Goal: Task Accomplishment & Management: Use online tool/utility

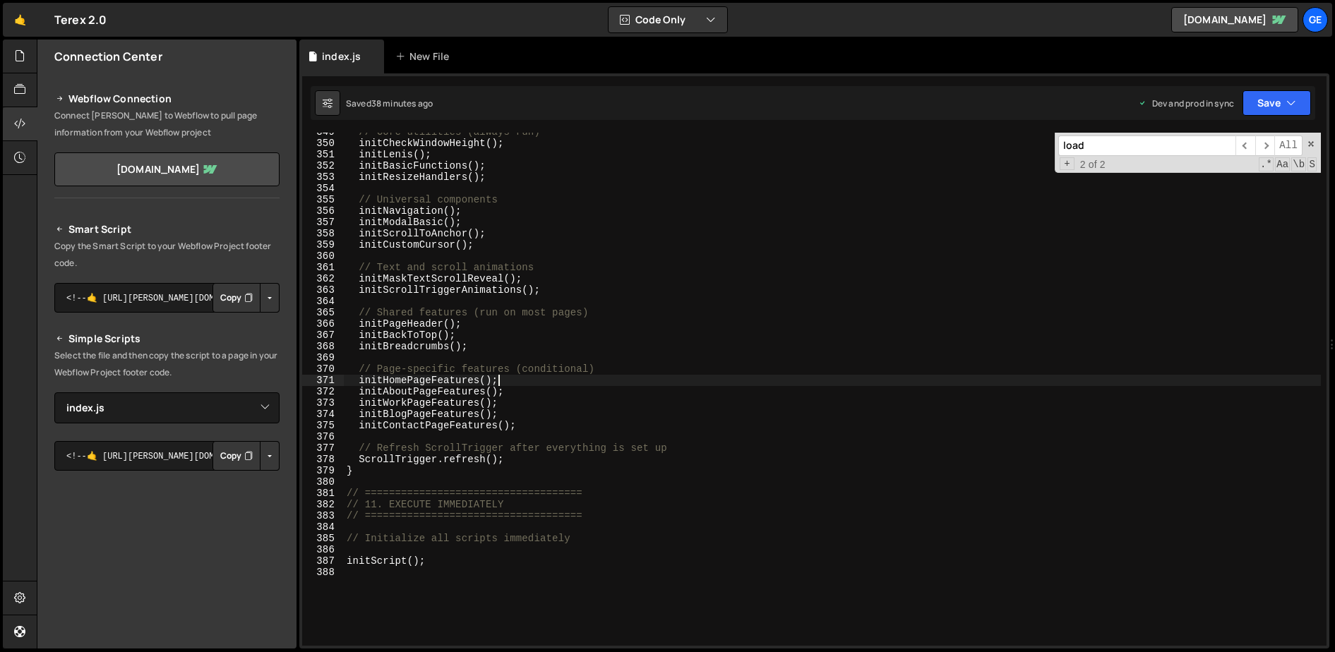
select select "45632"
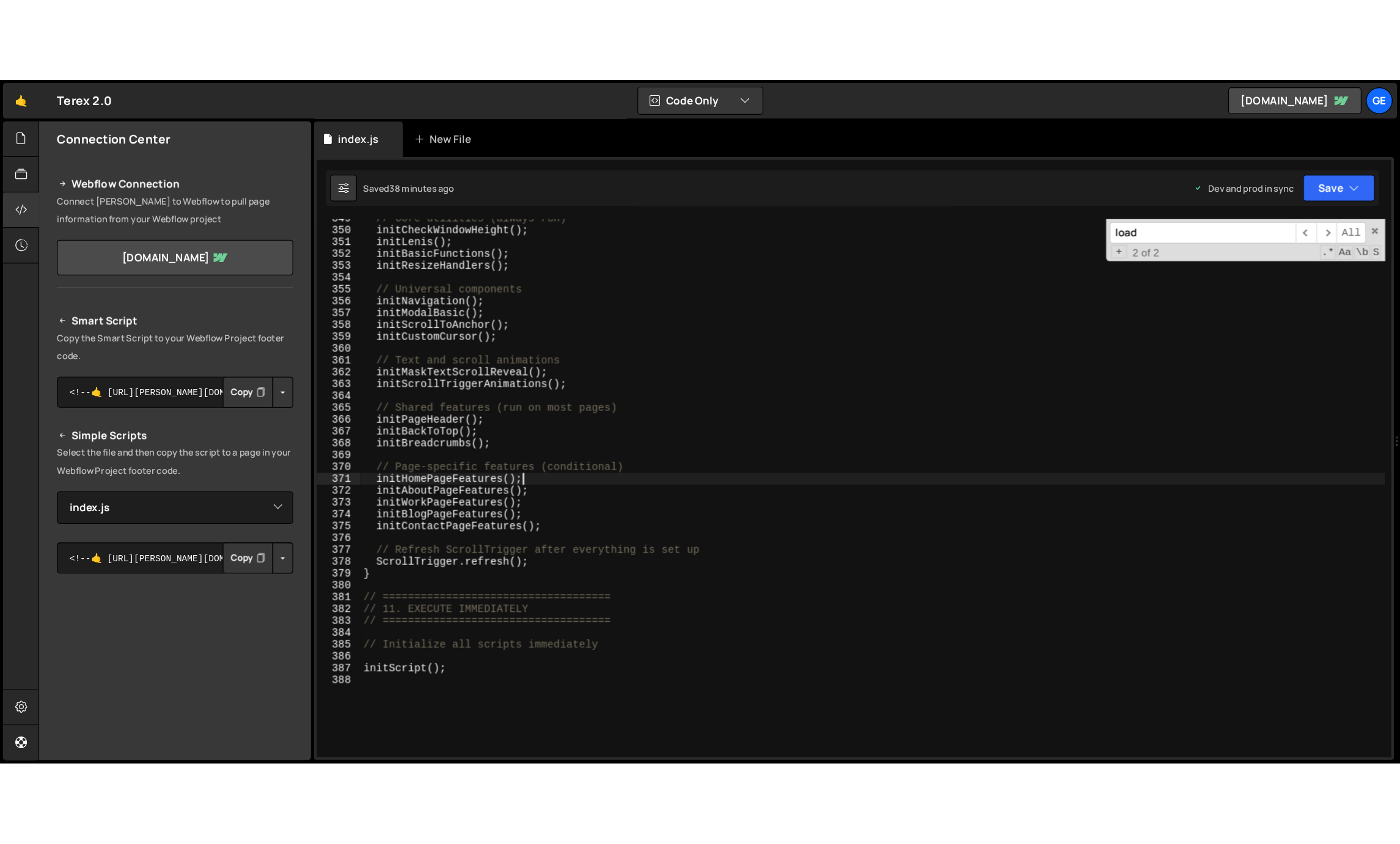
scroll to position [3407, 0]
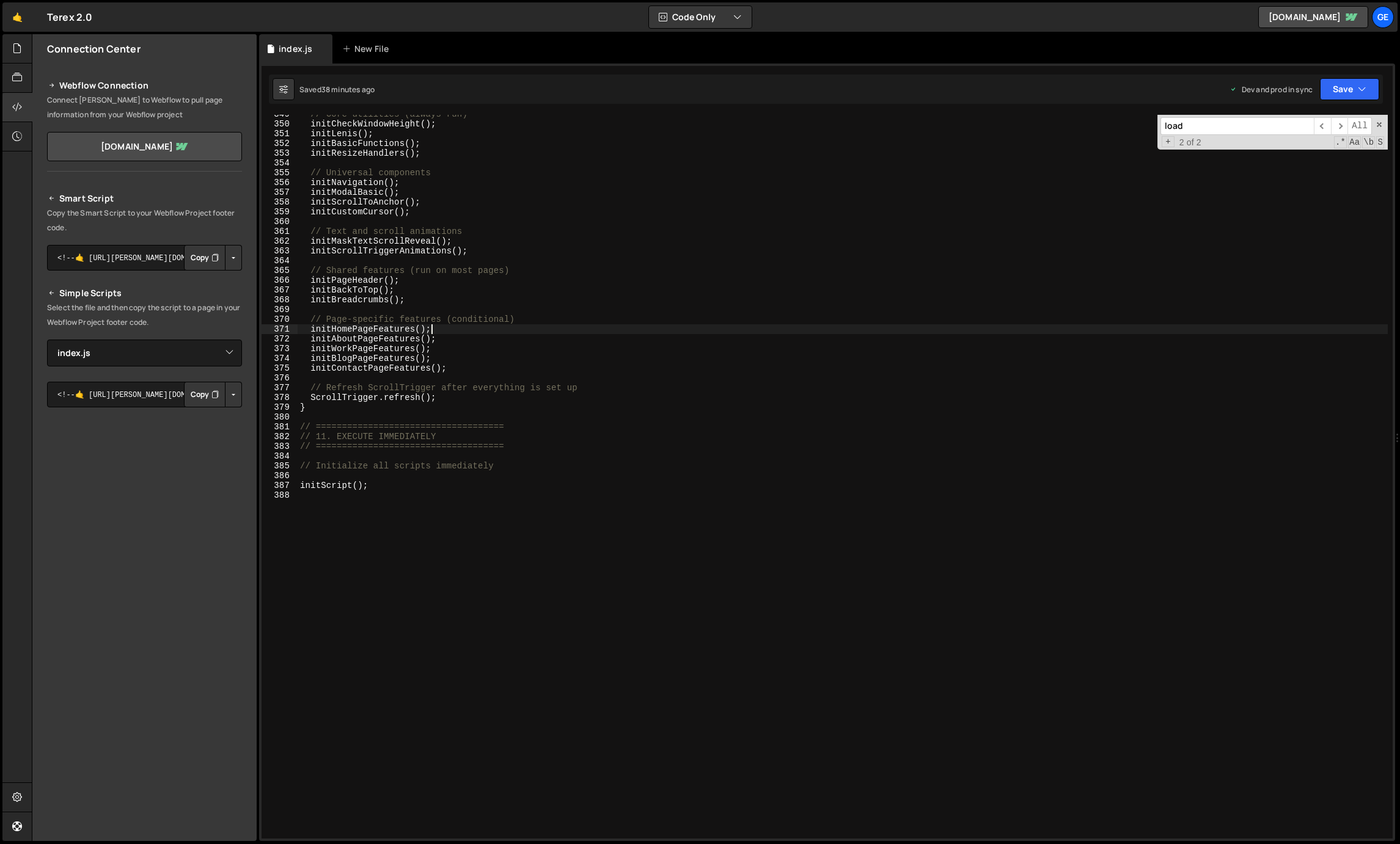
click at [888, 278] on div "// Core utilities (always run) initCheckWindowHeight ( ) ; initLenis ( ) ; init…" at bounding box center [842, 480] width 1090 height 744
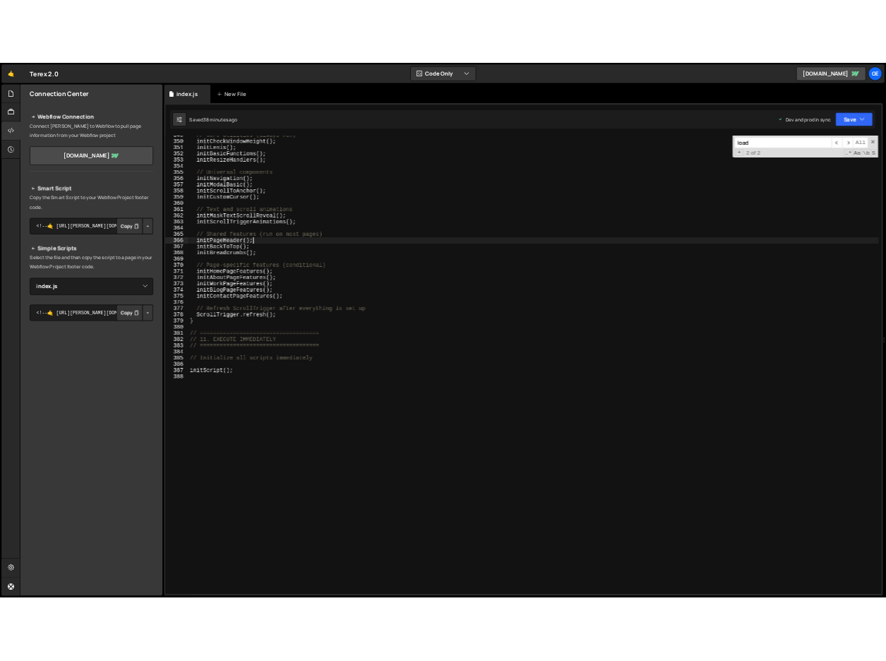
scroll to position [3761, 0]
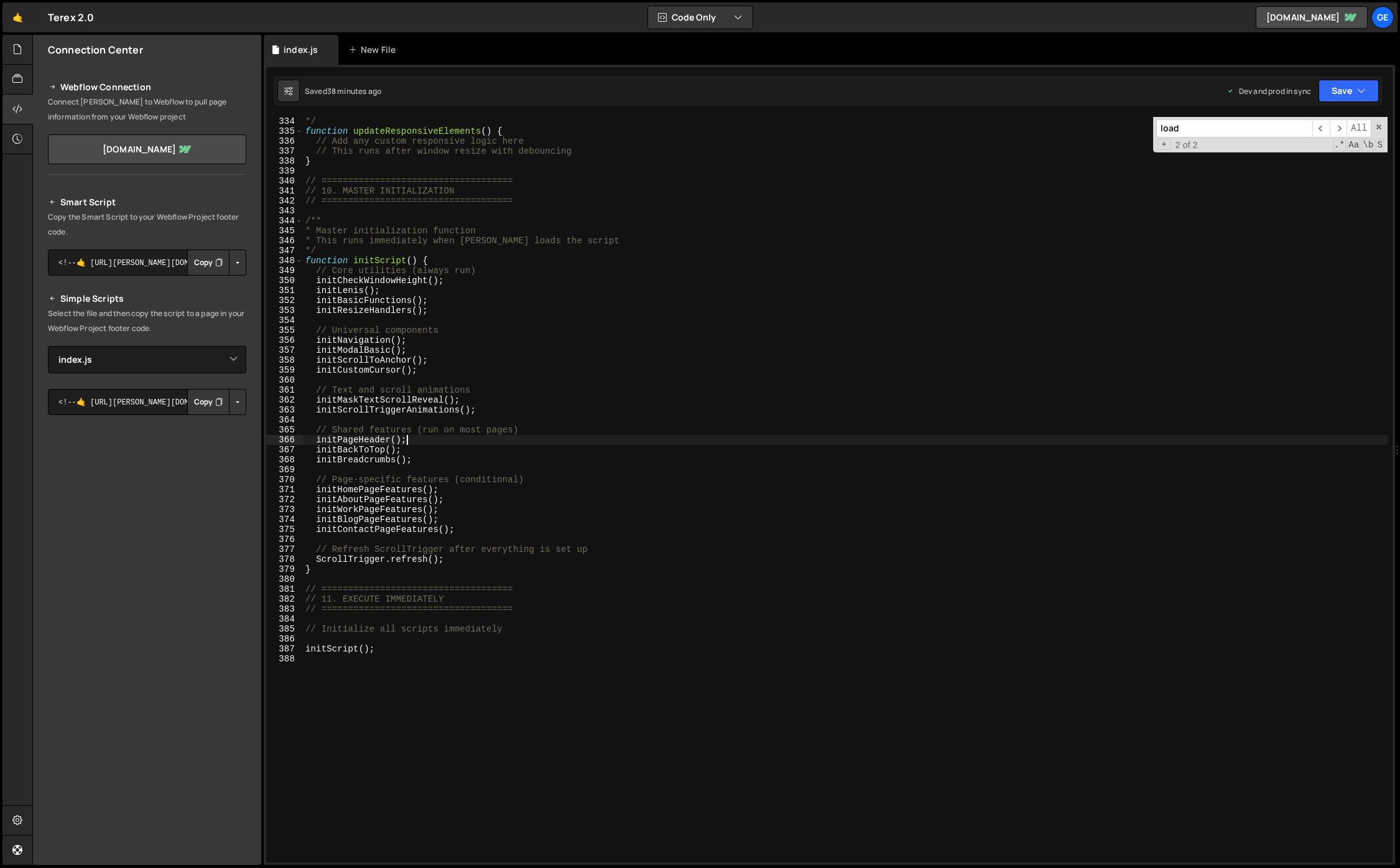
click at [151, 574] on div "Connection Center Webflow Connection Connect [PERSON_NAME] to Webflow to pull p…" at bounding box center [146, 450] width 228 height 830
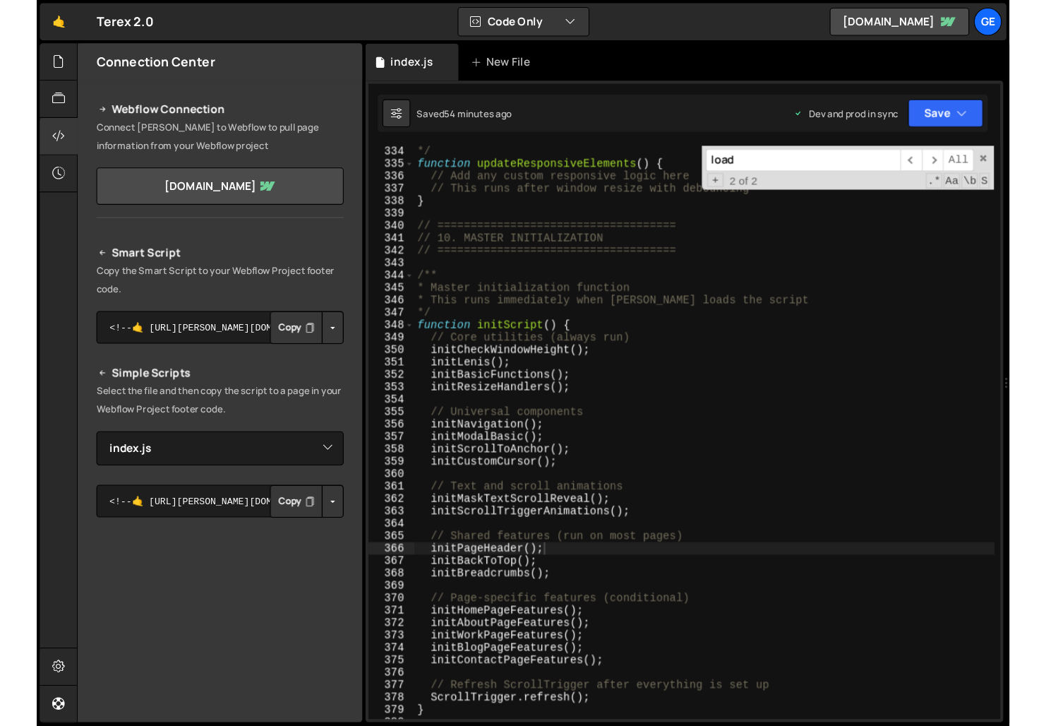
scroll to position [3784, 0]
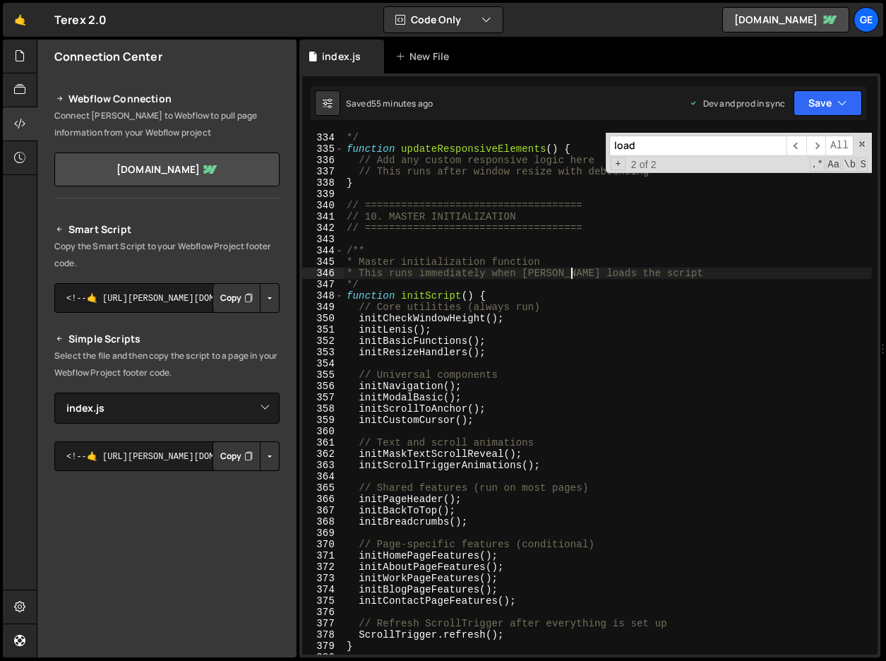
click at [572, 271] on div "*/ function updateResponsiveElements ( ) { // Add any custom responsive logic h…" at bounding box center [608, 404] width 528 height 544
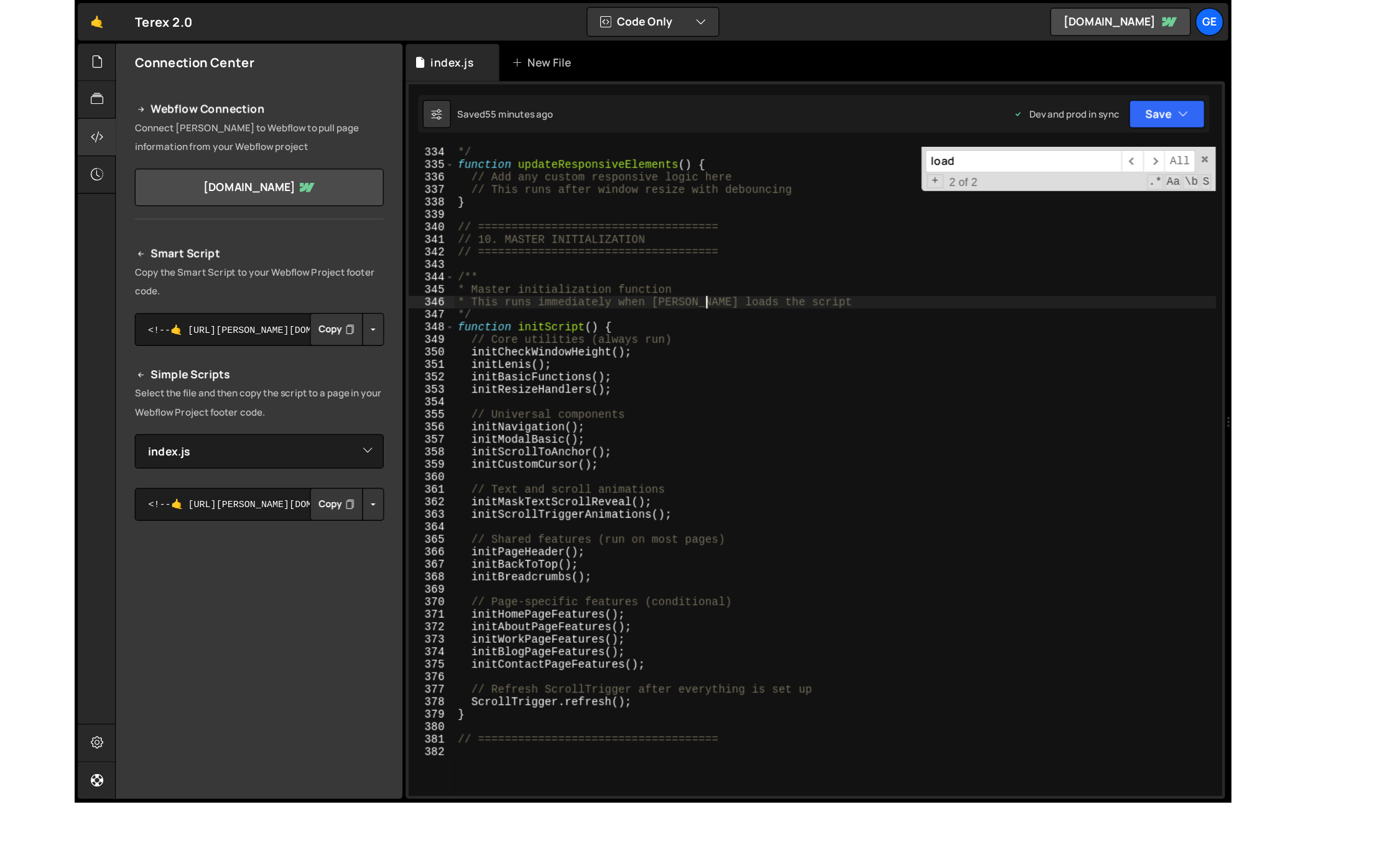
scroll to position [3314, 0]
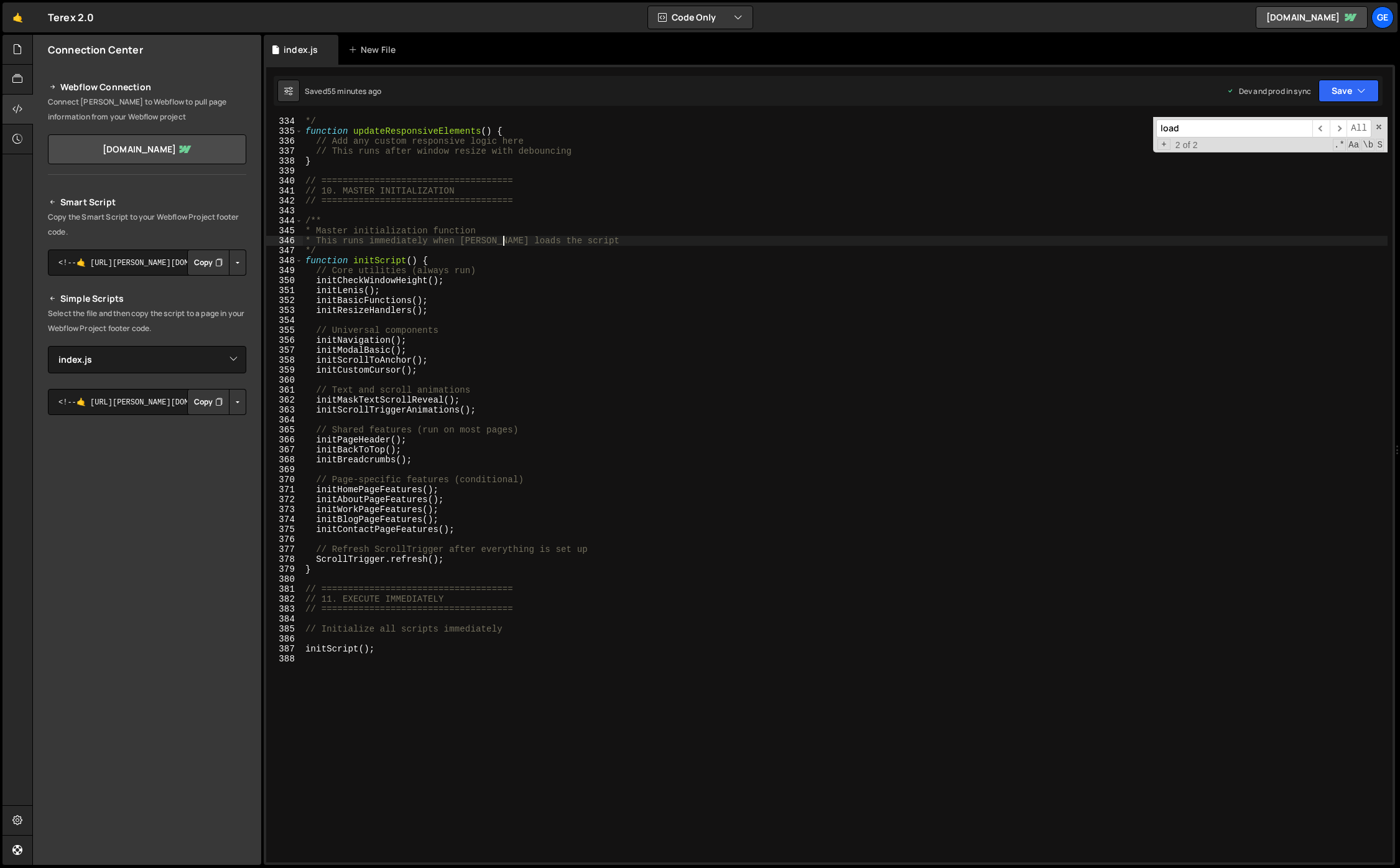
click at [655, 500] on div "*/ function updateResponsiveElements ( ) { // Add any custom responsive logic h…" at bounding box center [845, 499] width 1085 height 765
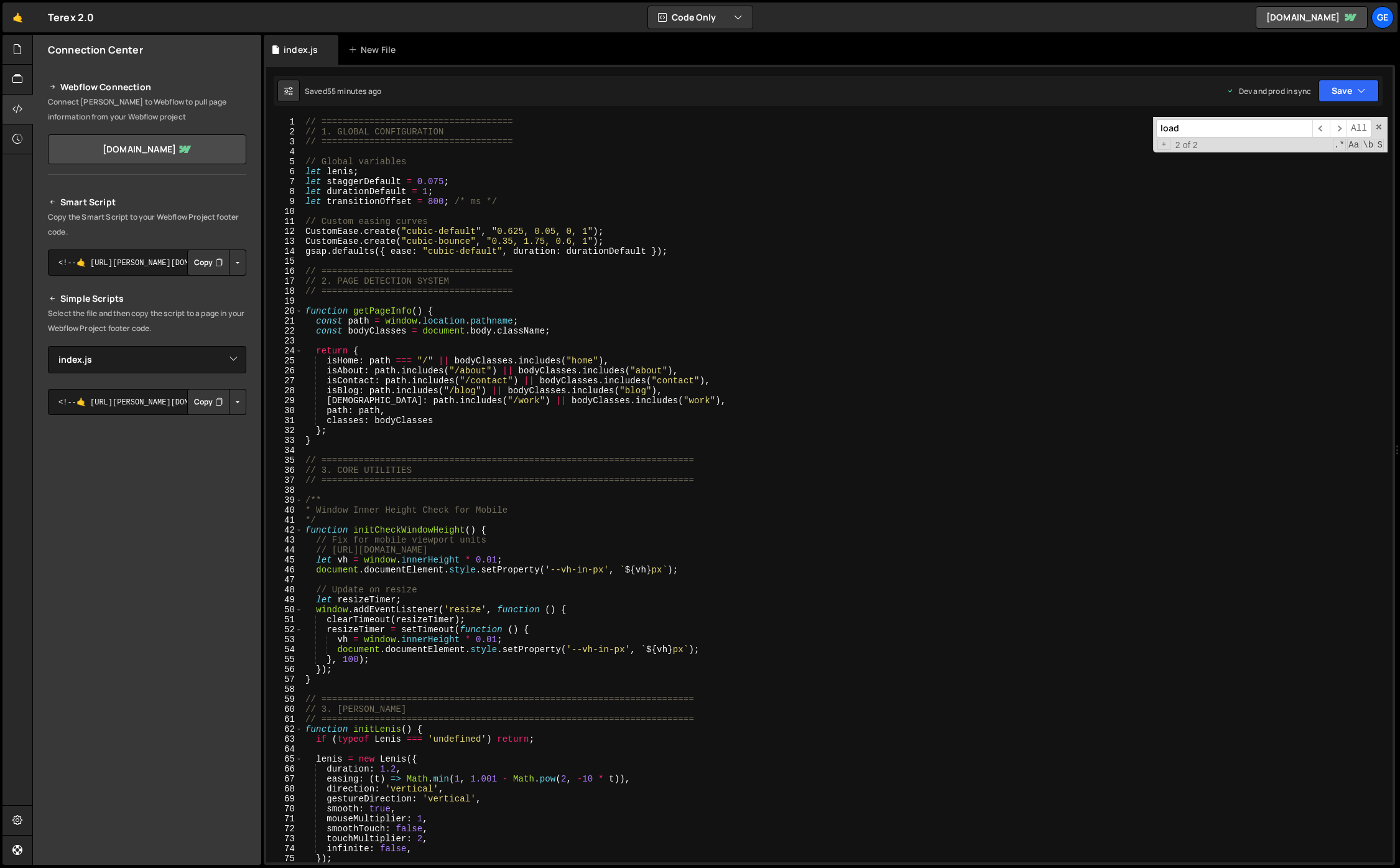
scroll to position [0, 0]
click at [1031, 516] on div "// ==================================== // 1. GLOBAL CONFIGURATION // =========…" at bounding box center [845, 500] width 1085 height 765
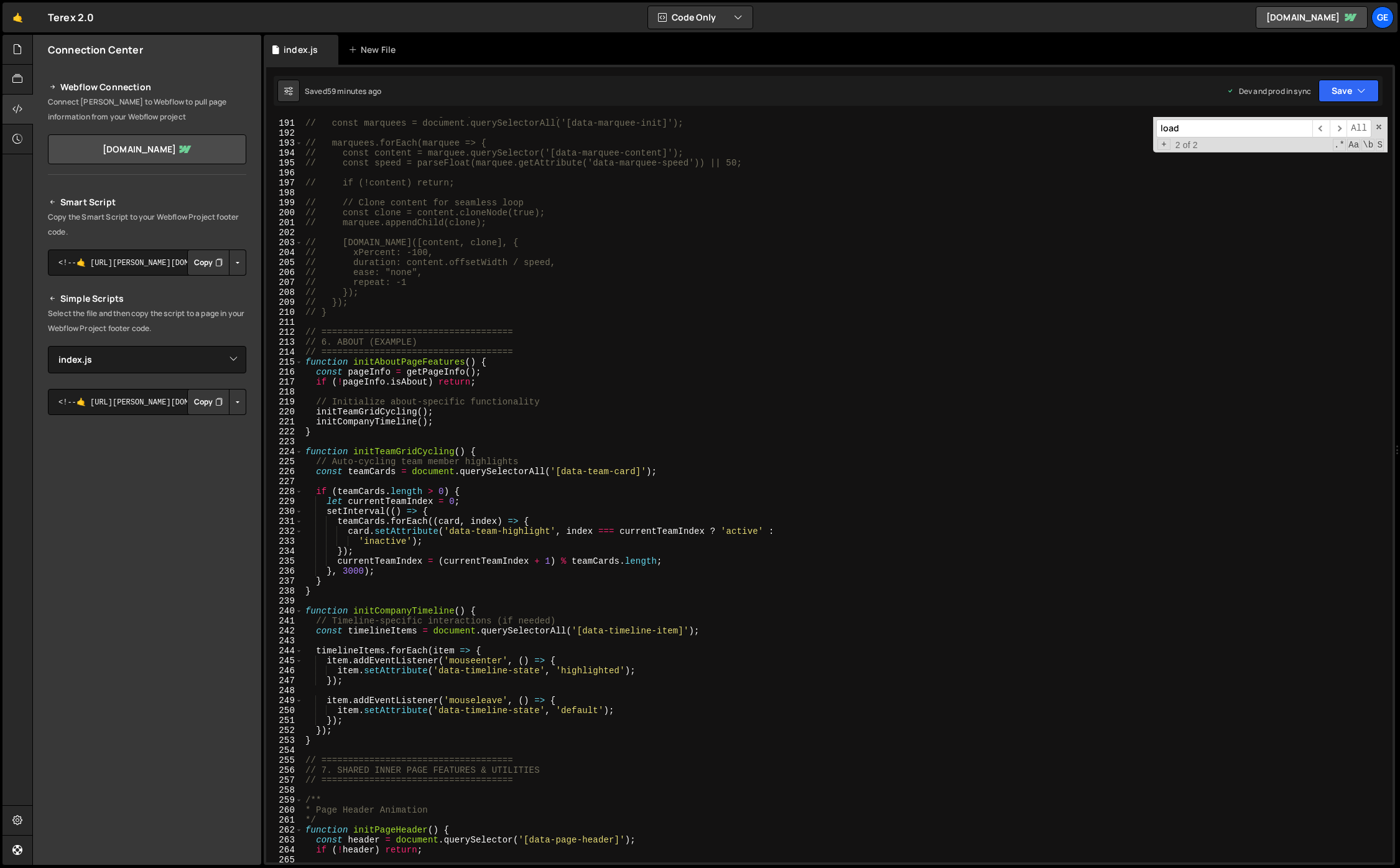
scroll to position [1889, 0]
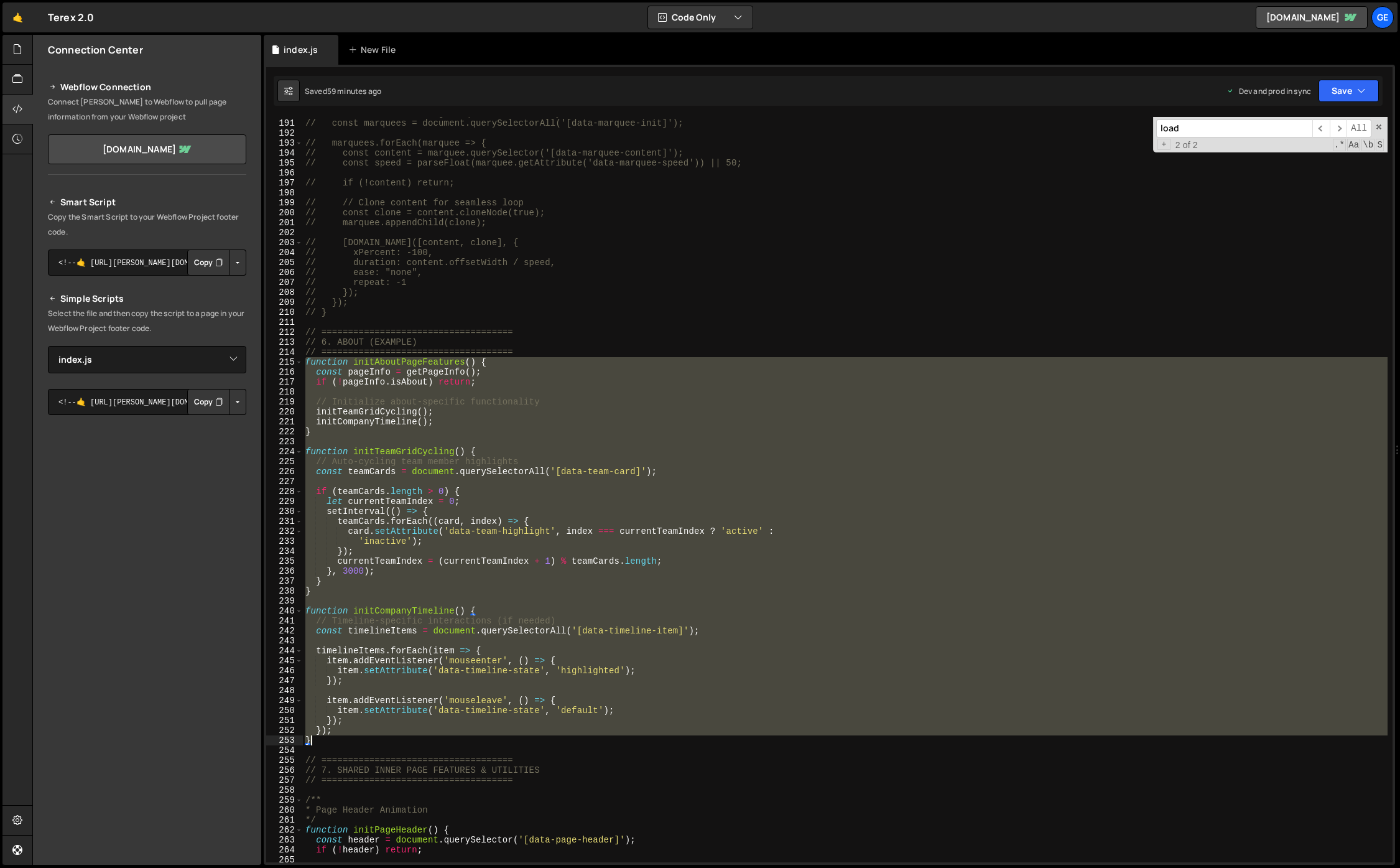
drag, startPoint x: 307, startPoint y: 363, endPoint x: 464, endPoint y: 735, distance: 403.8
click at [465, 574] on div "// // Infinite scrolling marquee functionality // const marquees = document.que…" at bounding box center [845, 491] width 1085 height 765
click at [470, 426] on div "// // Infinite scrolling marquee functionality // const marquees = document.que…" at bounding box center [845, 490] width 1085 height 746
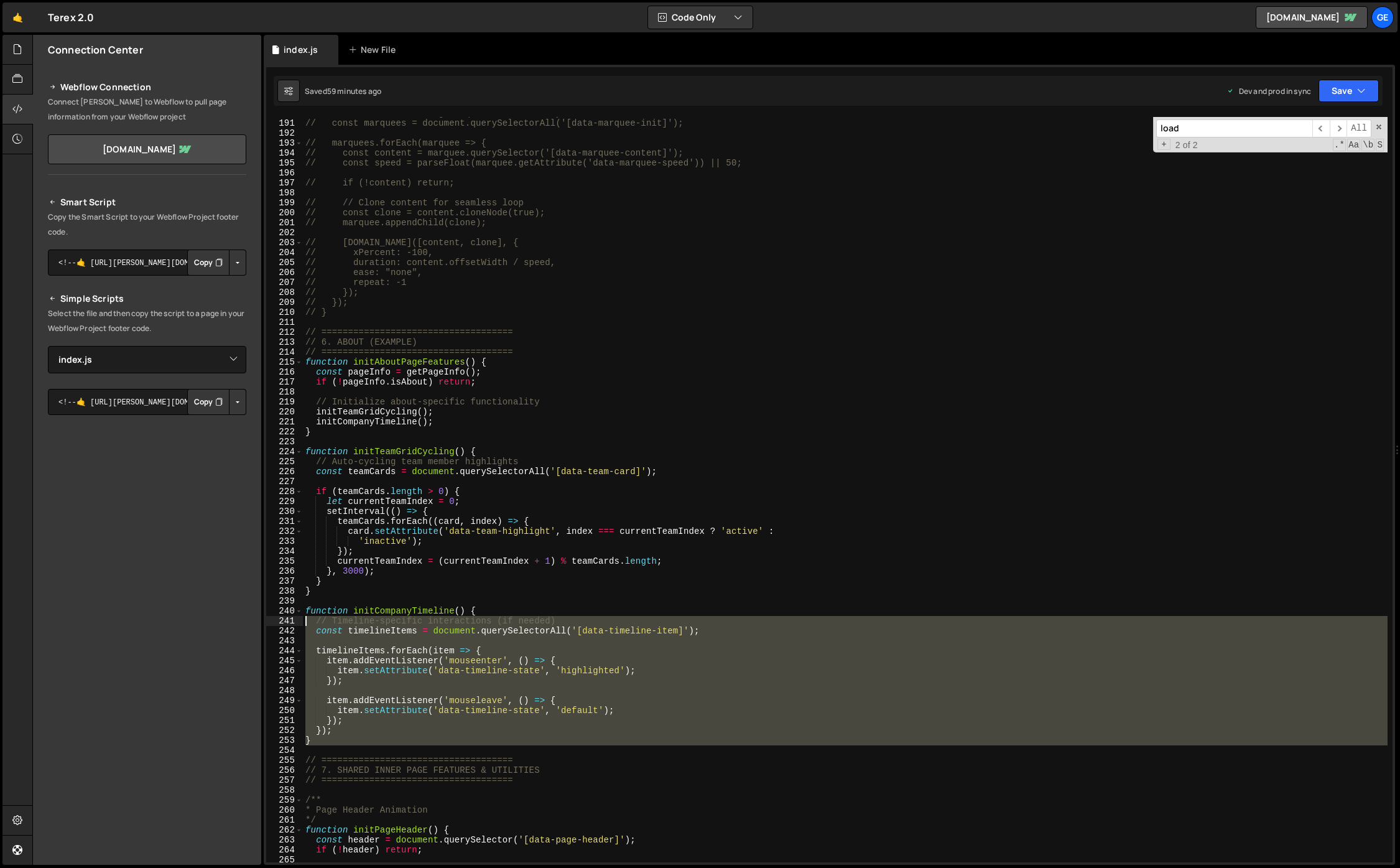
drag, startPoint x: 314, startPoint y: 717, endPoint x: 295, endPoint y: 616, distance: 102.8
click at [295, 574] on div "initCompanyTimeline(); 190 191 192 193 194 195 196 197 198 199 200 201 202 203 …" at bounding box center [829, 490] width 1126 height 746
click at [295, 574] on div "241" at bounding box center [285, 620] width 37 height 10
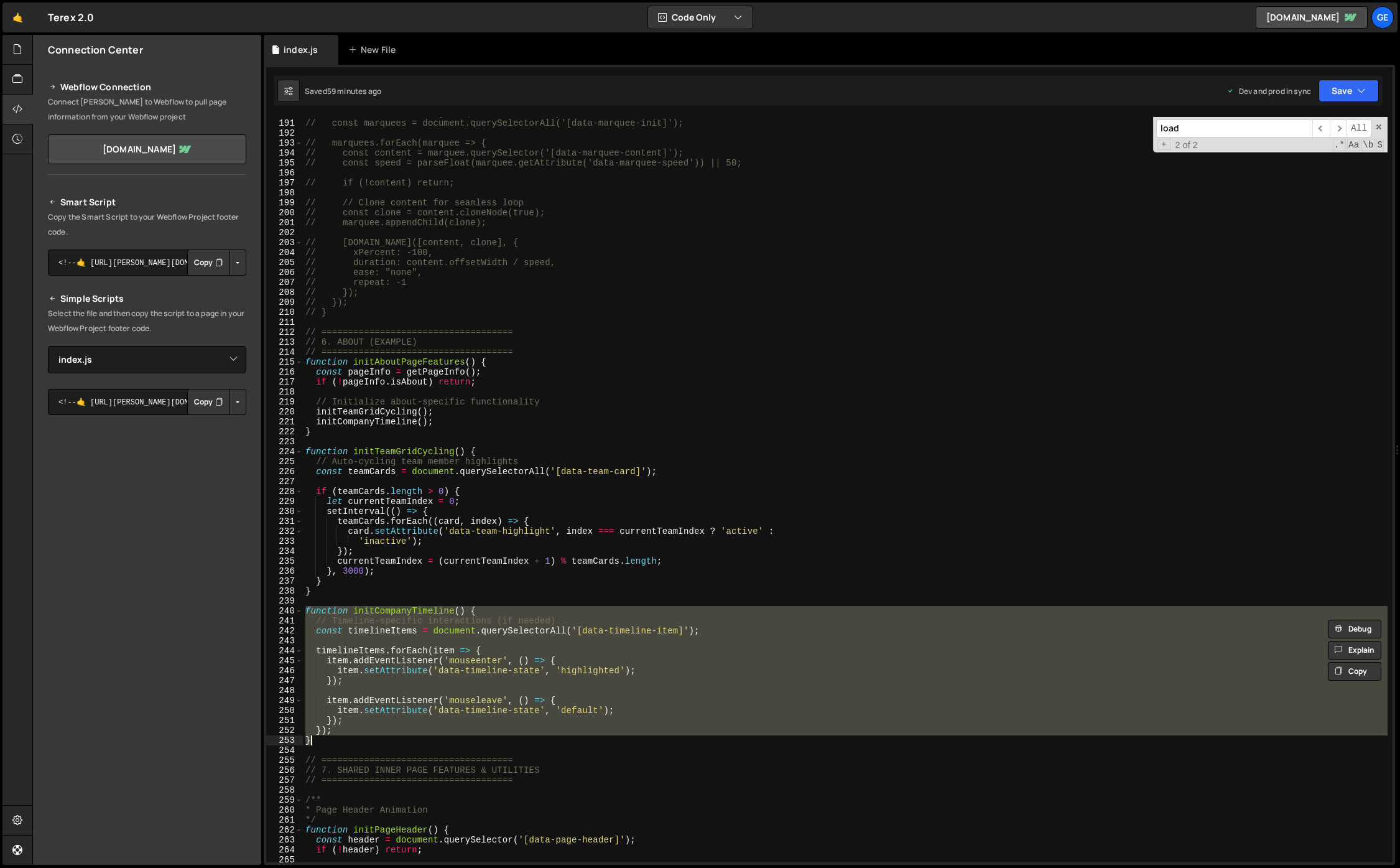
drag, startPoint x: 307, startPoint y: 610, endPoint x: 337, endPoint y: 743, distance: 136.3
click at [337, 574] on div "// // Infinite scrolling marquee functionality // const marquees = document.que…" at bounding box center [845, 491] width 1085 height 765
type textarea "}); }"
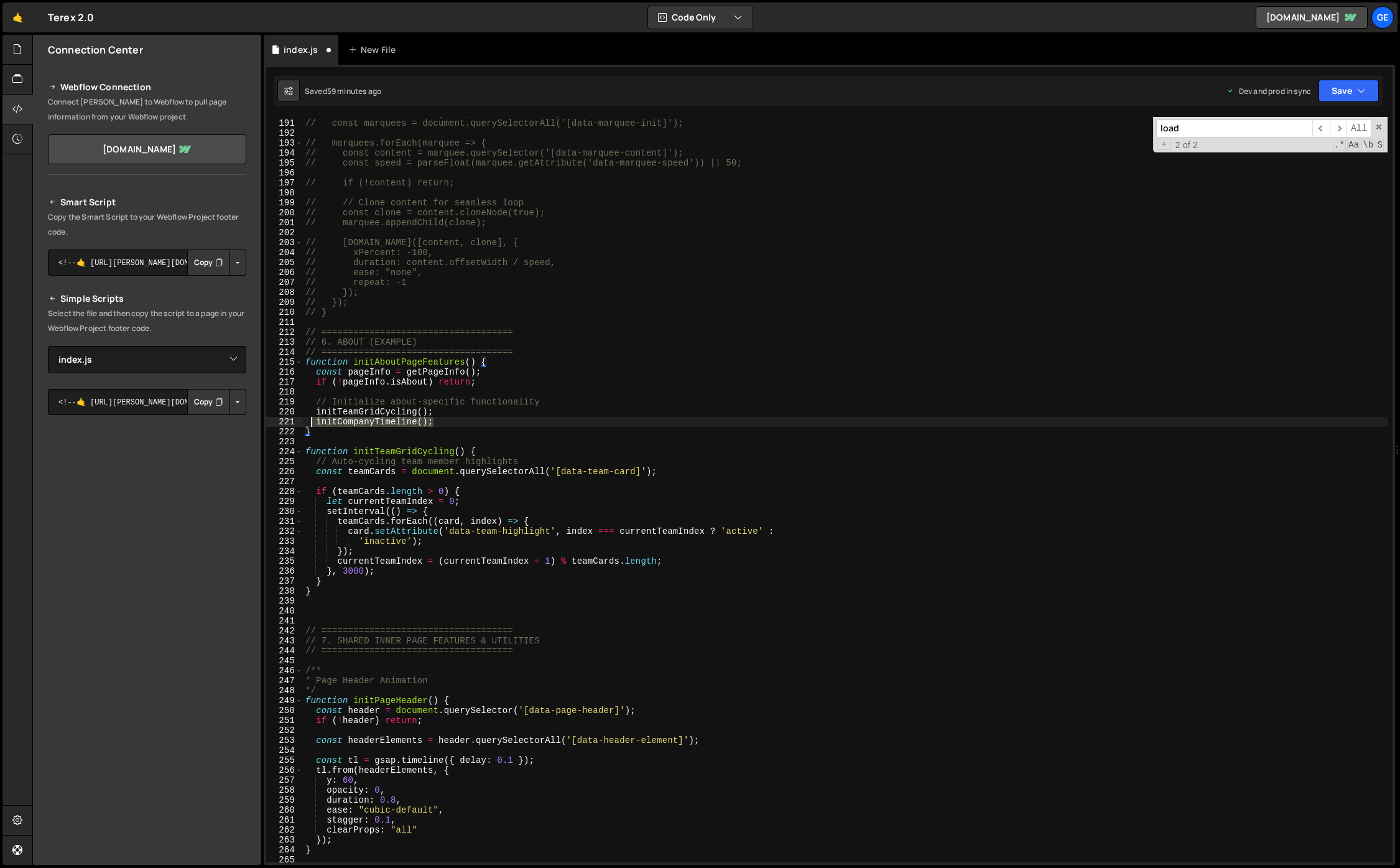
drag, startPoint x: 454, startPoint y: 419, endPoint x: 310, endPoint y: 426, distance: 144.2
click at [310, 426] on div "// // Infinite scrolling marquee functionality // const marquees = document.que…" at bounding box center [845, 491] width 1085 height 765
type textarea "initCompanyTimeline();"
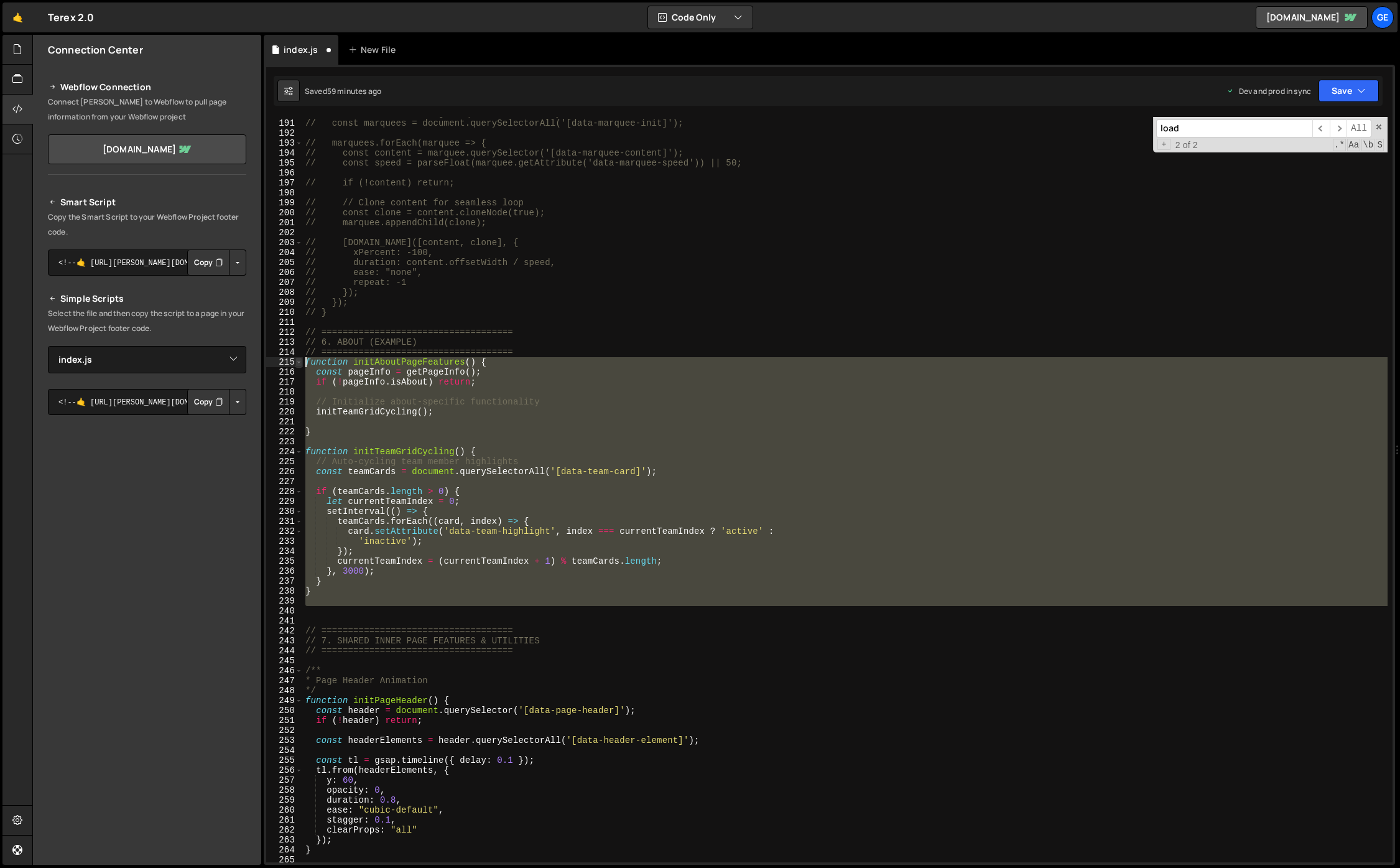
drag, startPoint x: 375, startPoint y: 610, endPoint x: 301, endPoint y: 360, distance: 260.7
click at [301, 360] on div "190 191 192 193 194 195 196 197 198 199 200 201 202 203 204 205 206 207 208 209…" at bounding box center [829, 490] width 1126 height 746
type textarea "// function initAboutPageFeatures() { // const pageInfo = getPageInfo();"
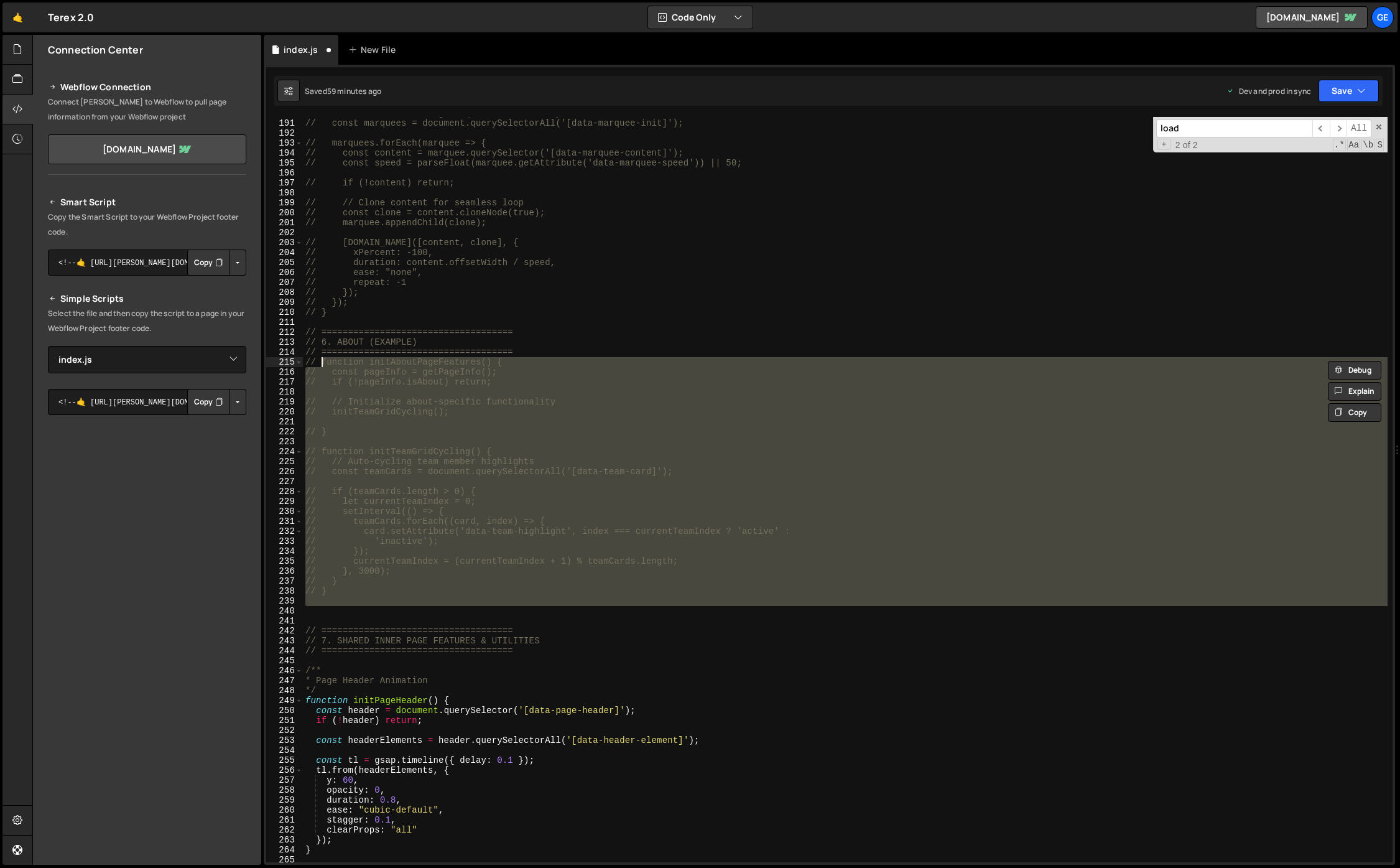
click at [585, 324] on div "// // Infinite scrolling marquee functionality // const marquees = document.que…" at bounding box center [845, 491] width 1085 height 765
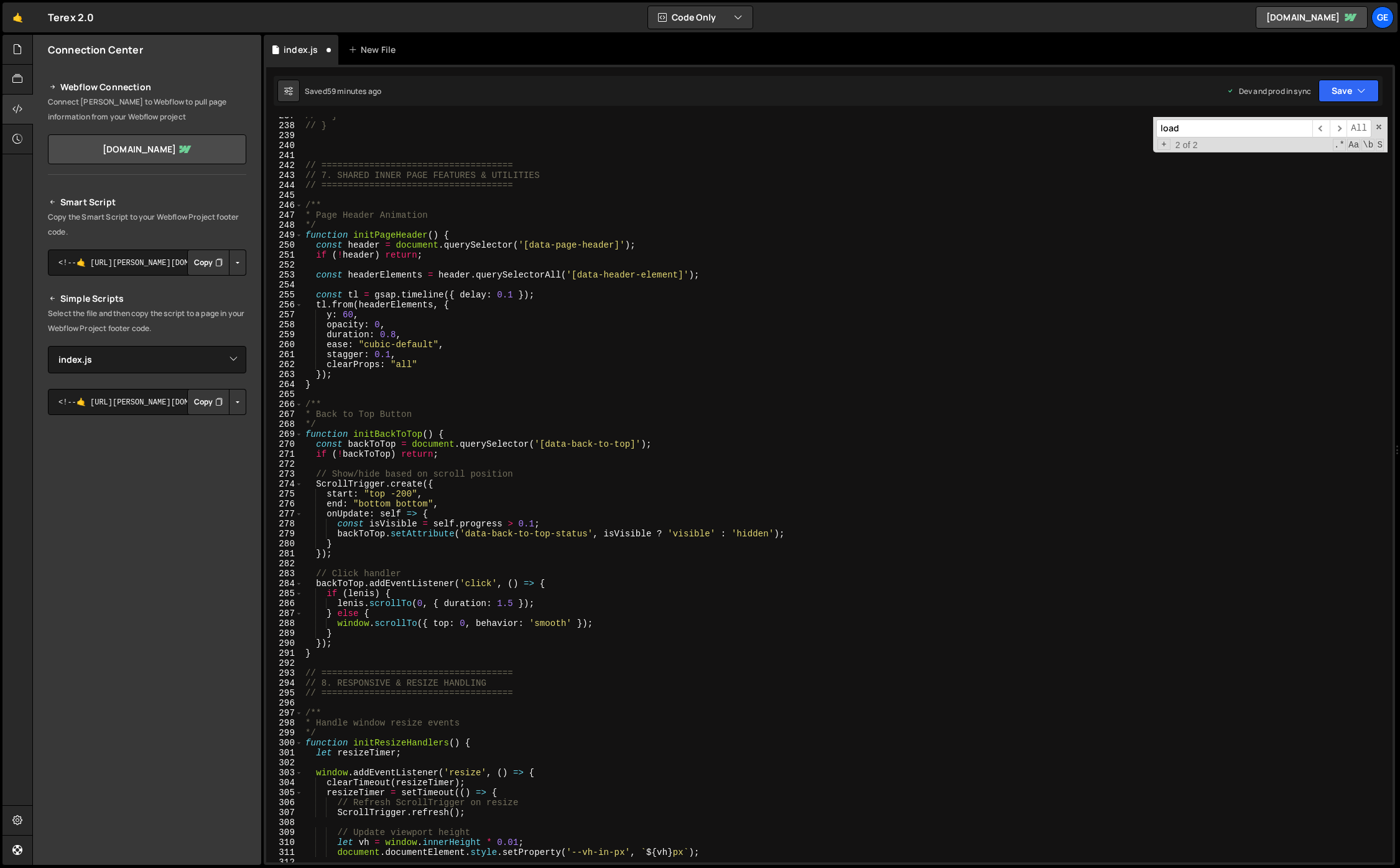
scroll to position [2355, 0]
drag, startPoint x: 438, startPoint y: 233, endPoint x: 351, endPoint y: 233, distance: 87.0
click at [352, 231] on div "// } // } // ==================================== // 7. SHARED INNER PAGE FEATU…" at bounding box center [845, 492] width 1085 height 765
type textarea "function initPageHeader() {"
type input "initPageHeader()"
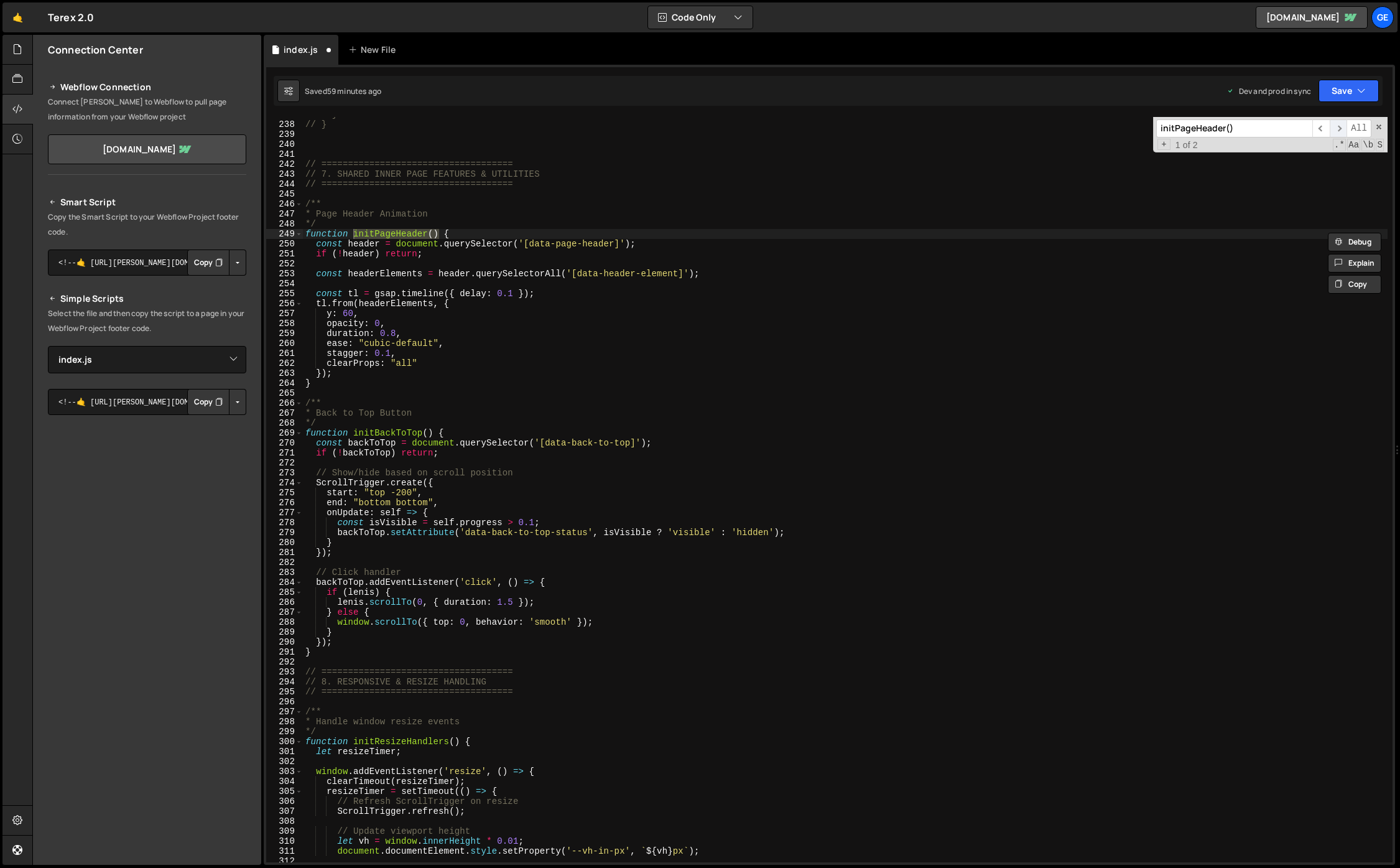
click at [1175, 130] on span "​" at bounding box center [1338, 129] width 18 height 18
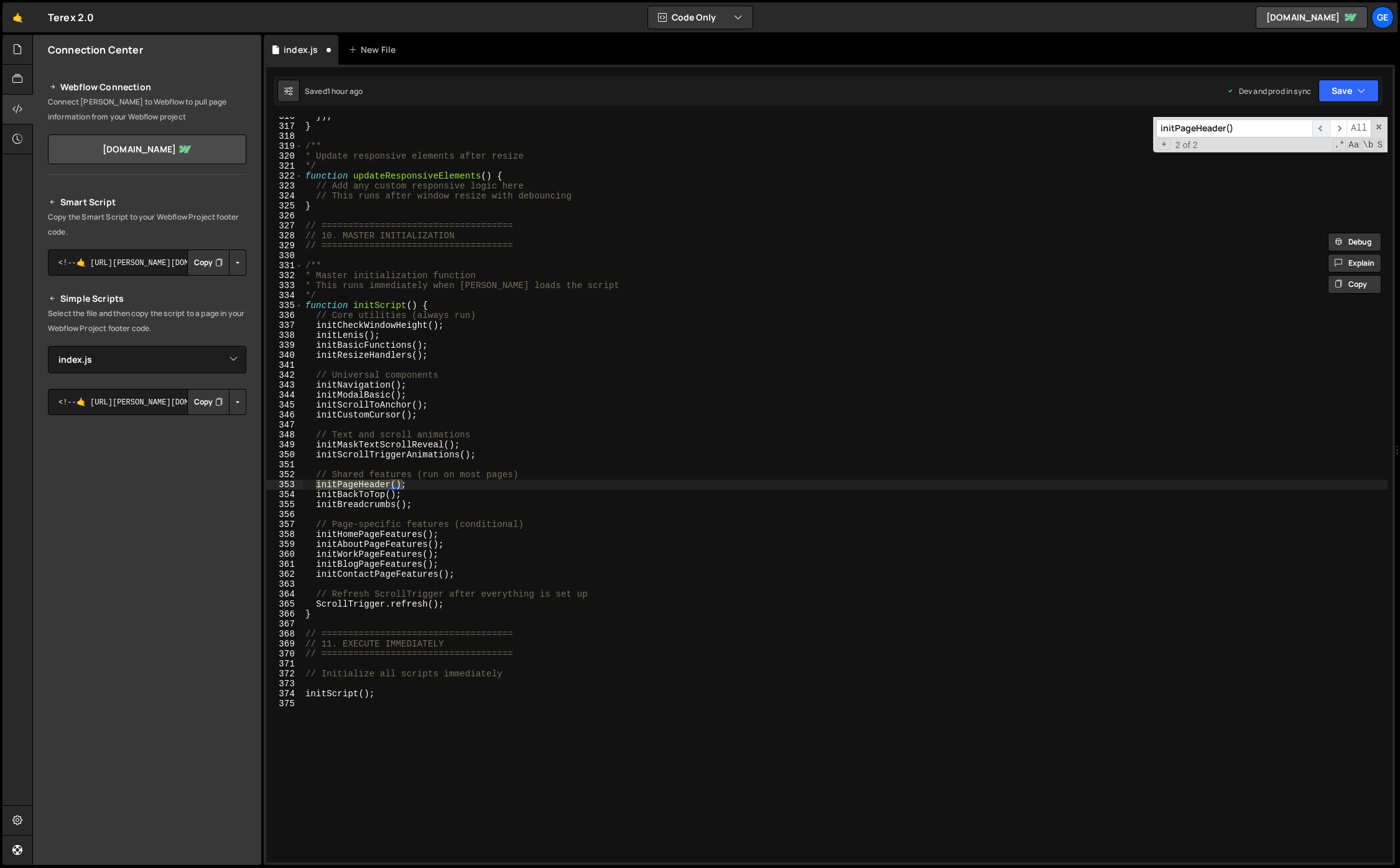
click at [1175, 127] on span "​" at bounding box center [1321, 129] width 18 height 18
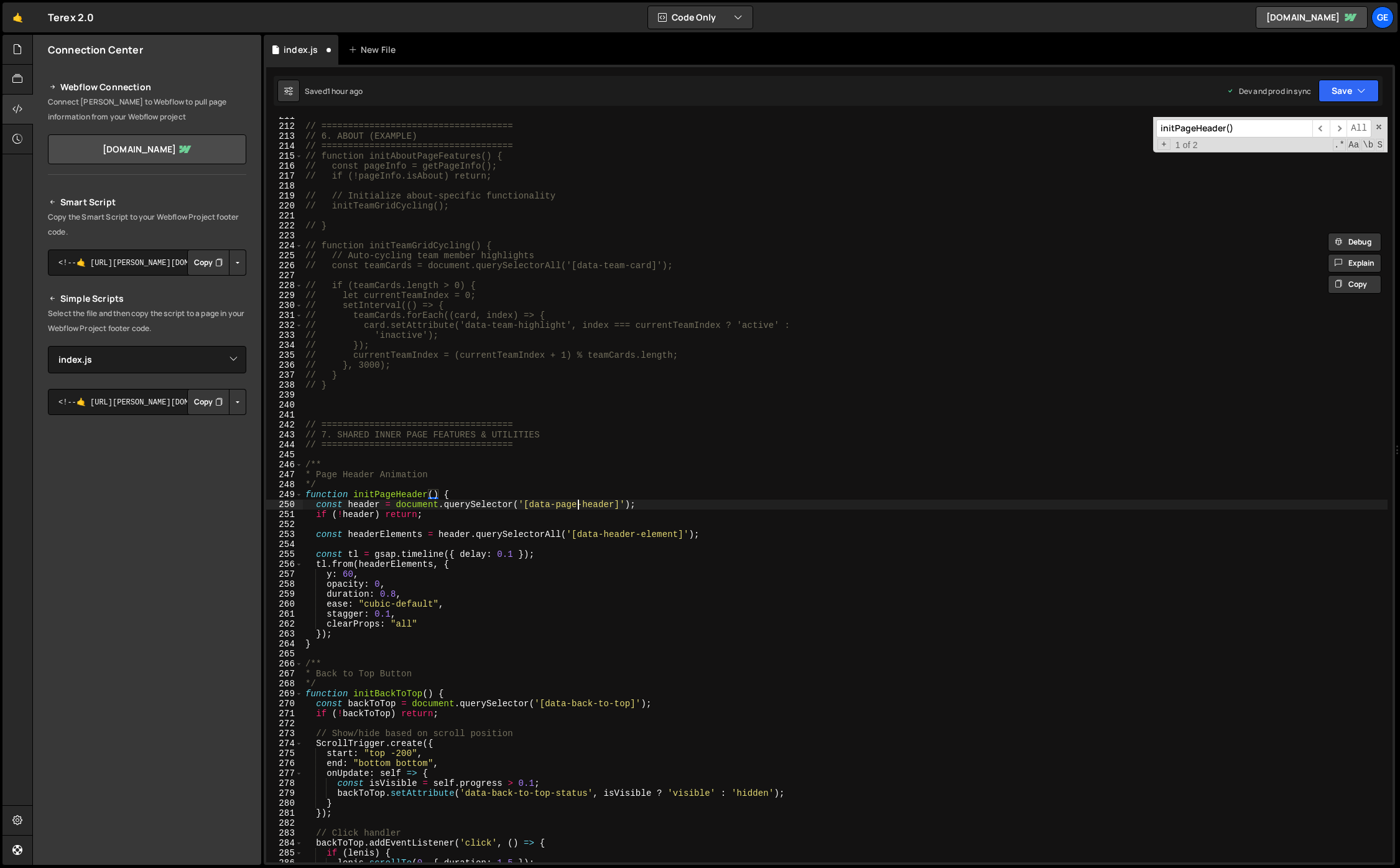
click at [580, 508] on div "// ==================================== // 6. ABOUT (EXAMPLE) // ==============…" at bounding box center [845, 493] width 1085 height 765
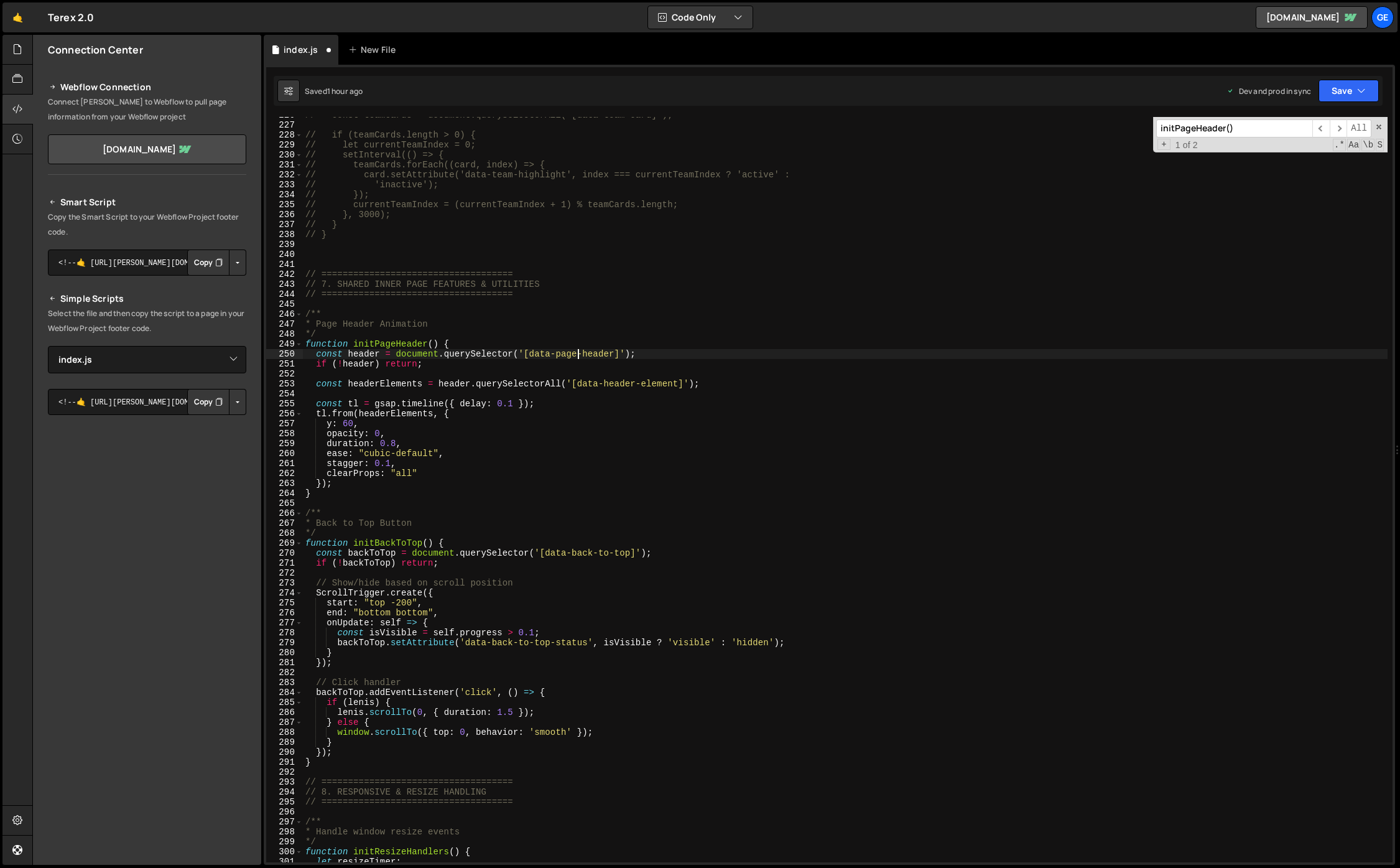
click at [475, 516] on div "// const teamCards = document.querySelectorAll('[data-team-card]'); // if (team…" at bounding box center [845, 493] width 1085 height 765
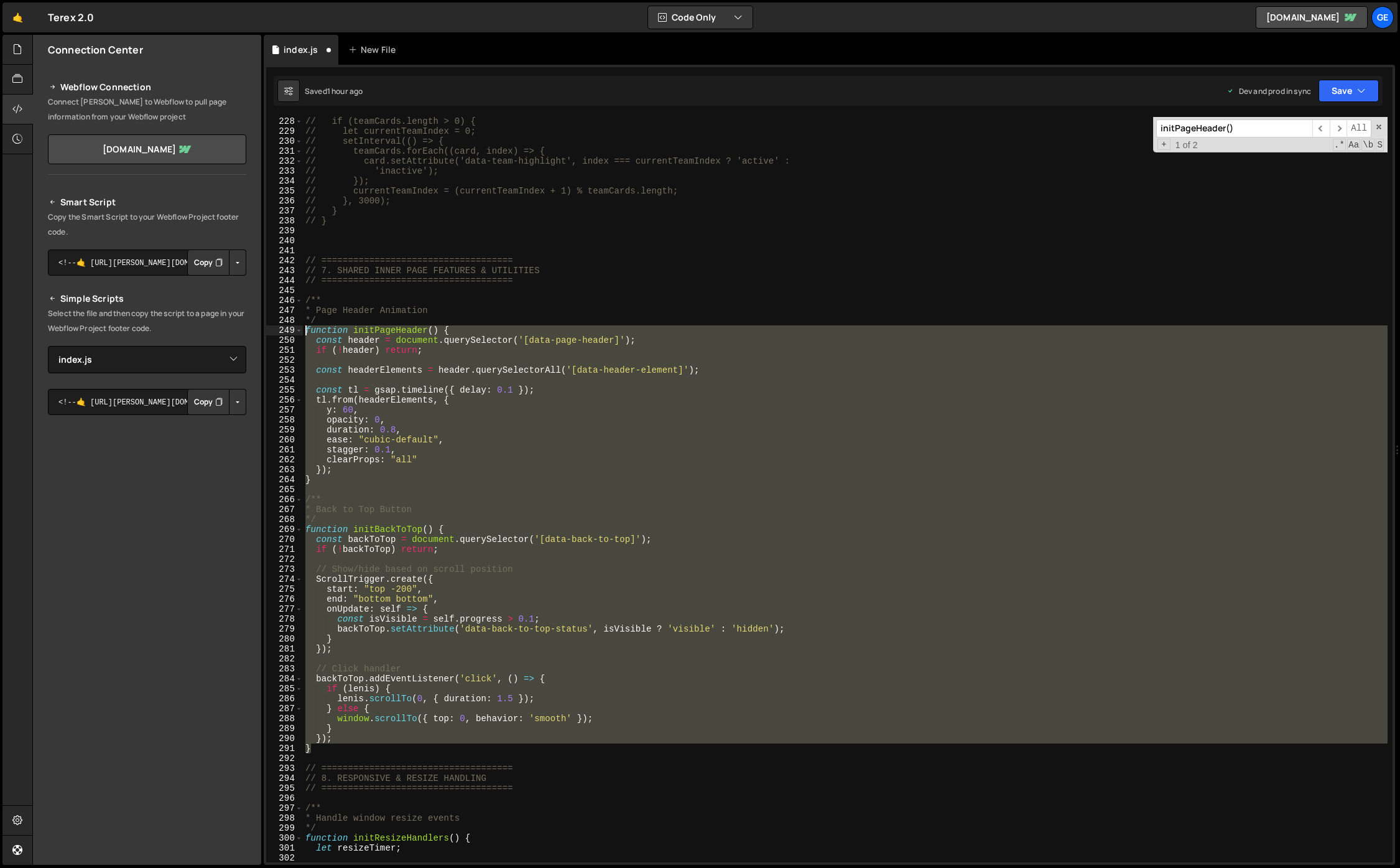
drag, startPoint x: 314, startPoint y: 751, endPoint x: 304, endPoint y: 333, distance: 418.1
click at [304, 333] on div "// if (teamCards.length > 0) { // let currentTeamIndex = 0; // setInterval(() =…" at bounding box center [845, 499] width 1085 height 765
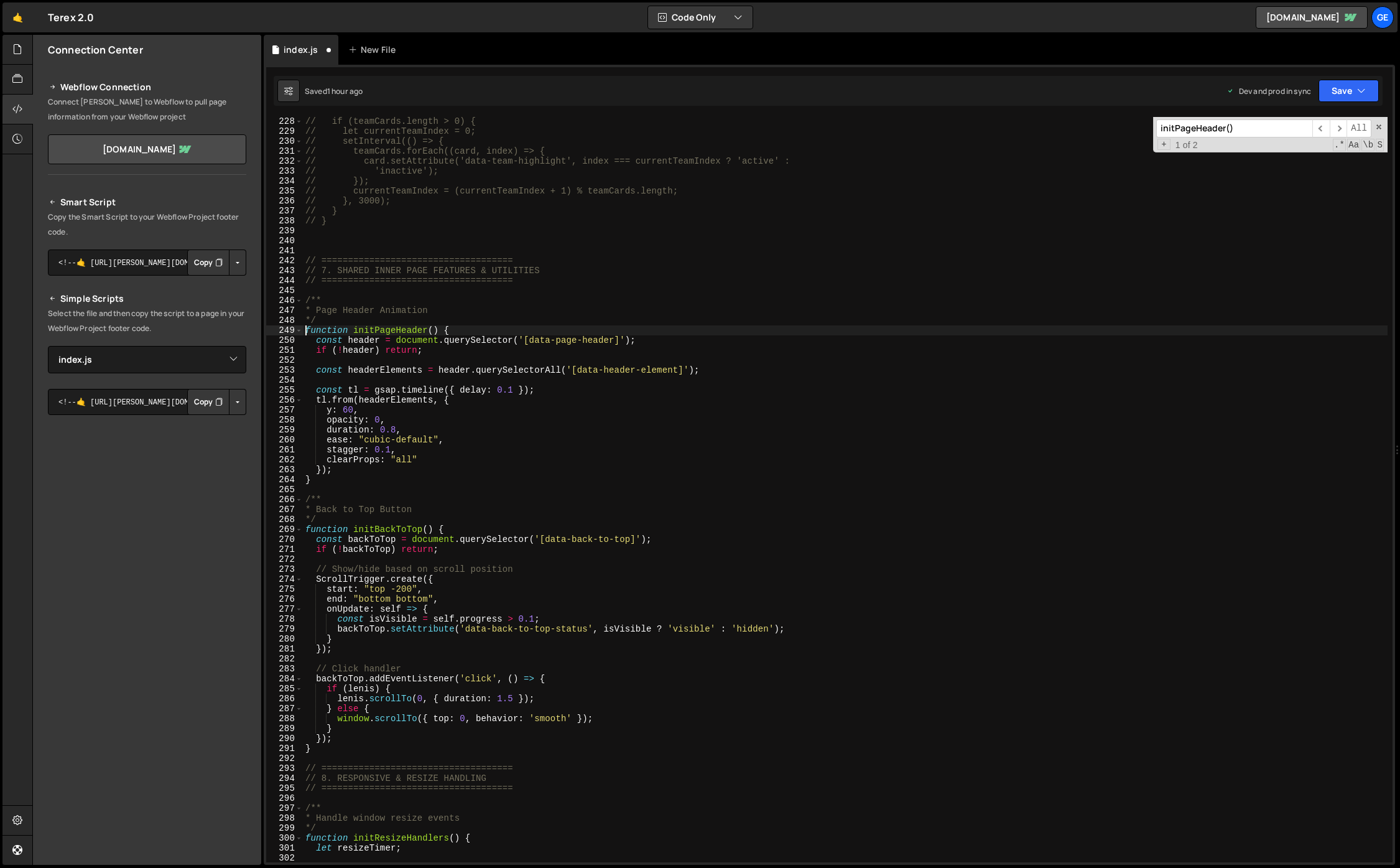
drag, startPoint x: 344, startPoint y: 746, endPoint x: 331, endPoint y: 750, distance: 13.6
click at [343, 574] on div "// if (teamCards.length > 0) { // let currentTeamIndex = 0; // setInterval(() =…" at bounding box center [845, 499] width 1085 height 765
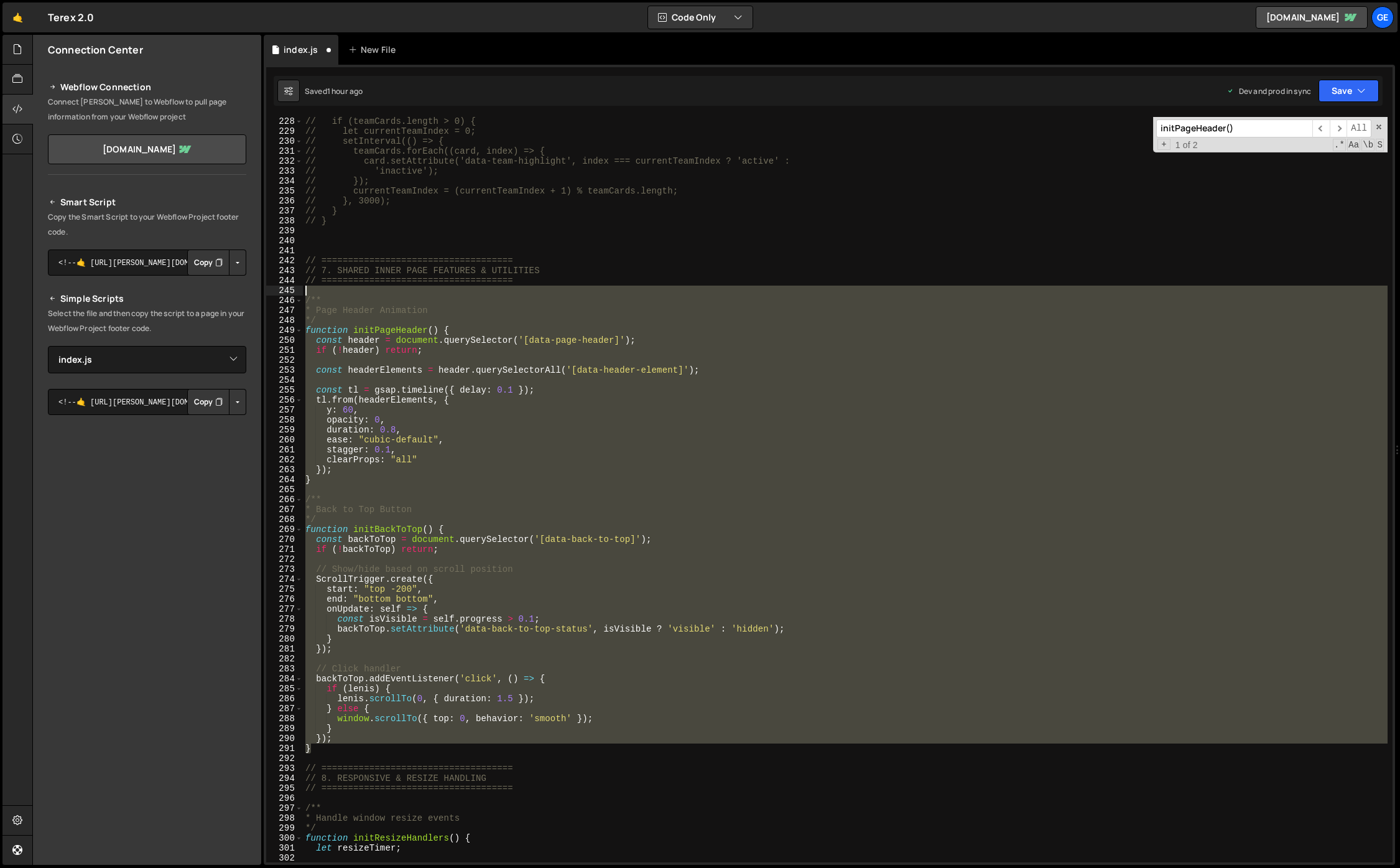
drag, startPoint x: 331, startPoint y: 750, endPoint x: 293, endPoint y: 287, distance: 464.6
click at [293, 287] on div "} 228 229 230 231 232 233 234 235 236 237 238 239 240 241 242 243 244 245 246 2…" at bounding box center [829, 490] width 1126 height 746
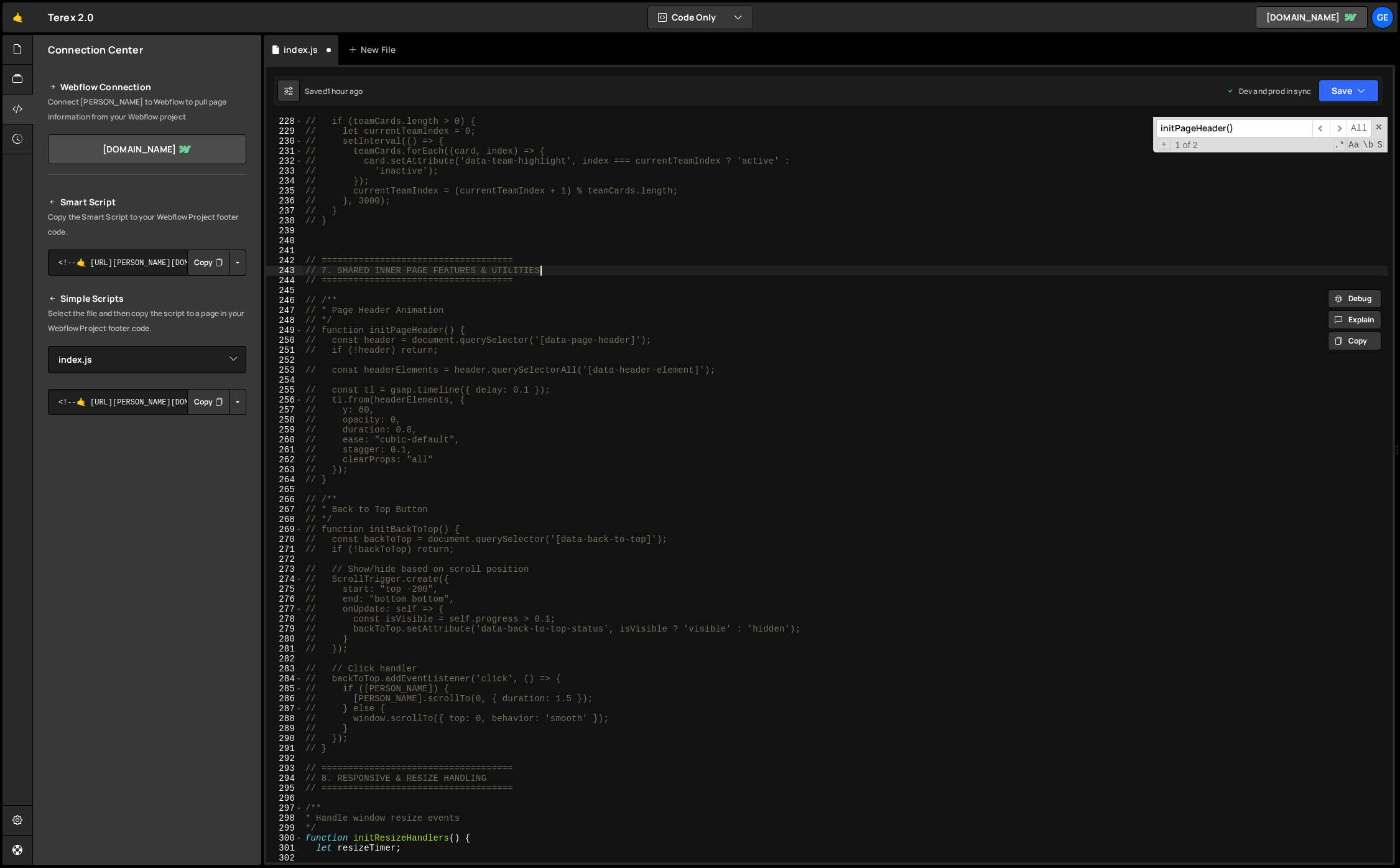
click at [622, 266] on div "// if (teamCards.length > 0) { // let currentTeamIndex = 0; // setInterval(() =…" at bounding box center [845, 499] width 1085 height 765
type textarea "// 7. SHARED INNER PAGE FEATURES & UTILITIES (EXAMPLE"
click at [599, 253] on div "// if (teamCards.length > 0) { // let currentTeamIndex = 0; // setInterval(() =…" at bounding box center [845, 499] width 1085 height 765
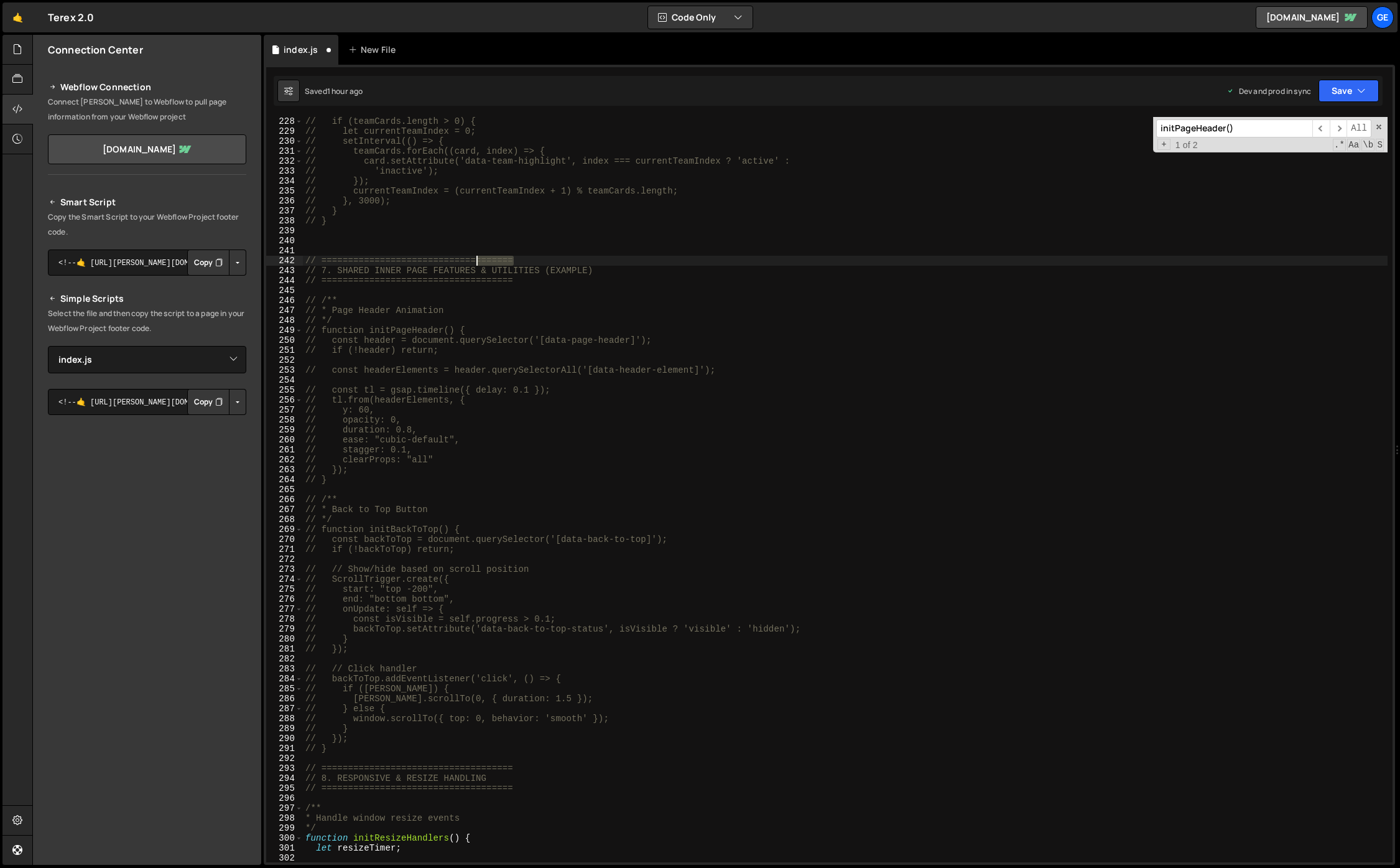
drag, startPoint x: 542, startPoint y: 261, endPoint x: 470, endPoint y: 261, distance: 72.0
click at [470, 261] on div "// if (teamCards.length > 0) { // let currentTeamIndex = 0; // setInterval(() =…" at bounding box center [845, 499] width 1085 height 765
click at [581, 259] on div "// if (teamCards.length > 0) { // let currentTeamIndex = 0; // setInterval(() =…" at bounding box center [845, 490] width 1085 height 746
paste textarea "========"
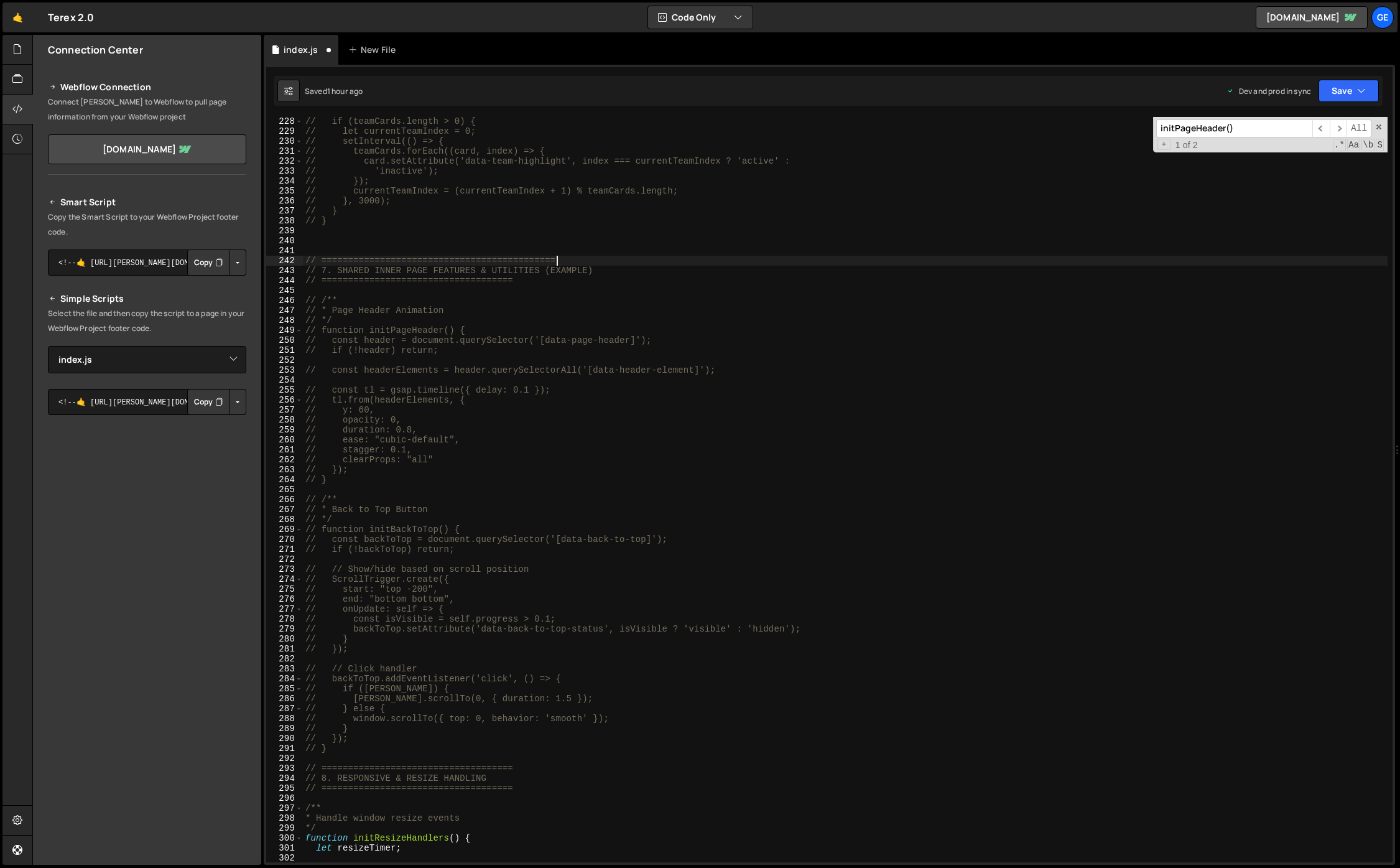
paste textarea "========"
drag, startPoint x: 530, startPoint y: 284, endPoint x: 487, endPoint y: 283, distance: 43.0
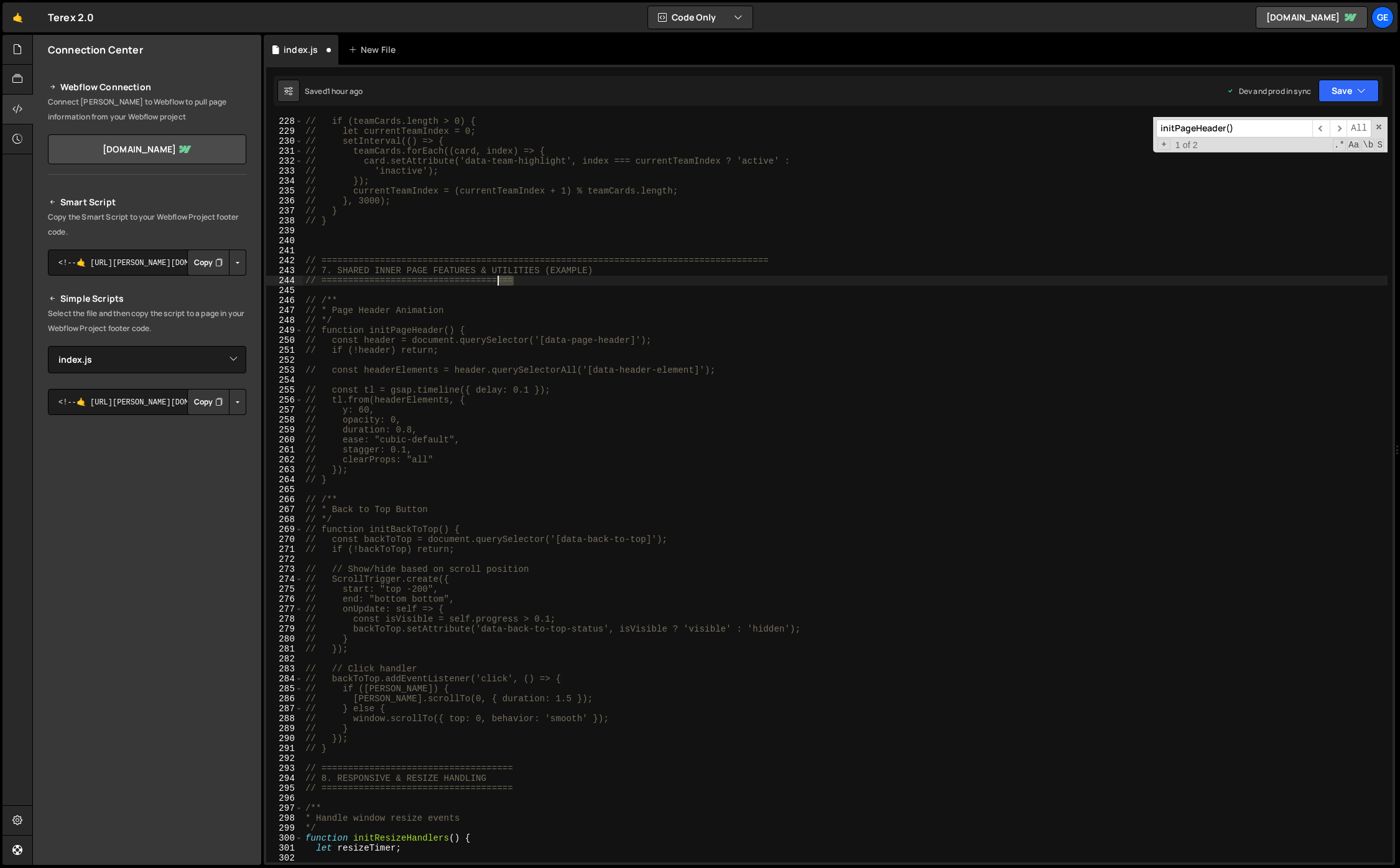
click at [487, 283] on div "// if (teamCards.length > 0) { // let currentTeamIndex = 0; // setInterval(() =…" at bounding box center [845, 499] width 1085 height 765
click at [530, 283] on div "// if (teamCards.length > 0) { // let currentTeamIndex = 0; // setInterval(() =…" at bounding box center [845, 490] width 1085 height 746
paste textarea "====="
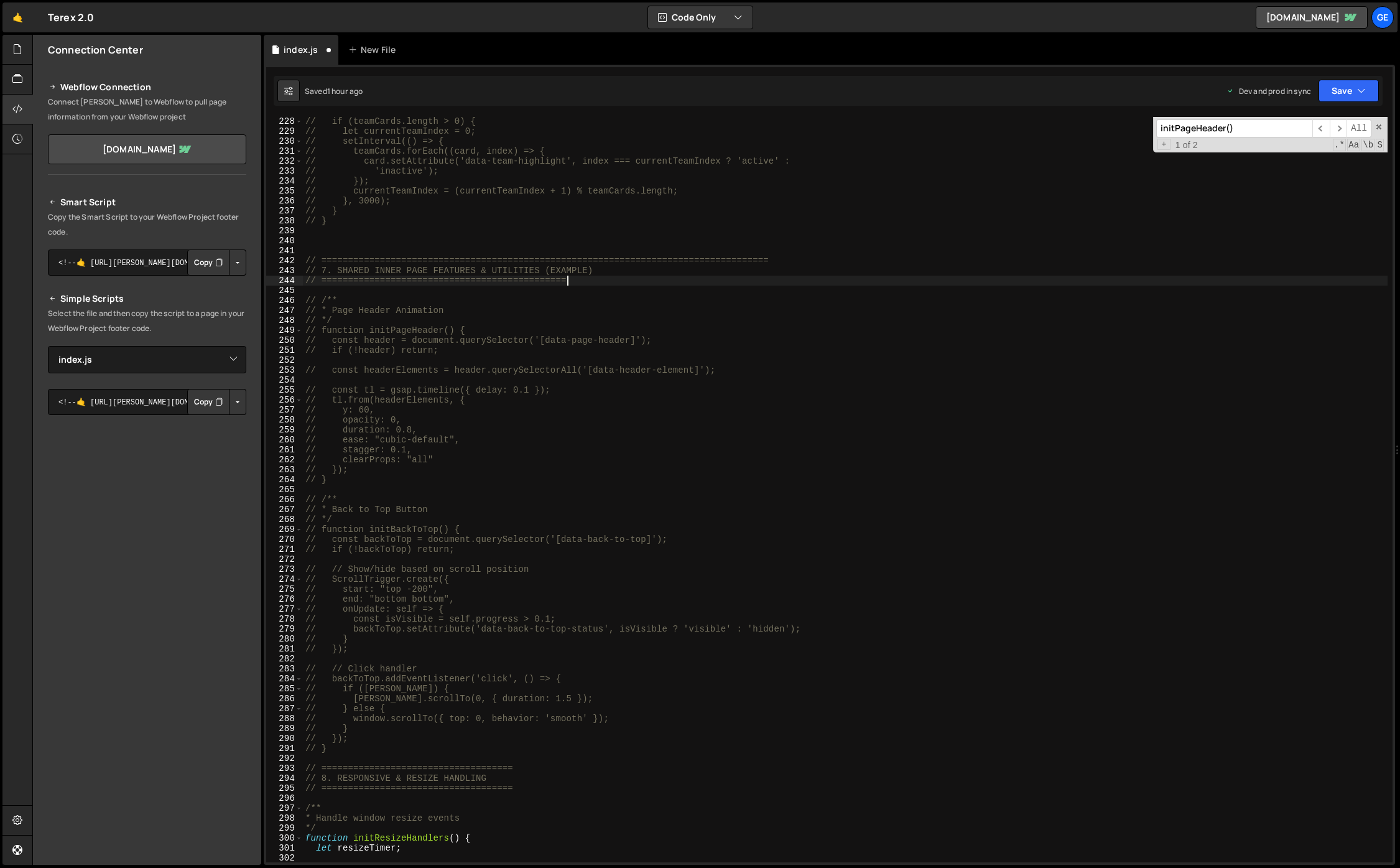
paste textarea "====="
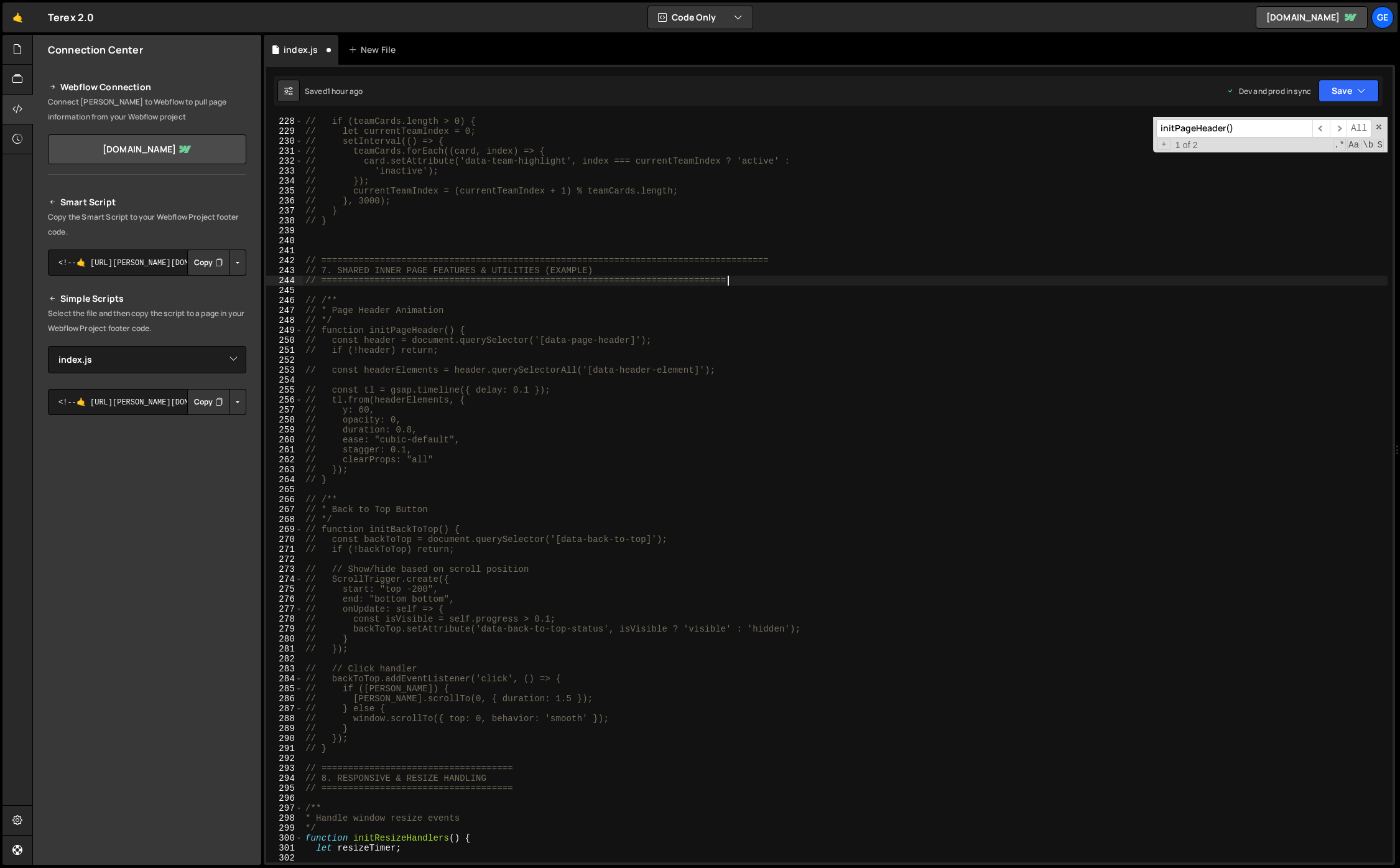
paste textarea "====="
click at [758, 256] on div "// if (teamCards.length > 0) { // let currentTeamIndex = 0; // setInterval(() =…" at bounding box center [845, 499] width 1085 height 765
click at [774, 260] on div "// if (teamCards.length > 0) { // let currentTeamIndex = 0; // setInterval(() =…" at bounding box center [845, 490] width 1085 height 746
paste textarea "=="
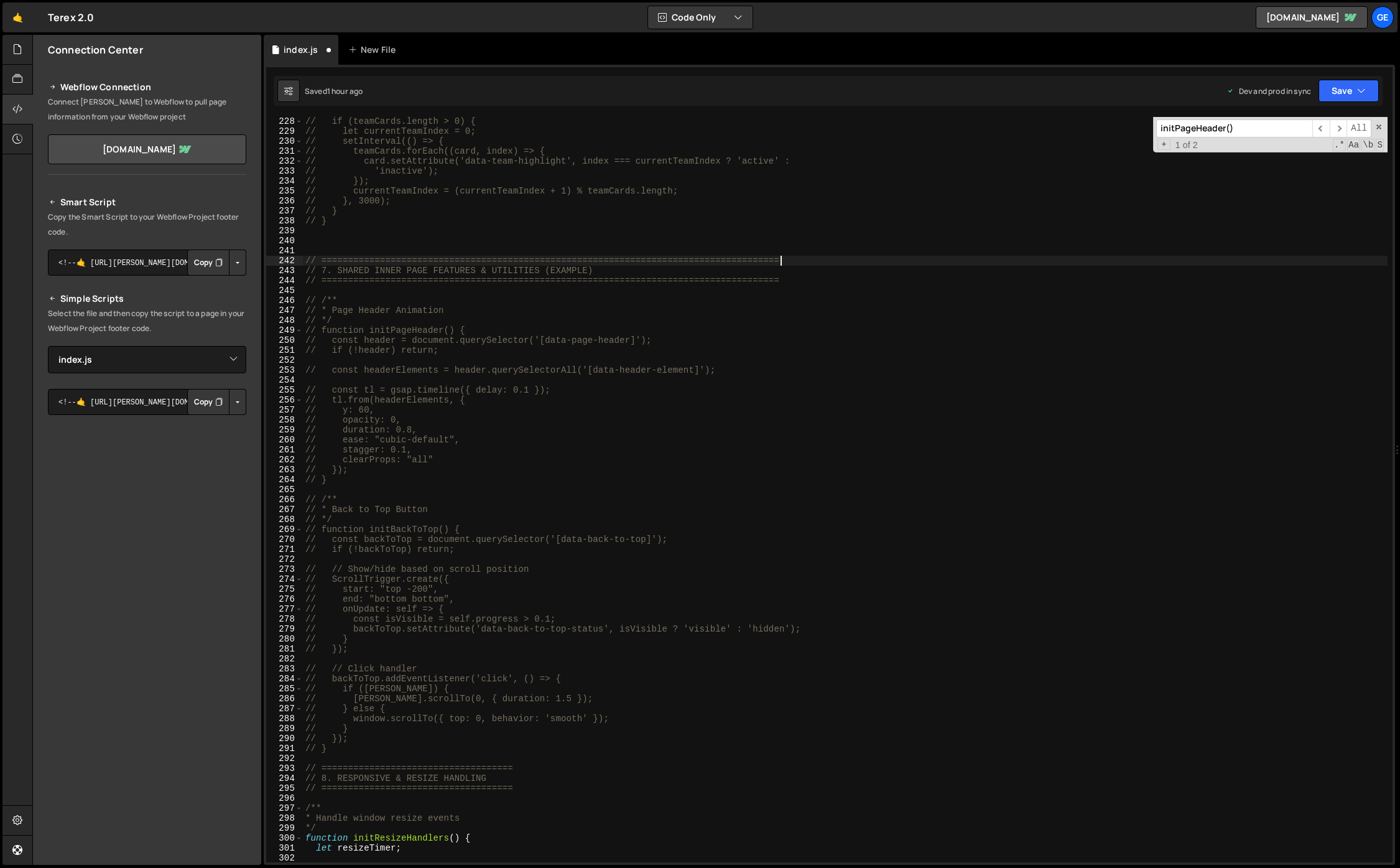
paste textarea "=="
drag, startPoint x: 785, startPoint y: 280, endPoint x: 776, endPoint y: 280, distance: 9.0
click at [776, 280] on div "// if (teamCards.length > 0) { // let currentTeamIndex = 0; // setInterval(() =…" at bounding box center [845, 499] width 1085 height 765
click at [792, 282] on div "// if (teamCards.length > 0) { // let currentTeamIndex = 0; // setInterval(() =…" at bounding box center [845, 490] width 1085 height 746
paste textarea "="
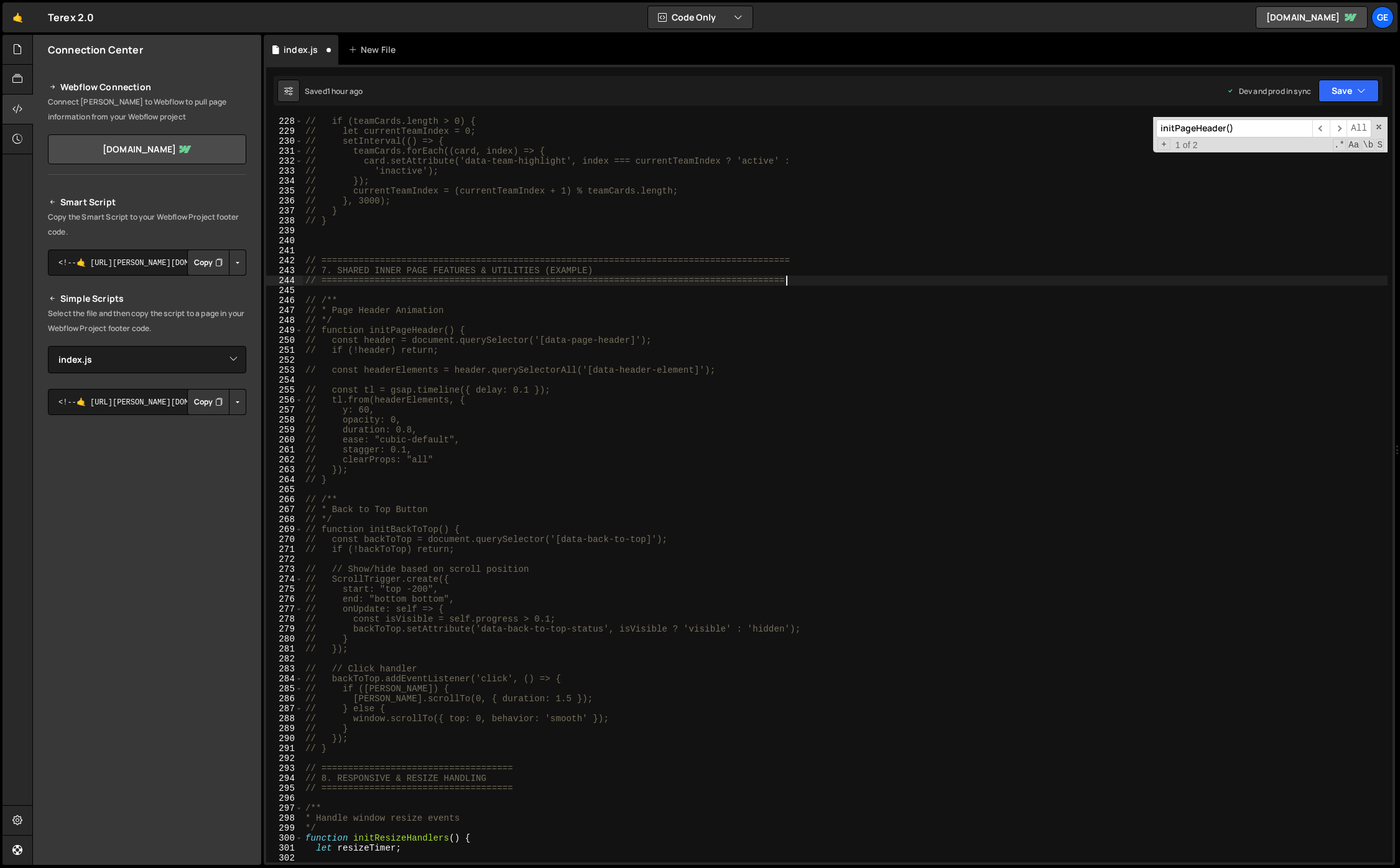
paste textarea "="
click at [861, 413] on div "// if (teamCards.length > 0) { // let currentTeamIndex = 0; // setInterval(() =…" at bounding box center [845, 499] width 1085 height 765
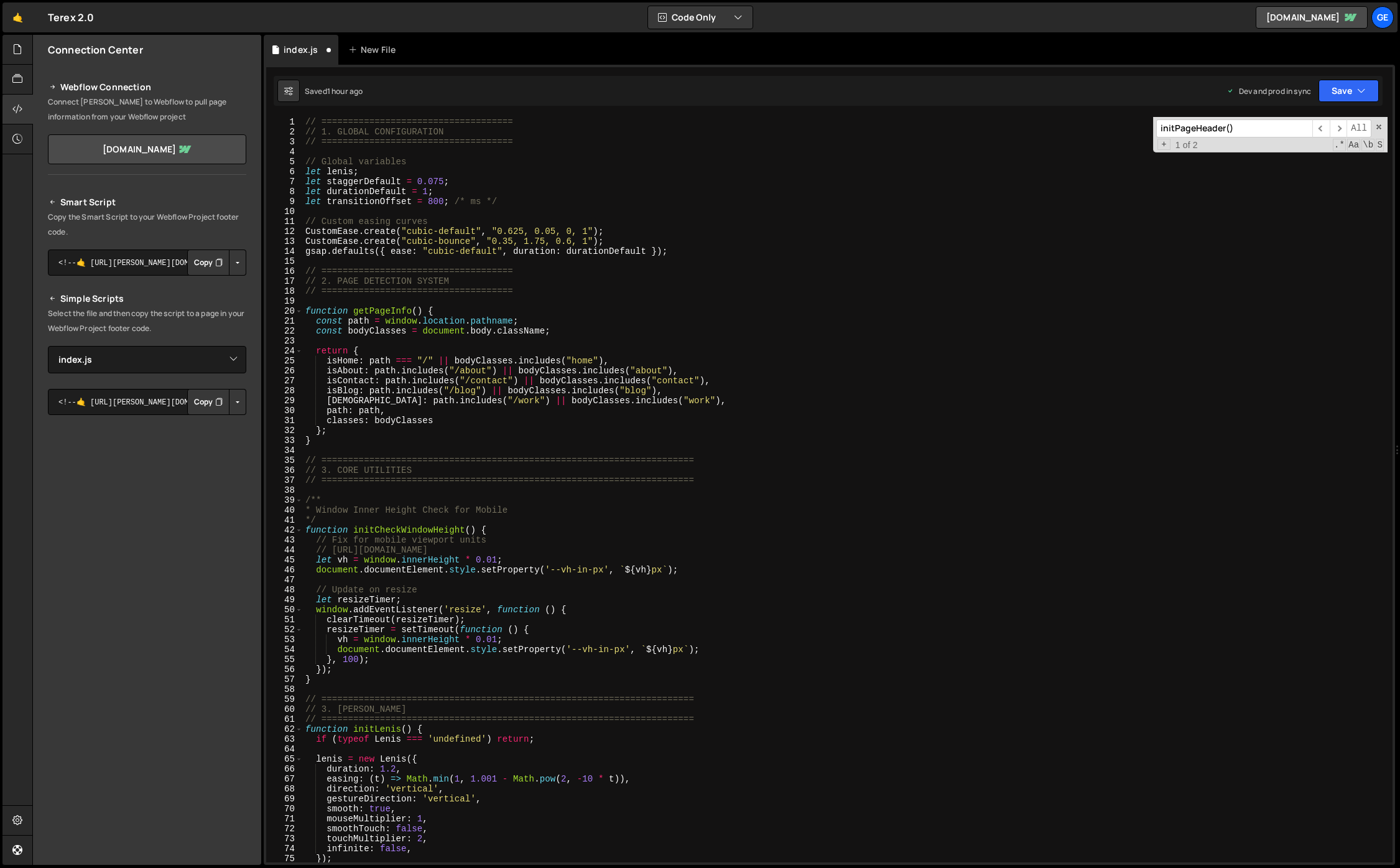
click at [789, 315] on div "// ==================================== // 1. GLOBAL CONFIGURATION // =========…" at bounding box center [845, 500] width 1085 height 765
type textarea "function getPageInfo() {"
click at [643, 574] on div "// ==================================== // 1. GLOBAL CONFIGURATION // =========…" at bounding box center [845, 500] width 1085 height 765
click at [633, 527] on div "// ==================================== // 1. GLOBAL CONFIGURATION // =========…" at bounding box center [845, 500] width 1085 height 765
type textarea "document.documentElement.style.setProperty('--vh-in-px', `${vh}px`);"
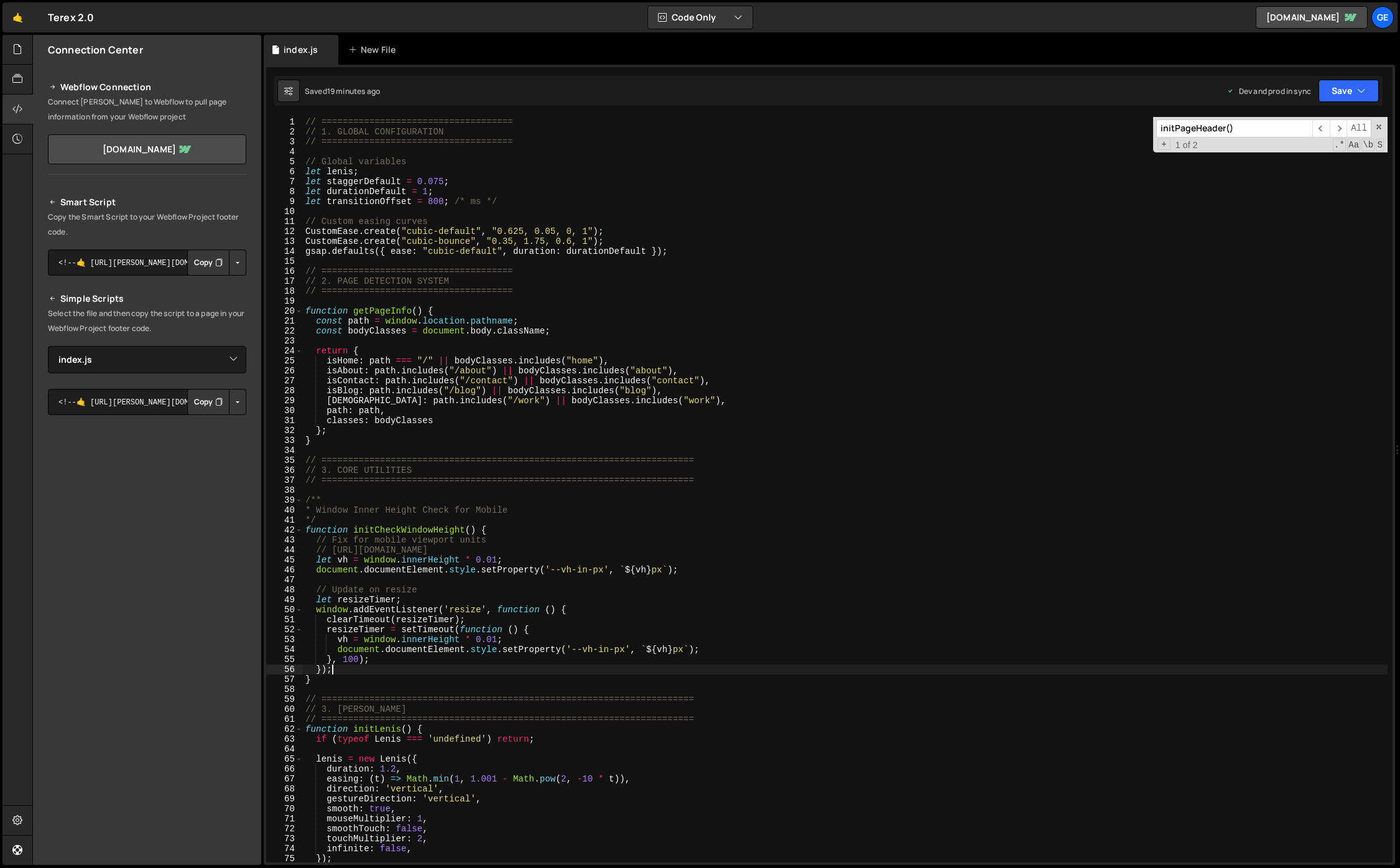
type textarea "}"
click at [538, 377] on div "// ==================================== // 1. GLOBAL CONFIGURATION // =========…" at bounding box center [845, 500] width 1085 height 765
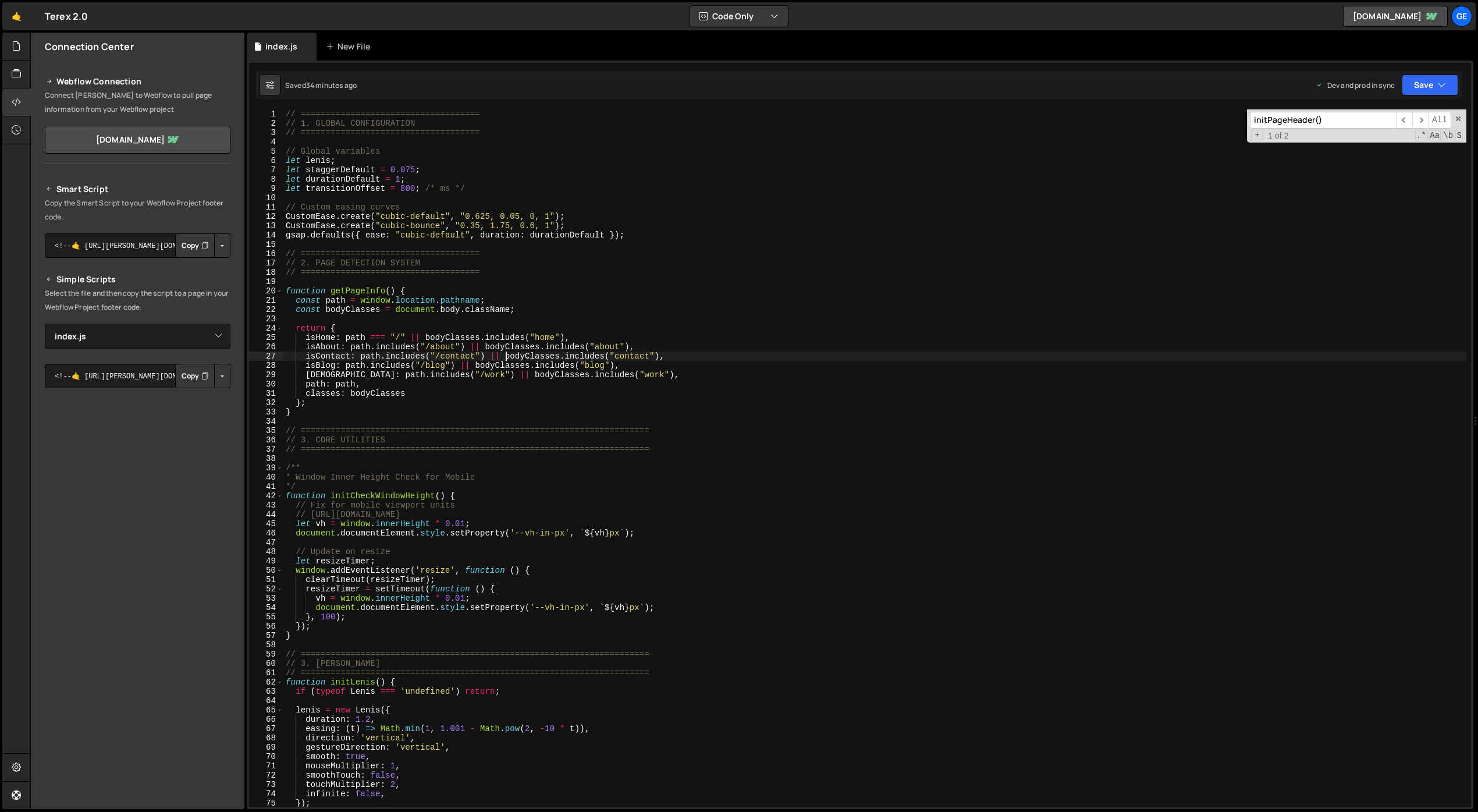
click at [795, 371] on div "// ==================================== // 1. GLOBAL CONFIGURATION // =========…" at bounding box center [875, 467] width 1183 height 716
click at [759, 529] on div "// ==================================== // 1. GLOBAL CONFIGURATION // =========…" at bounding box center [875, 467] width 1183 height 716
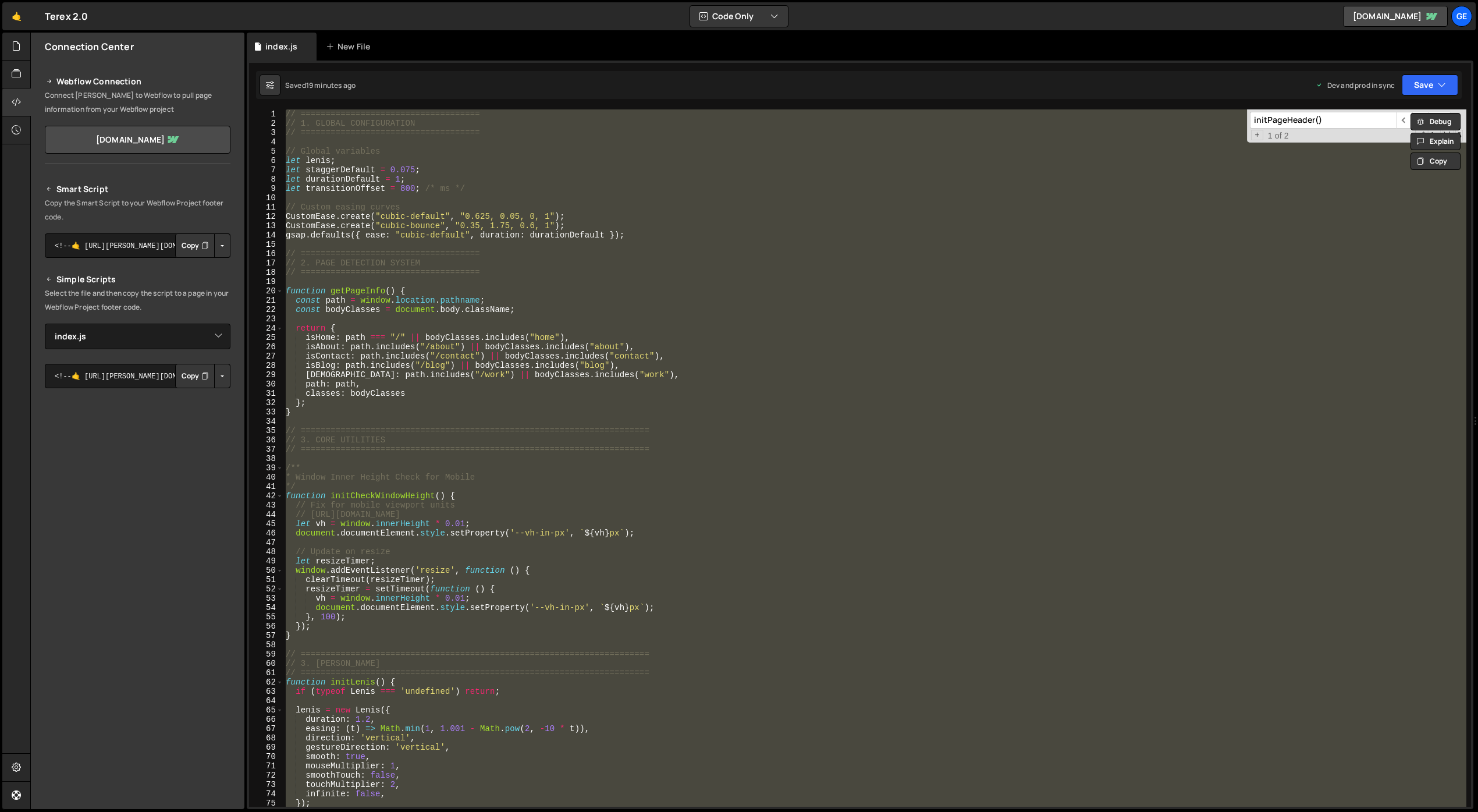
click at [964, 448] on div "// ==================================== // 1. GLOBAL CONFIGURATION // =========…" at bounding box center [875, 467] width 1183 height 716
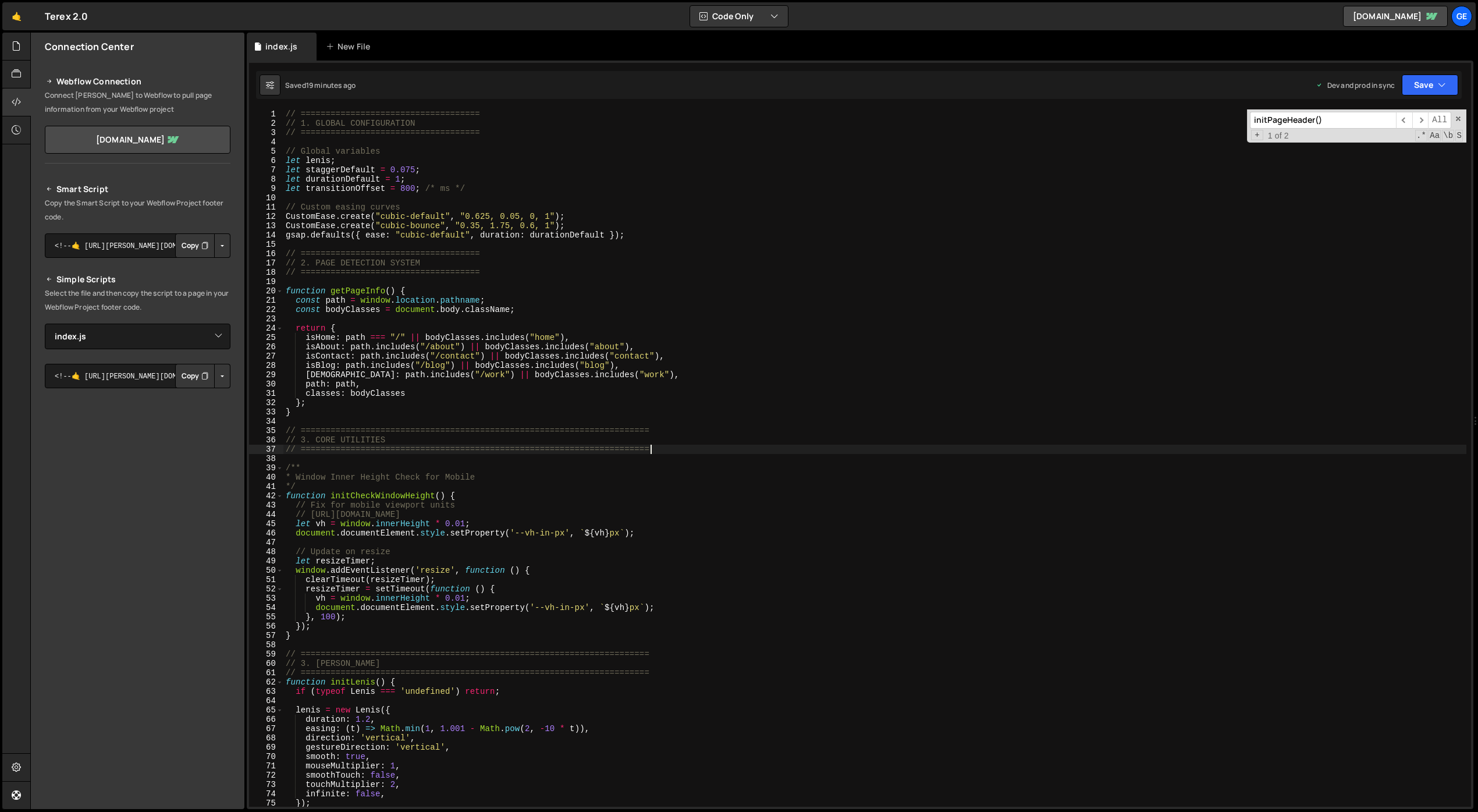
click at [863, 521] on div "// ==================================== // 1. GLOBAL CONFIGURATION // =========…" at bounding box center [875, 467] width 1183 height 716
type textarea "let vh = window.innerHeight * 0.01;"
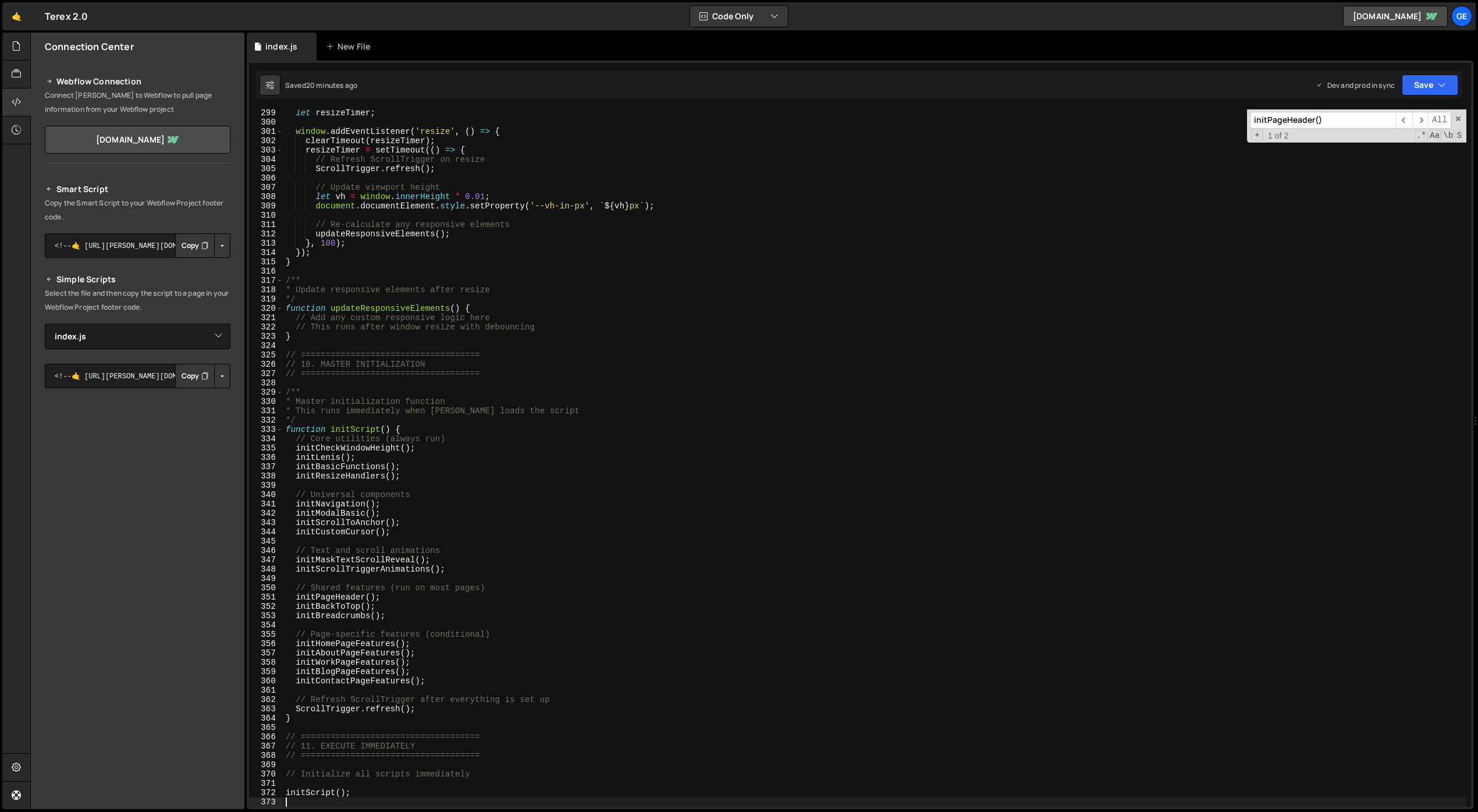
scroll to position [2776, 0]
drag, startPoint x: 395, startPoint y: 464, endPoint x: 298, endPoint y: 467, distance: 97.0
click at [296, 466] on div "let resizeTimer ; window . addEventListener ( 'resize' , ( ) => { clearTimeout …" at bounding box center [875, 466] width 1183 height 716
type textarea "initBasicFunctions();"
type input "initBasicFunctions()"
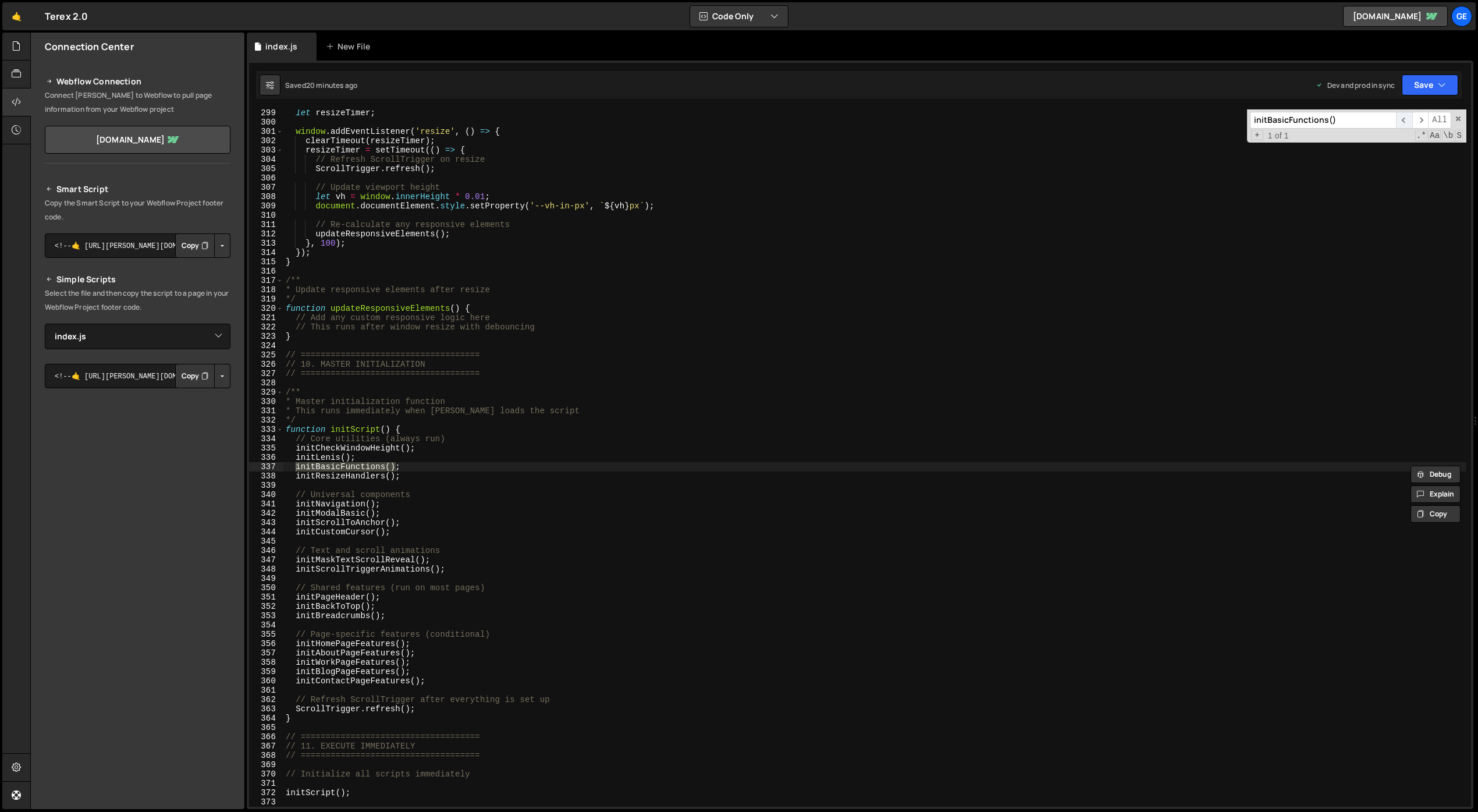
click at [1100, 119] on span "​" at bounding box center [1404, 120] width 16 height 16
type textarea "// 10. MASTER INITIALIZATION"
click at [842, 359] on div "let resizeTimer ; window . addEventListener ( 'resize' , ( ) => { clearTimeout …" at bounding box center [875, 466] width 1183 height 716
type input "basic"
click at [1100, 120] on span "​" at bounding box center [1404, 120] width 16 height 16
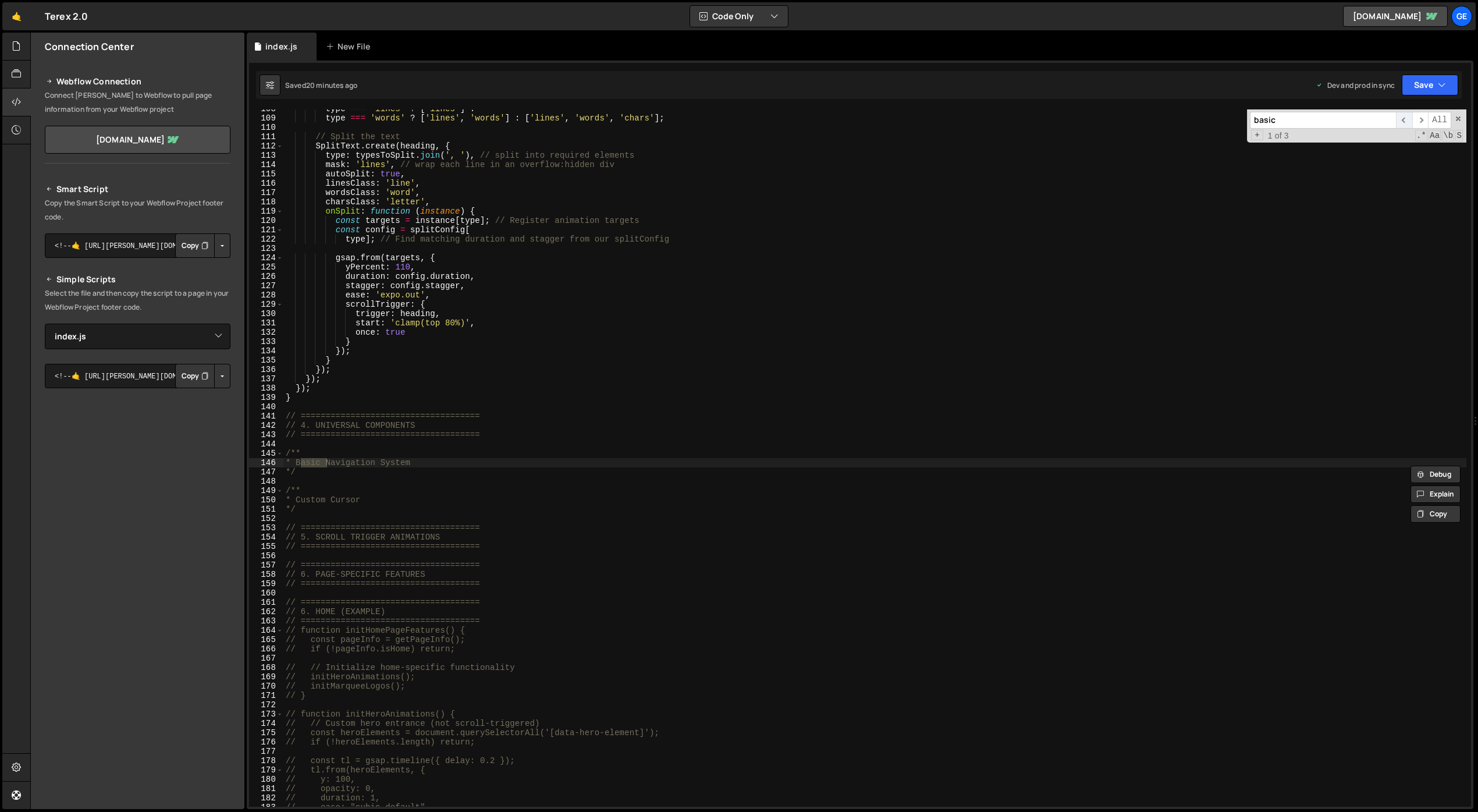
scroll to position [1002, 0]
click at [1100, 120] on span "​" at bounding box center [1404, 120] width 16 height 16
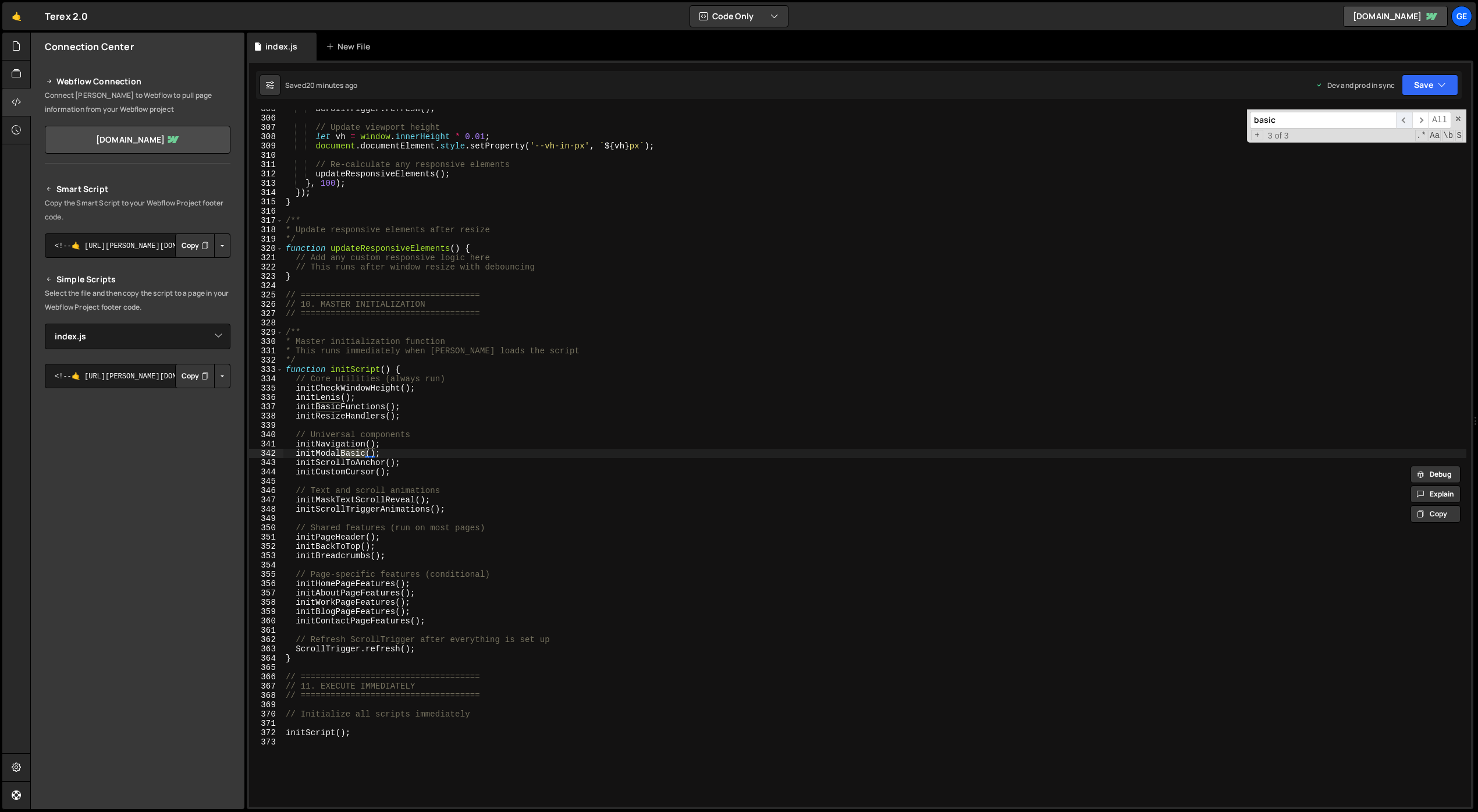
click at [1100, 120] on span "​" at bounding box center [1404, 120] width 16 height 16
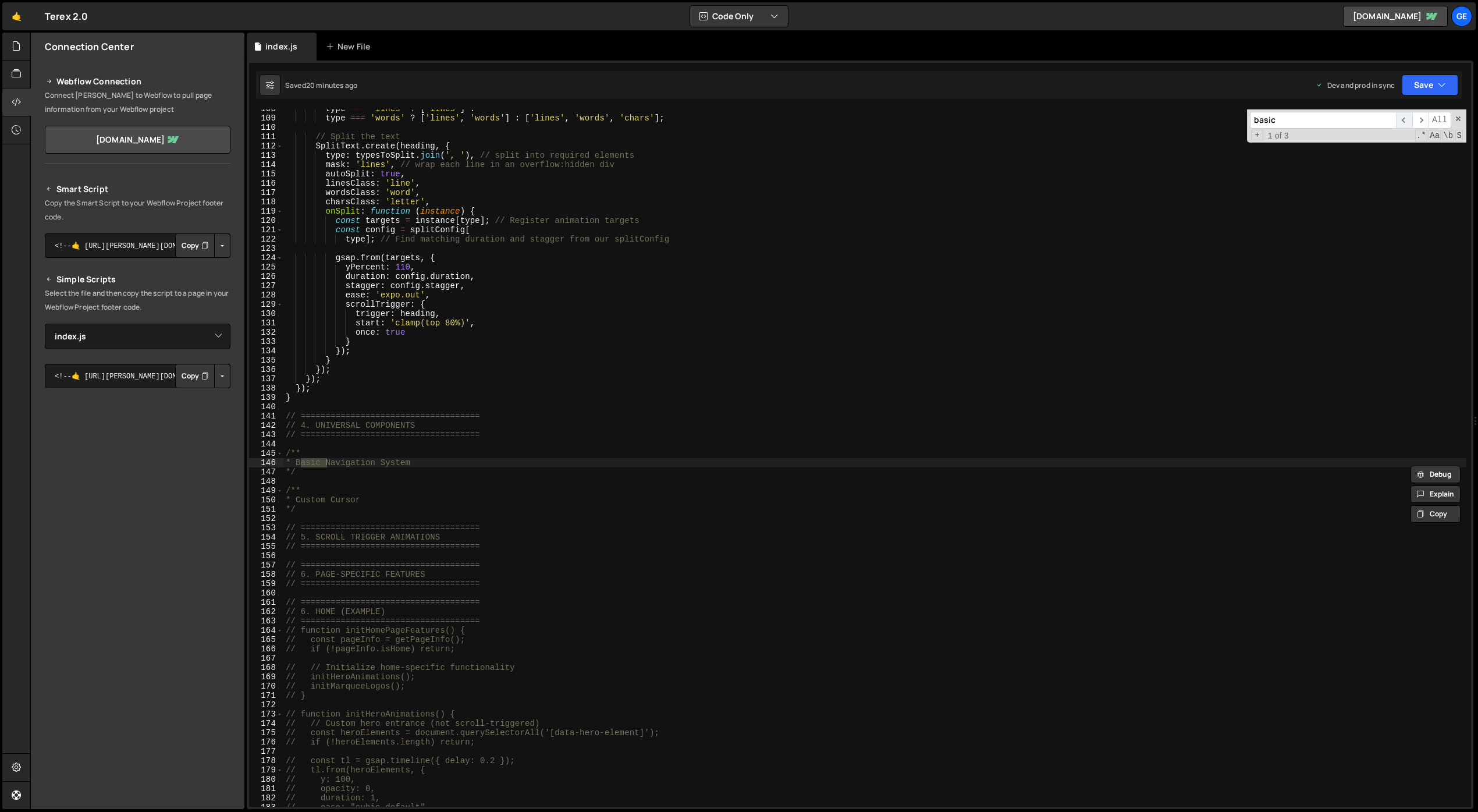
scroll to position [1002, 0]
click at [739, 537] on div "type === 'lines' ? [ 'lines' ] : type === 'words' ? [ 'lines' , 'words' ] : [ '…" at bounding box center [875, 462] width 1183 height 716
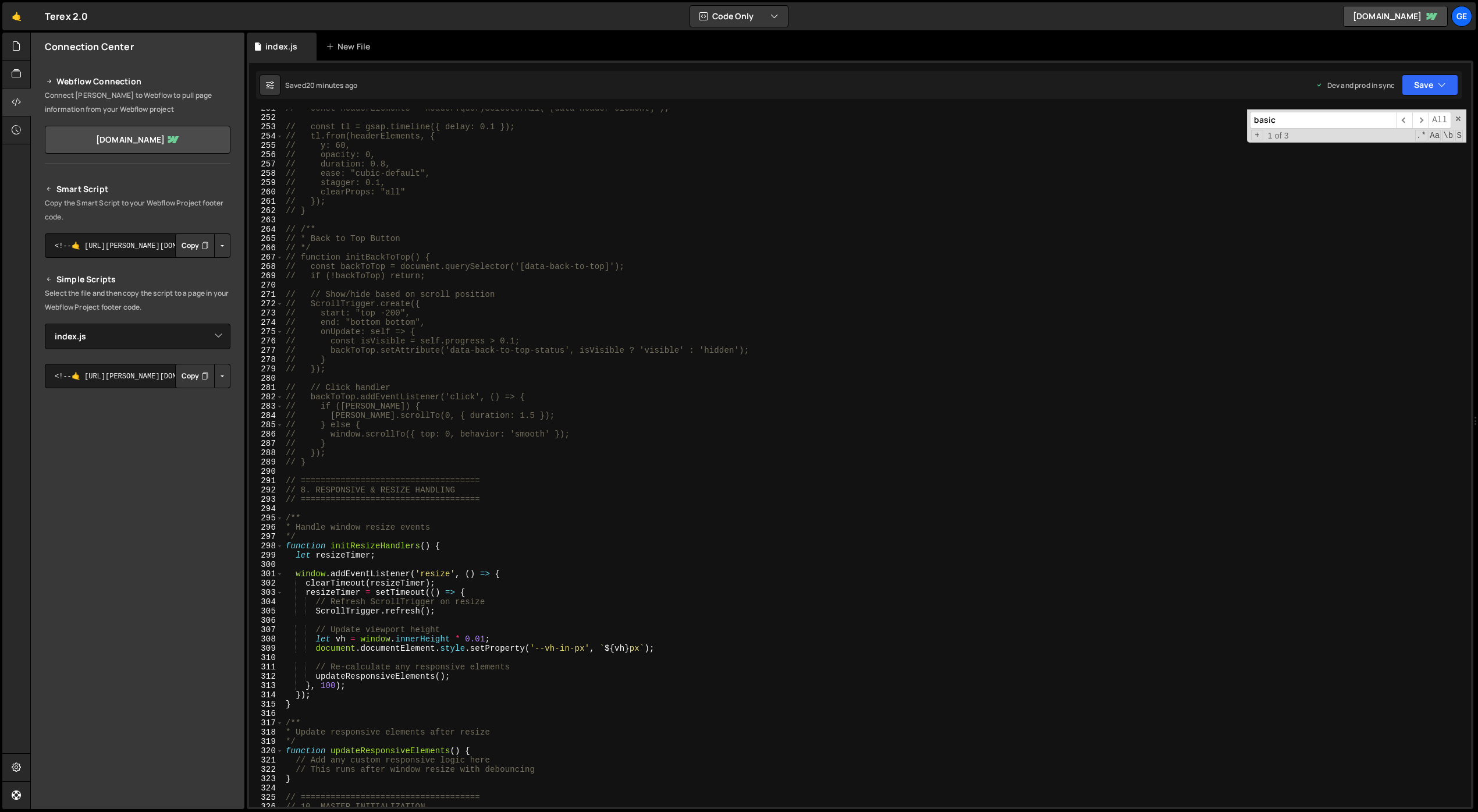
scroll to position [2772, 0]
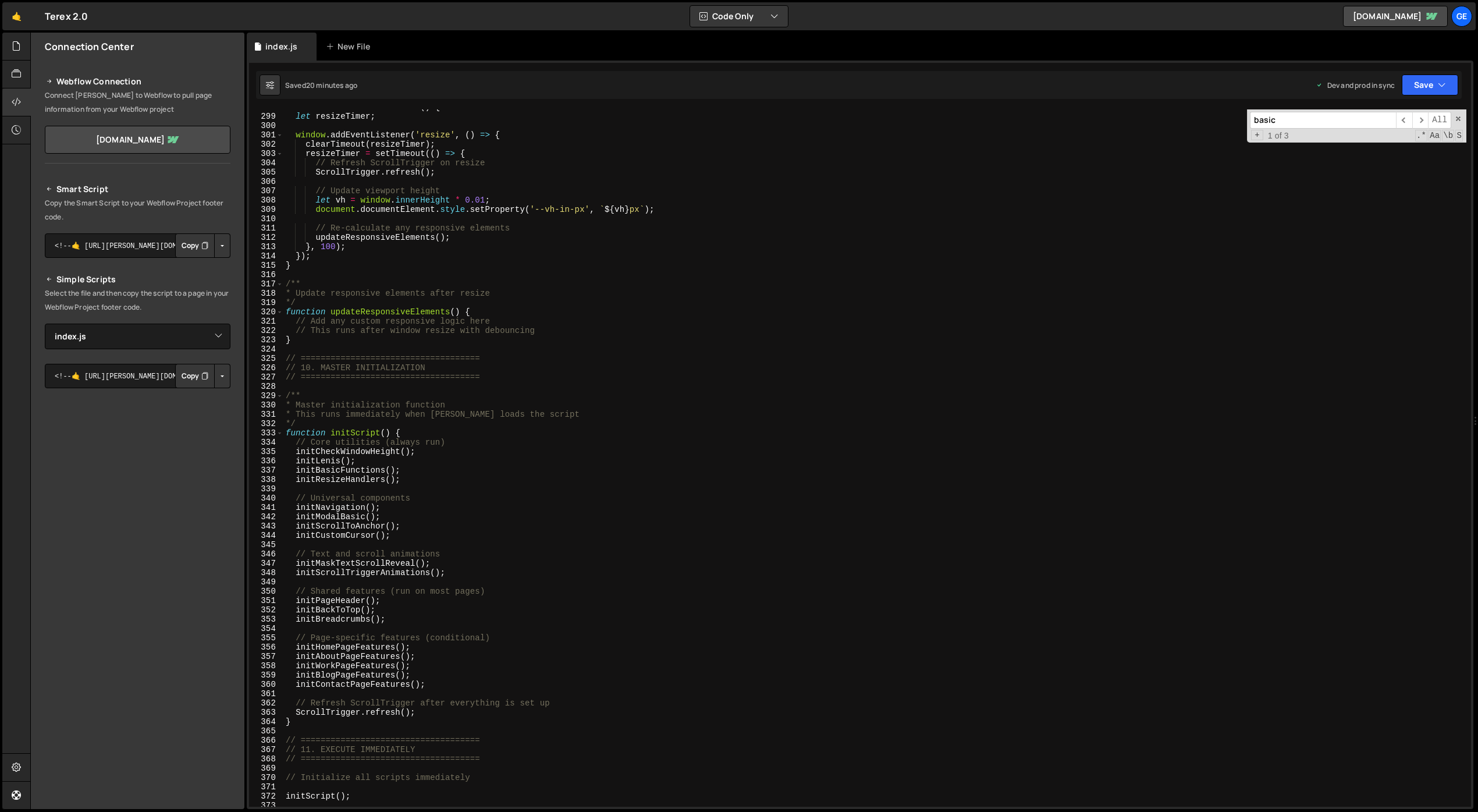
click at [378, 463] on div "function initResizeHandlers ( ) { let resizeTimer ; window . addEventListener (…" at bounding box center [875, 460] width 1183 height 716
type textarea "initLenis();"
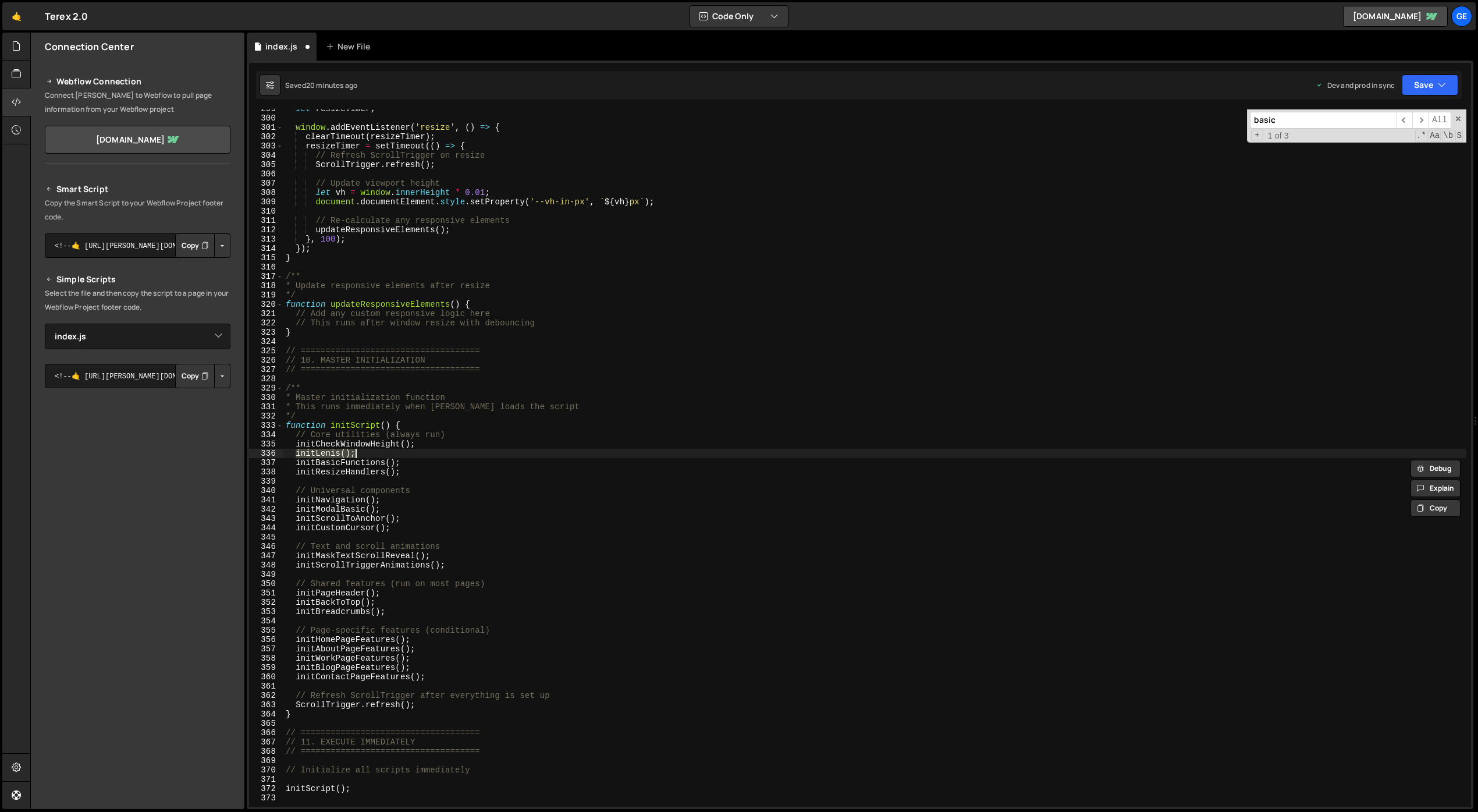
click at [414, 472] on div "let resizeTimer ; window . addEventListener ( 'resize' , ( ) => { clearTimeout …" at bounding box center [875, 462] width 1183 height 716
click at [397, 500] on div "let resizeTimer ; window . addEventListener ( 'resize' , ( ) => { clearTimeout …" at bounding box center [875, 462] width 1183 height 716
type textarea "initNavigation();"
type textarea "initModalBasic();"
type textarea "initScrollToAnchor();"
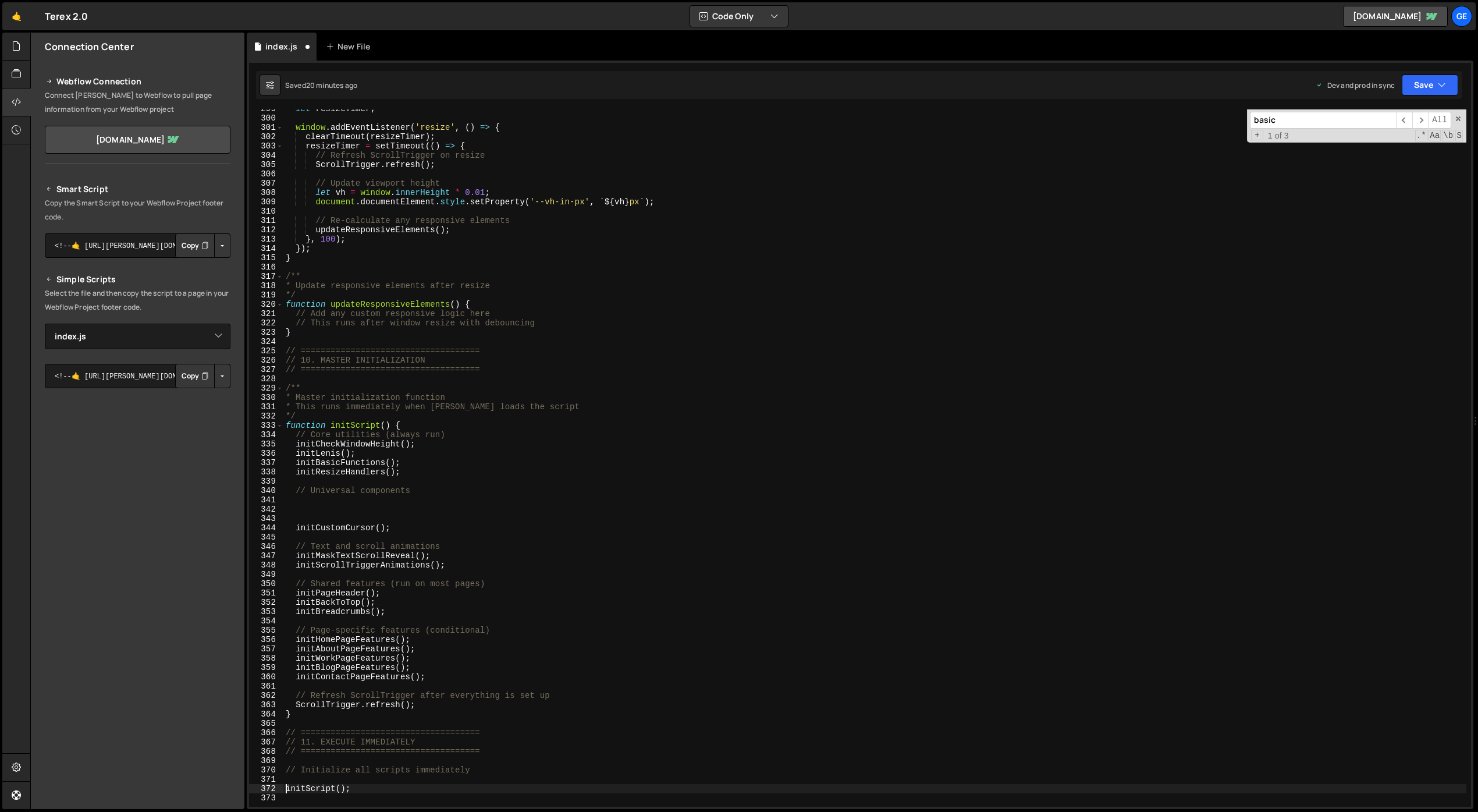
type textarea "// ===================================="
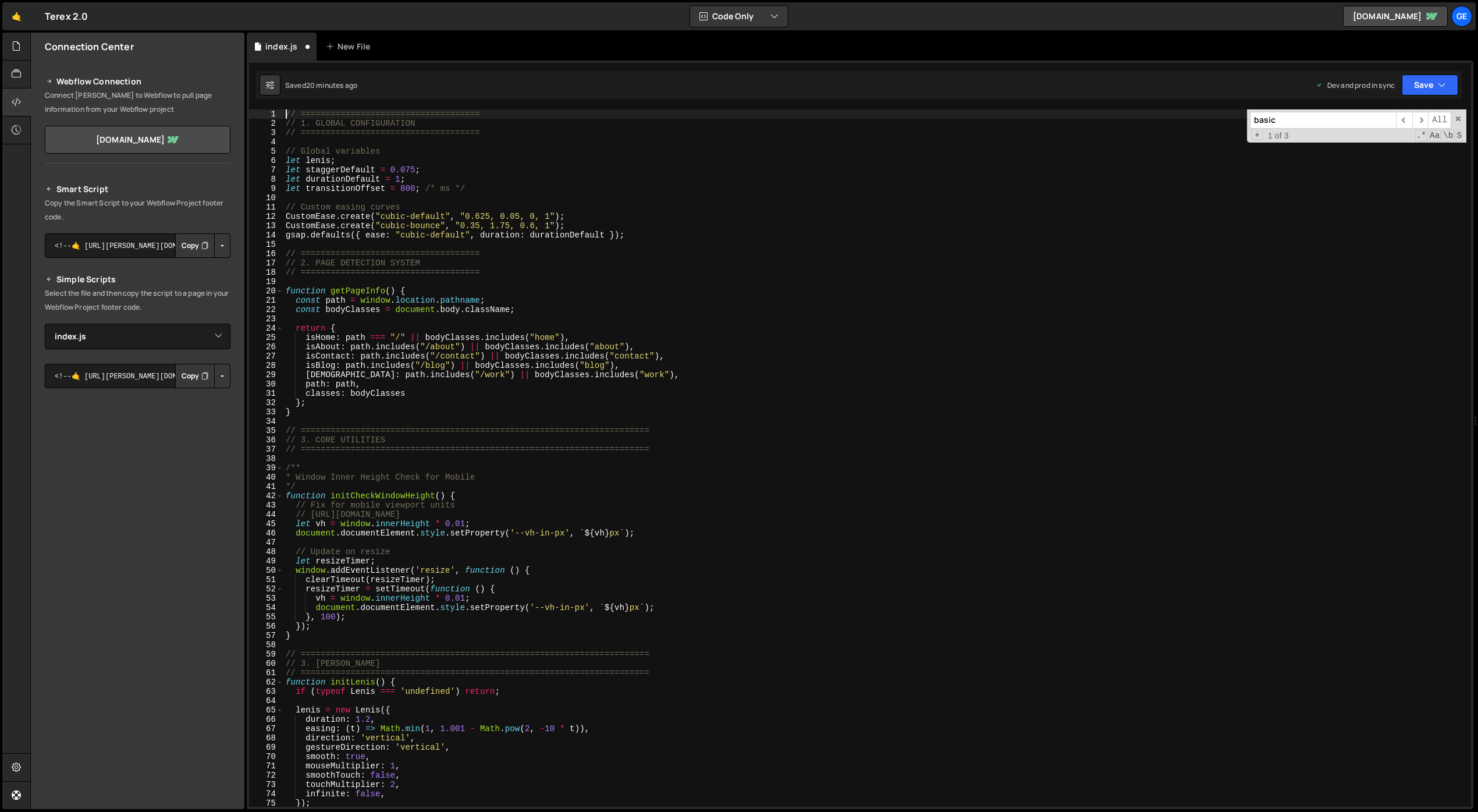
scroll to position [2776, 0]
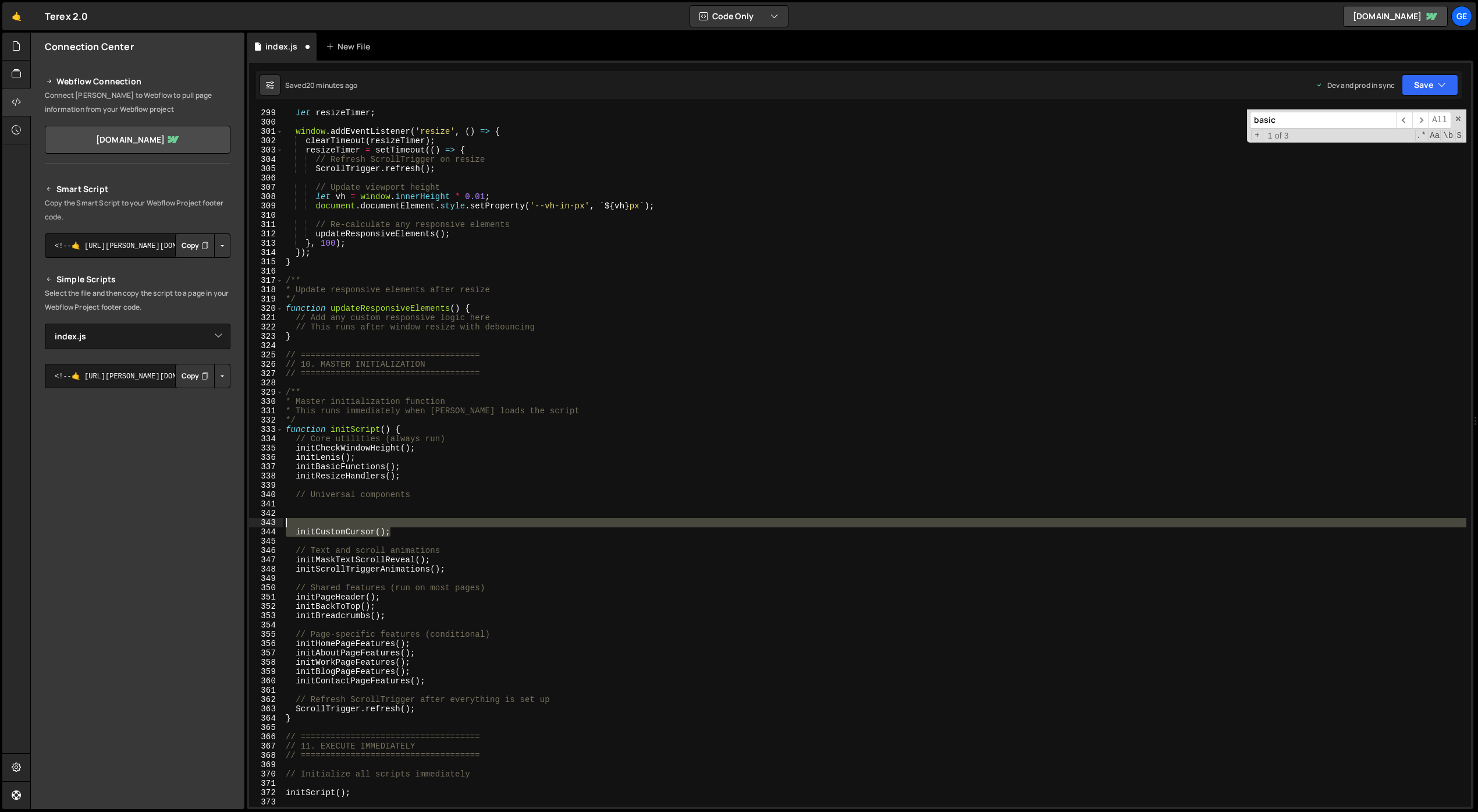
drag, startPoint x: 402, startPoint y: 528, endPoint x: 267, endPoint y: 519, distance: 135.3
click at [266, 519] on div "299 300 301 302 303 304 305 306 307 308 309 310 311 312 313 314 315 316 317 318…" at bounding box center [860, 458] width 1222 height 697
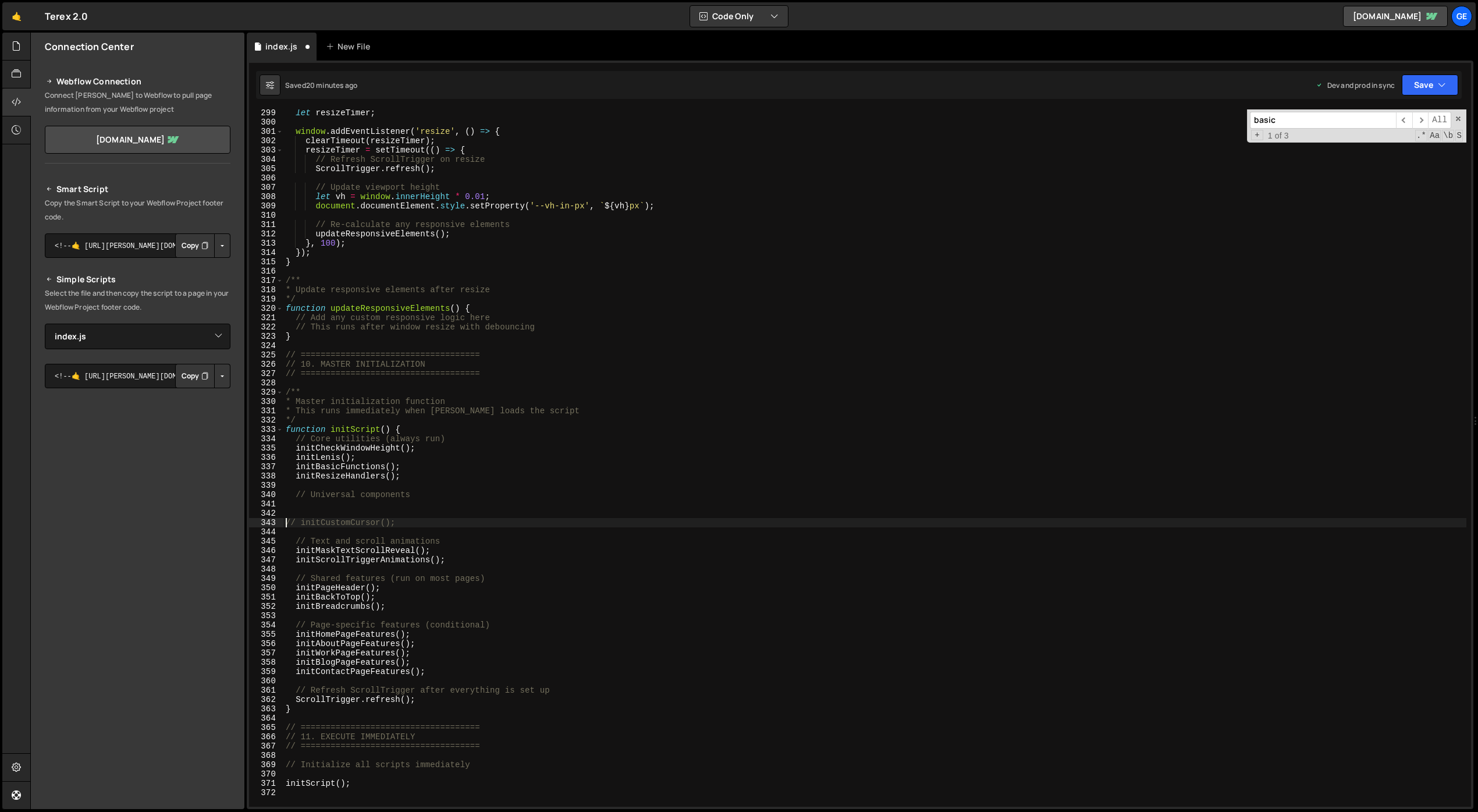
type textarea "// initCustomCursor();"
click at [493, 525] on div "let resizeTimer ; window . addEventListener ( 'resize' , ( ) => { clearTimeout …" at bounding box center [875, 466] width 1183 height 716
click at [491, 537] on div "let resizeTimer ; window . addEventListener ( 'resize' , ( ) => { clearTimeout …" at bounding box center [875, 466] width 1183 height 716
click at [475, 537] on div "let resizeTimer ; window . addEventListener ( 'resize' , ( ) => { clearTimeout …" at bounding box center [875, 466] width 1183 height 716
type textarea "initScrollTriggerAnimations();"
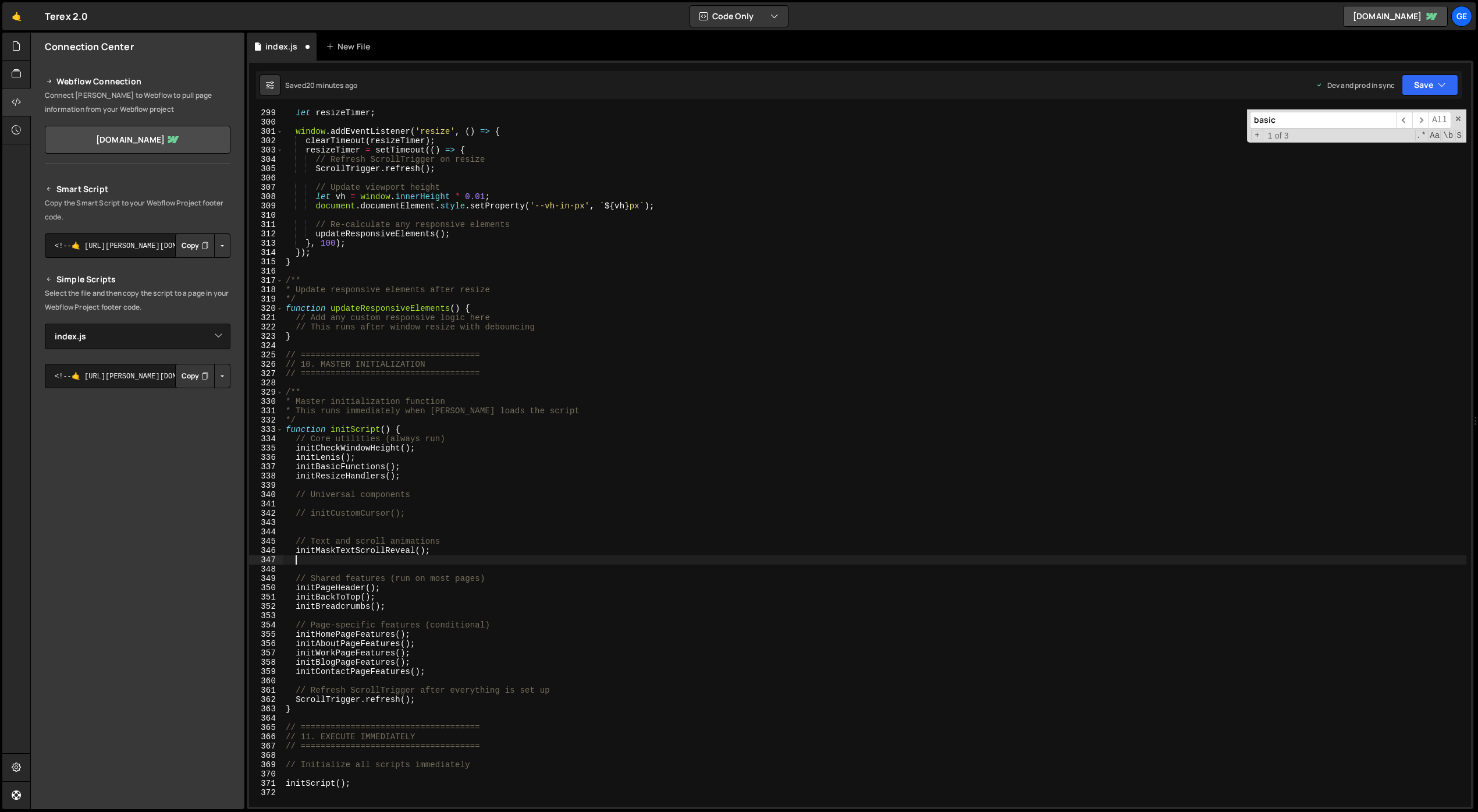
click at [495, 537] on div "let resizeTimer ; window . addEventListener ( 'resize' , ( ) => { clearTimeout …" at bounding box center [875, 466] width 1183 height 716
drag, startPoint x: 377, startPoint y: 586, endPoint x: 297, endPoint y: 588, distance: 80.0
click at [297, 537] on div "let resizeTimer ; window . addEventListener ( 'resize' , ( ) => { clearTimeout …" at bounding box center [875, 466] width 1183 height 716
type textarea "initPageHeader();"
type input "initPageHeader()"
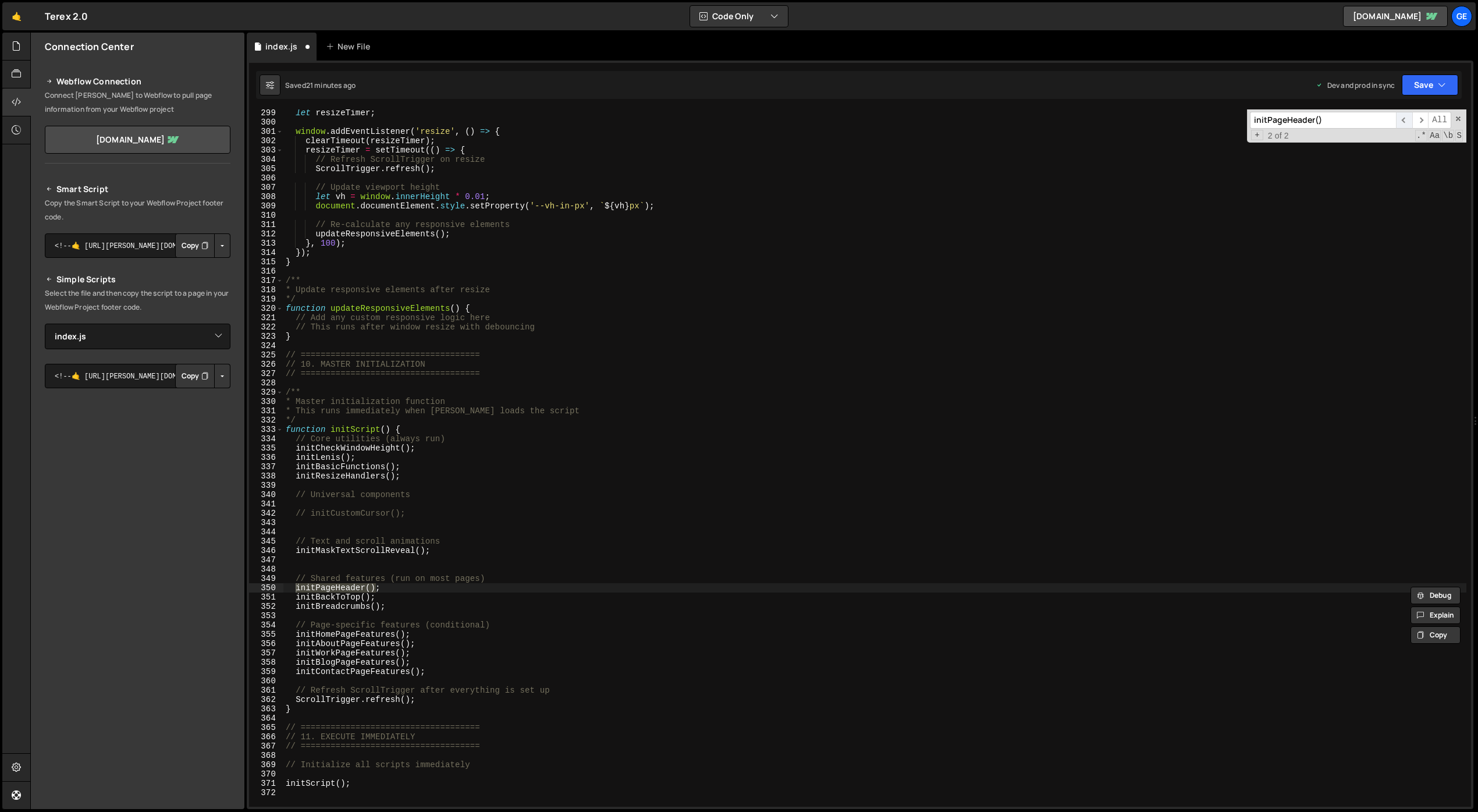
click at [1100, 114] on span "​" at bounding box center [1404, 120] width 16 height 16
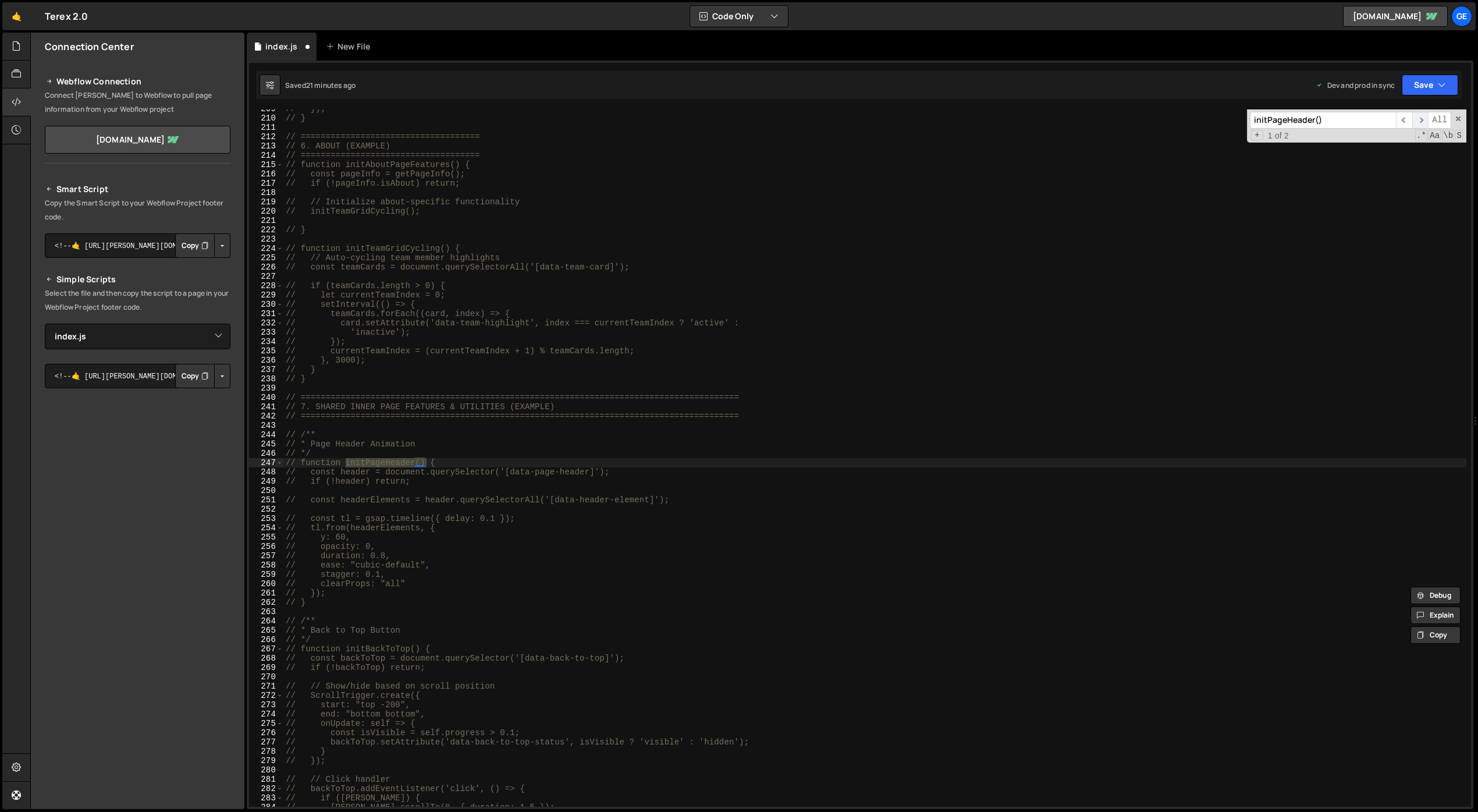
click at [1100, 121] on span "​" at bounding box center [1420, 120] width 16 height 16
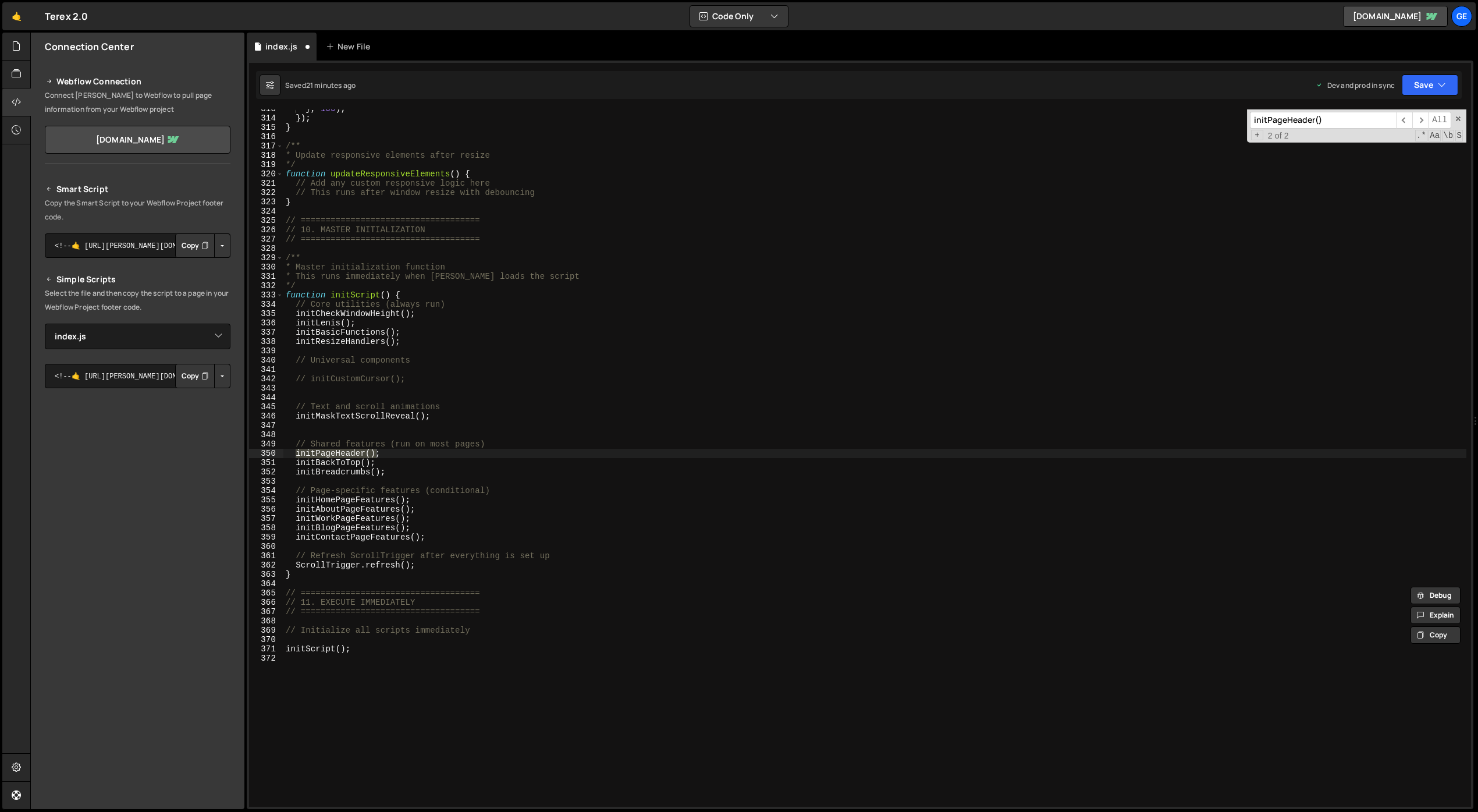
scroll to position [2910, 0]
click at [443, 457] on div "} , 100 ) ; }) ; } /** * Update responsive elements after resize */ function up…" at bounding box center [875, 462] width 1183 height 716
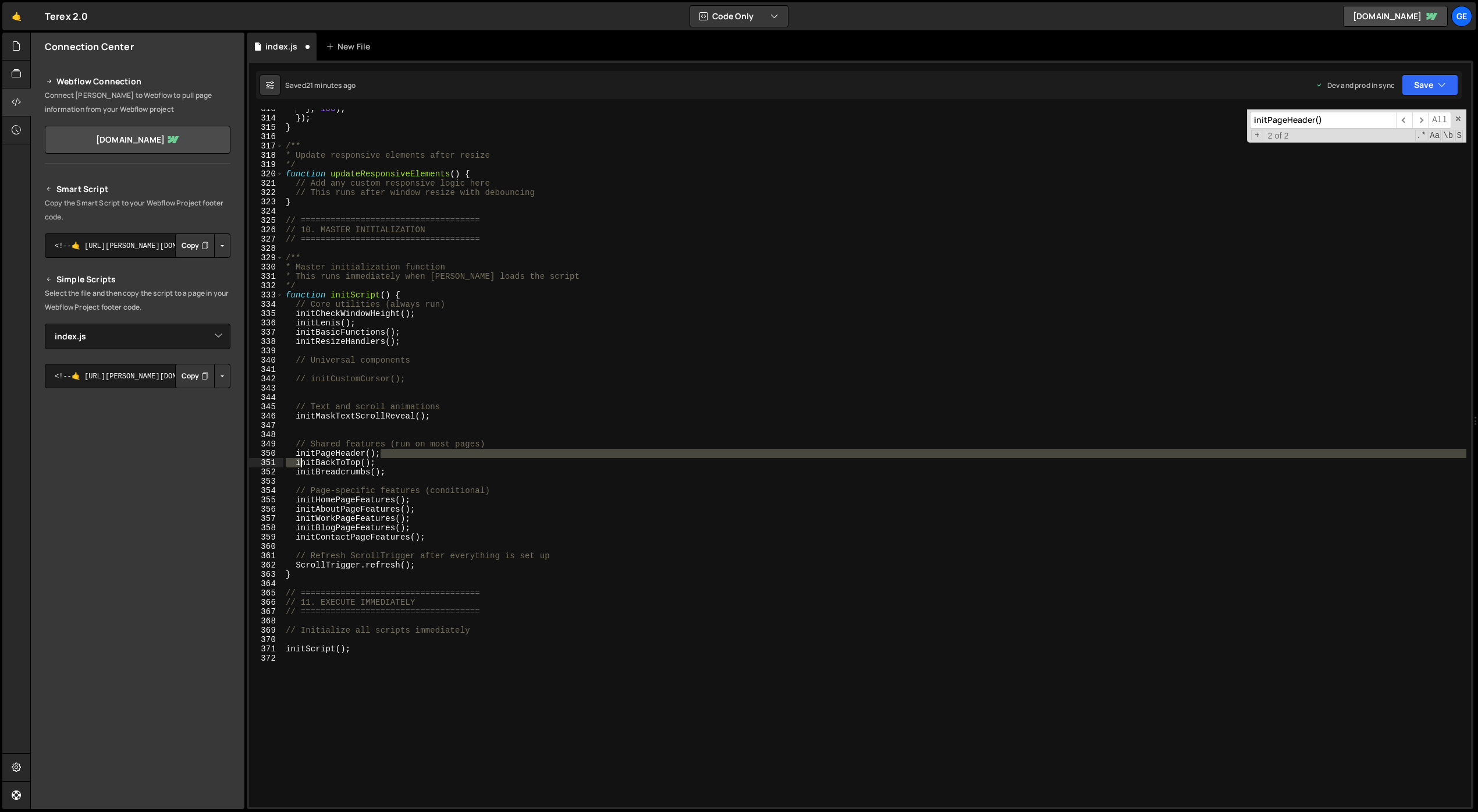
drag, startPoint x: 406, startPoint y: 452, endPoint x: 303, endPoint y: 459, distance: 103.2
click at [301, 459] on div "} , 100 ) ; }) ; } /** * Update responsive elements after resize */ function up…" at bounding box center [875, 462] width 1183 height 716
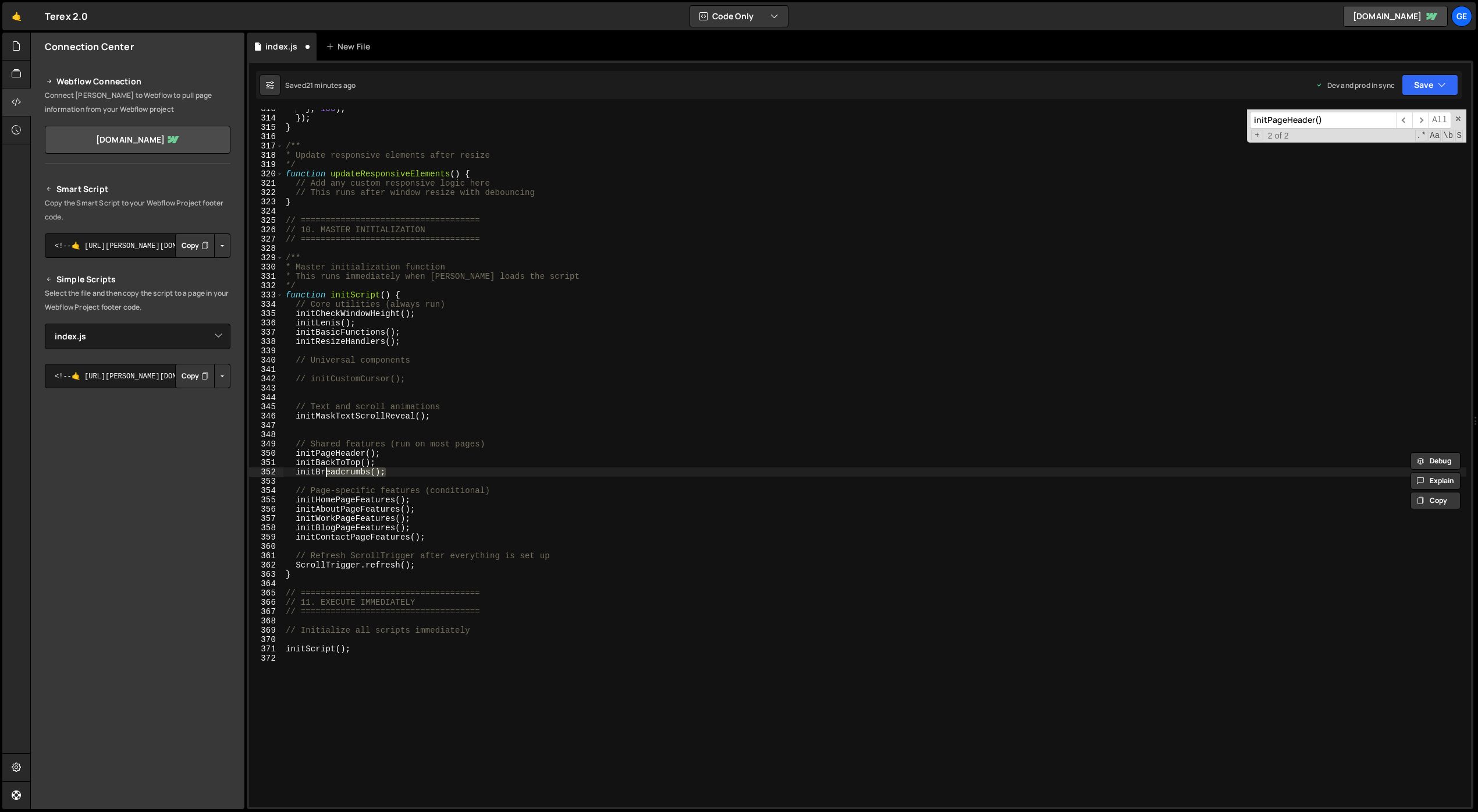
drag, startPoint x: 399, startPoint y: 472, endPoint x: 317, endPoint y: 470, distance: 82.0
click at [317, 470] on div "} , 100 ) ; }) ; } /** * Update responsive elements after resize */ function up…" at bounding box center [875, 462] width 1183 height 716
type textarea "init"
click at [401, 470] on div "} , 100 ) ; }) ; } /** * Update responsive elements after resize */ function up…" at bounding box center [875, 462] width 1183 height 716
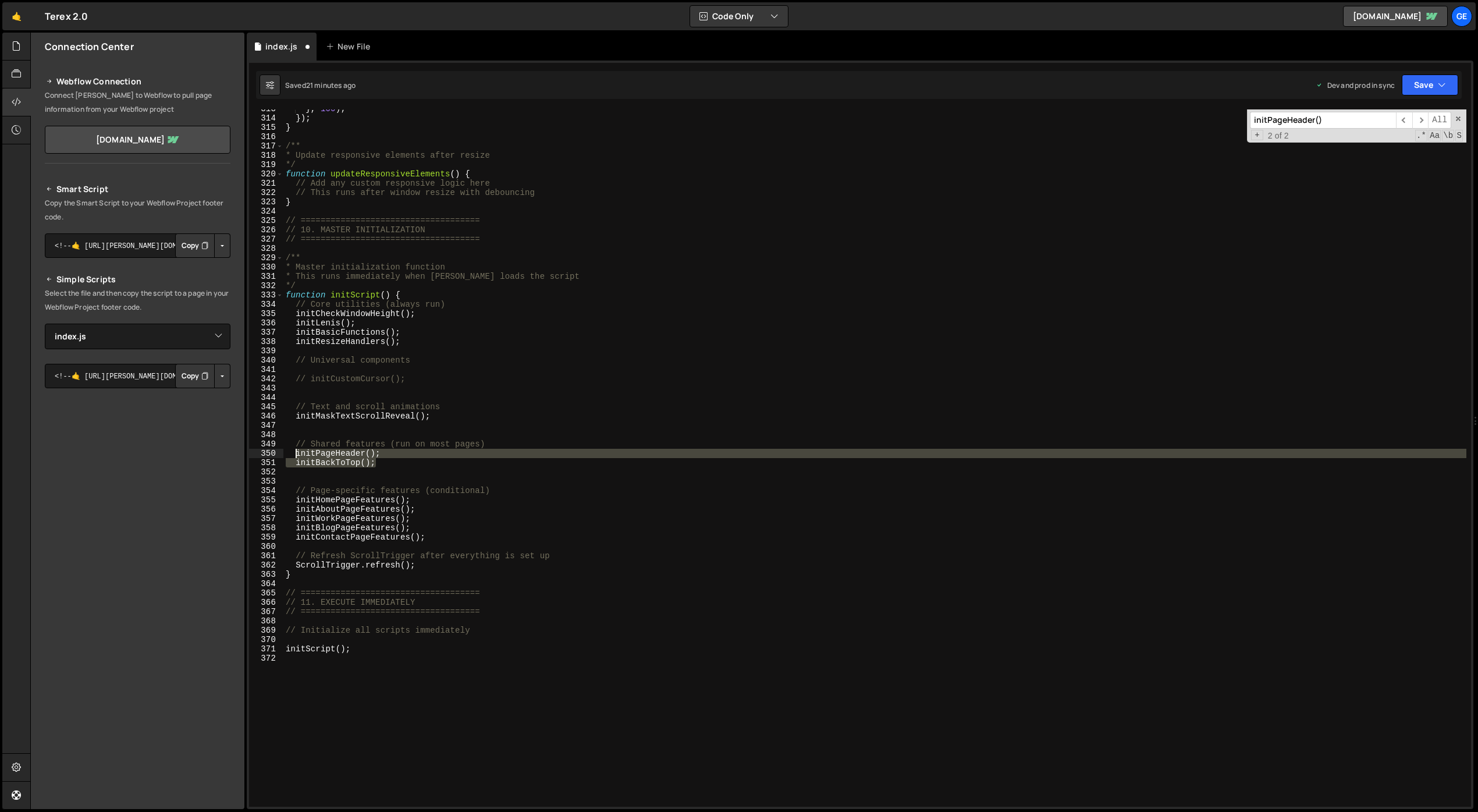
drag, startPoint x: 381, startPoint y: 462, endPoint x: 295, endPoint y: 450, distance: 86.8
click at [295, 450] on div "} , 100 ) ; }) ; } /** * Update responsive elements after resize */ function up…" at bounding box center [875, 462] width 1183 height 716
type textarea "// initPageHeader(); // initBackToTop();"
click at [378, 434] on div "} , 100 ) ; }) ; } /** * Update responsive elements after resize */ function up…" at bounding box center [875, 462] width 1183 height 716
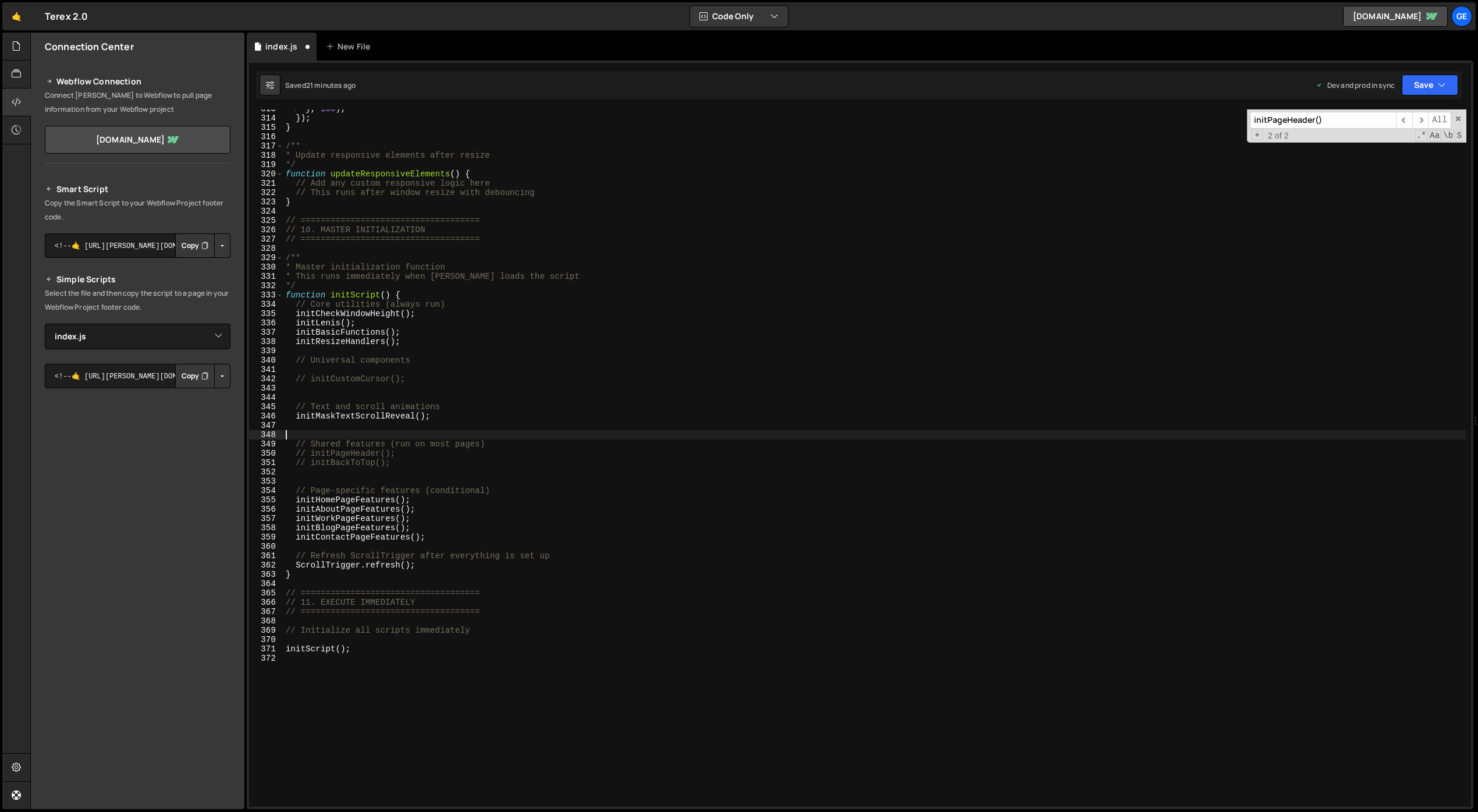
click at [446, 465] on div "} , 100 ) ; }) ; } /** * Update responsive elements after resize */ function up…" at bounding box center [875, 462] width 1183 height 716
click at [426, 498] on div "} , 100 ) ; }) ; } /** * Update responsive elements after resize */ function up…" at bounding box center [875, 462] width 1183 height 716
type textarea "initHomePageFeatures();"
drag, startPoint x: 411, startPoint y: 500, endPoint x: 282, endPoint y: 503, distance: 129.0
click at [282, 503] on div "initHomePageFeatures(); 313 314 315 316 317 318 319 320 321 322 323 324 325 326…" at bounding box center [860, 458] width 1222 height 697
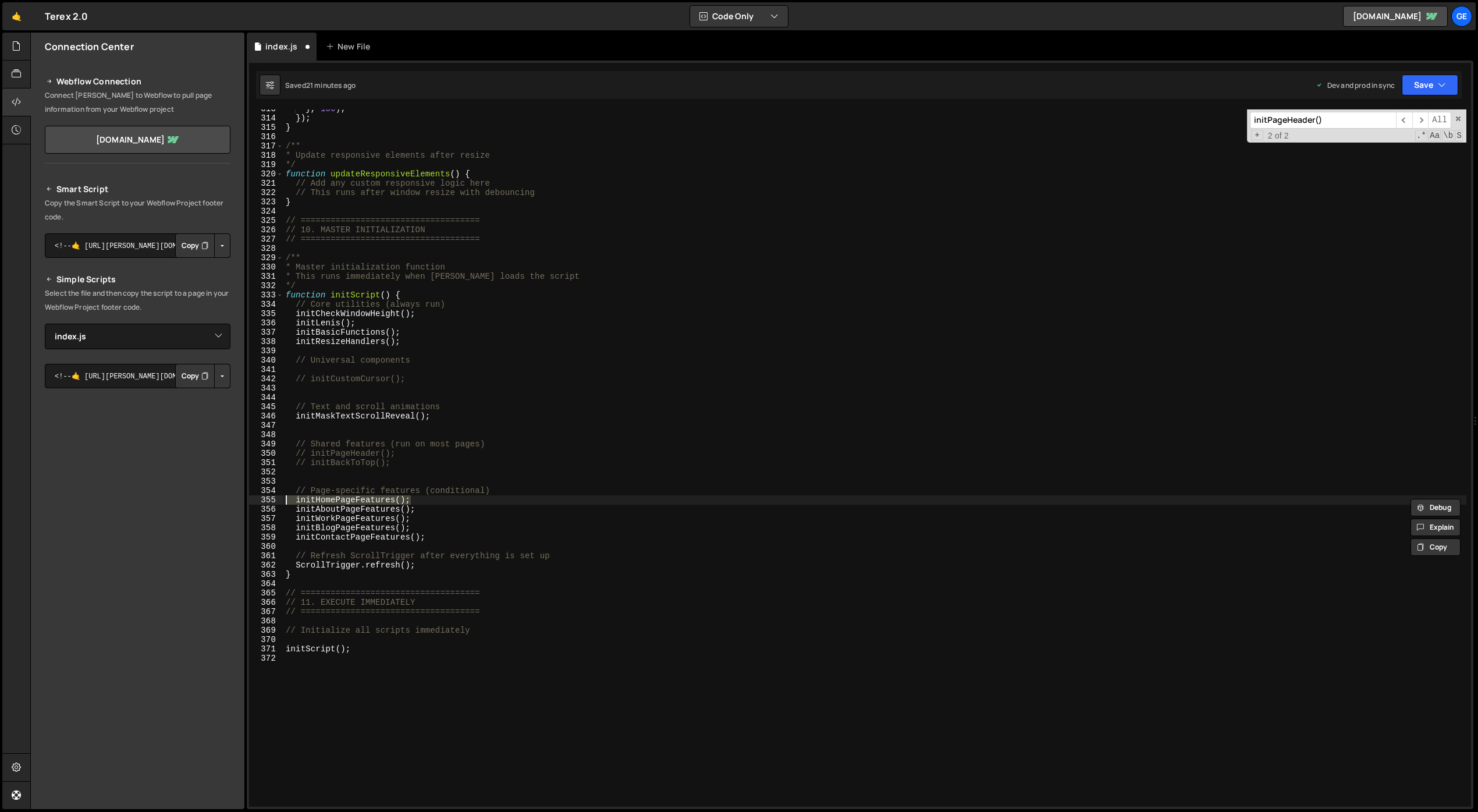
click at [402, 501] on div "} , 100 ) ; }) ; } /** * Update responsive elements after resize */ function up…" at bounding box center [875, 458] width 1183 height 697
drag, startPoint x: 406, startPoint y: 500, endPoint x: 305, endPoint y: 498, distance: 101.0
click at [295, 499] on div "} , 100 ) ; }) ; } /** * Update responsive elements after resize */ function up…" at bounding box center [875, 462] width 1183 height 716
type input "initHomePageFeatures()"
click at [1100, 122] on span "​" at bounding box center [1404, 120] width 16 height 16
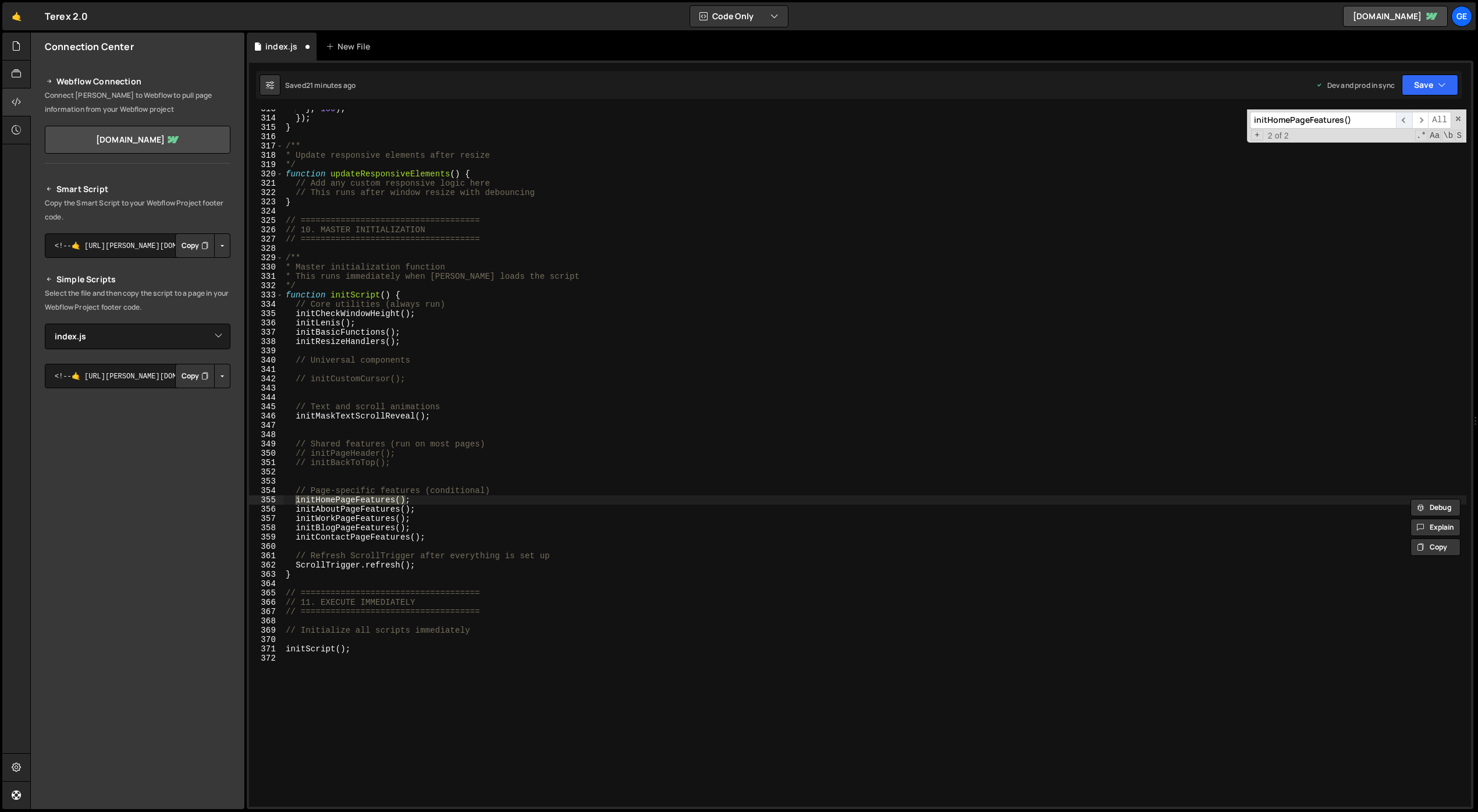
scroll to position [1169, 0]
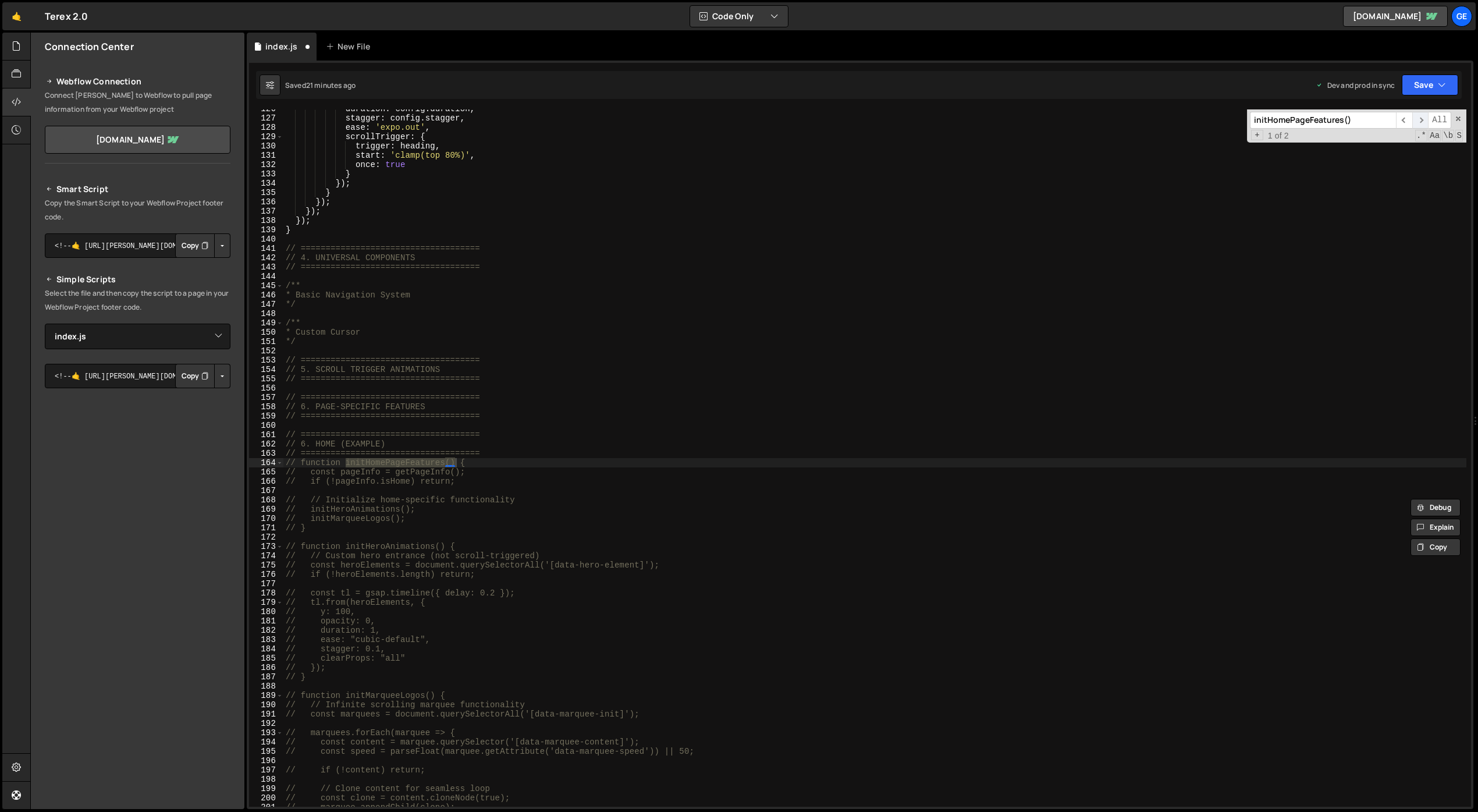
click at [1100, 116] on span "​" at bounding box center [1420, 120] width 16 height 16
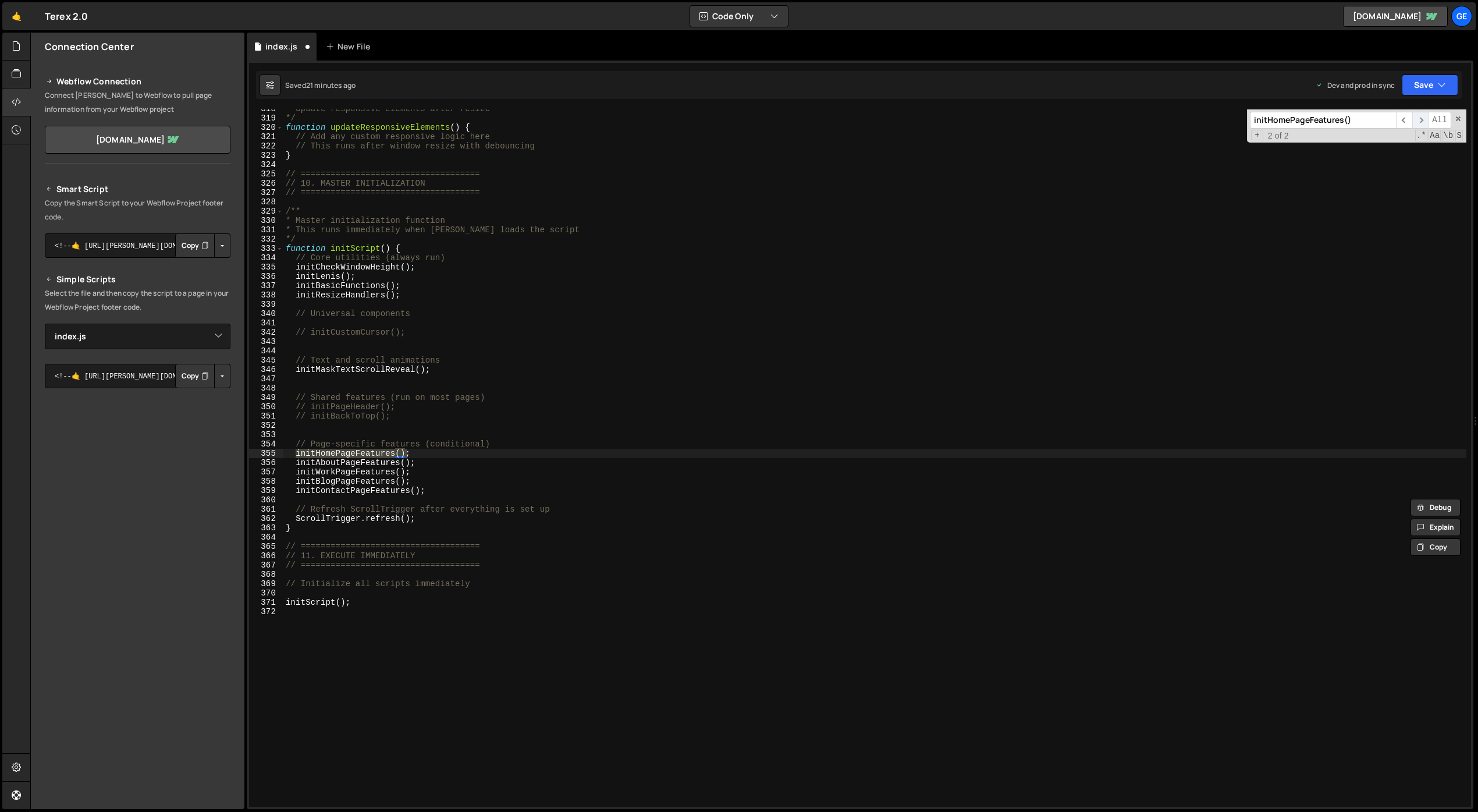
click at [1100, 115] on span "​" at bounding box center [1420, 120] width 16 height 16
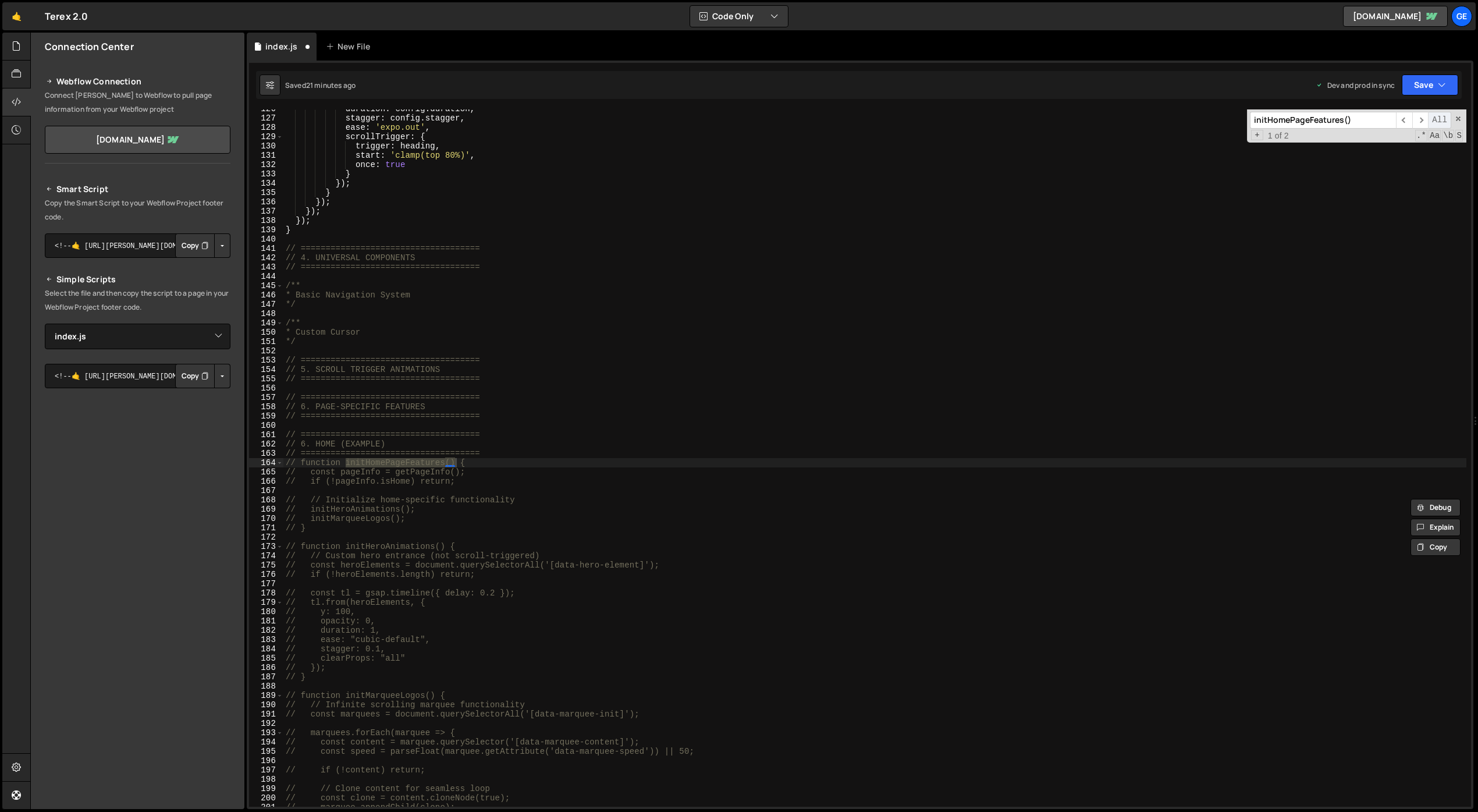
click at [1100, 115] on span "All" at bounding box center [1439, 120] width 23 height 16
click at [1100, 118] on span "​" at bounding box center [1420, 120] width 16 height 16
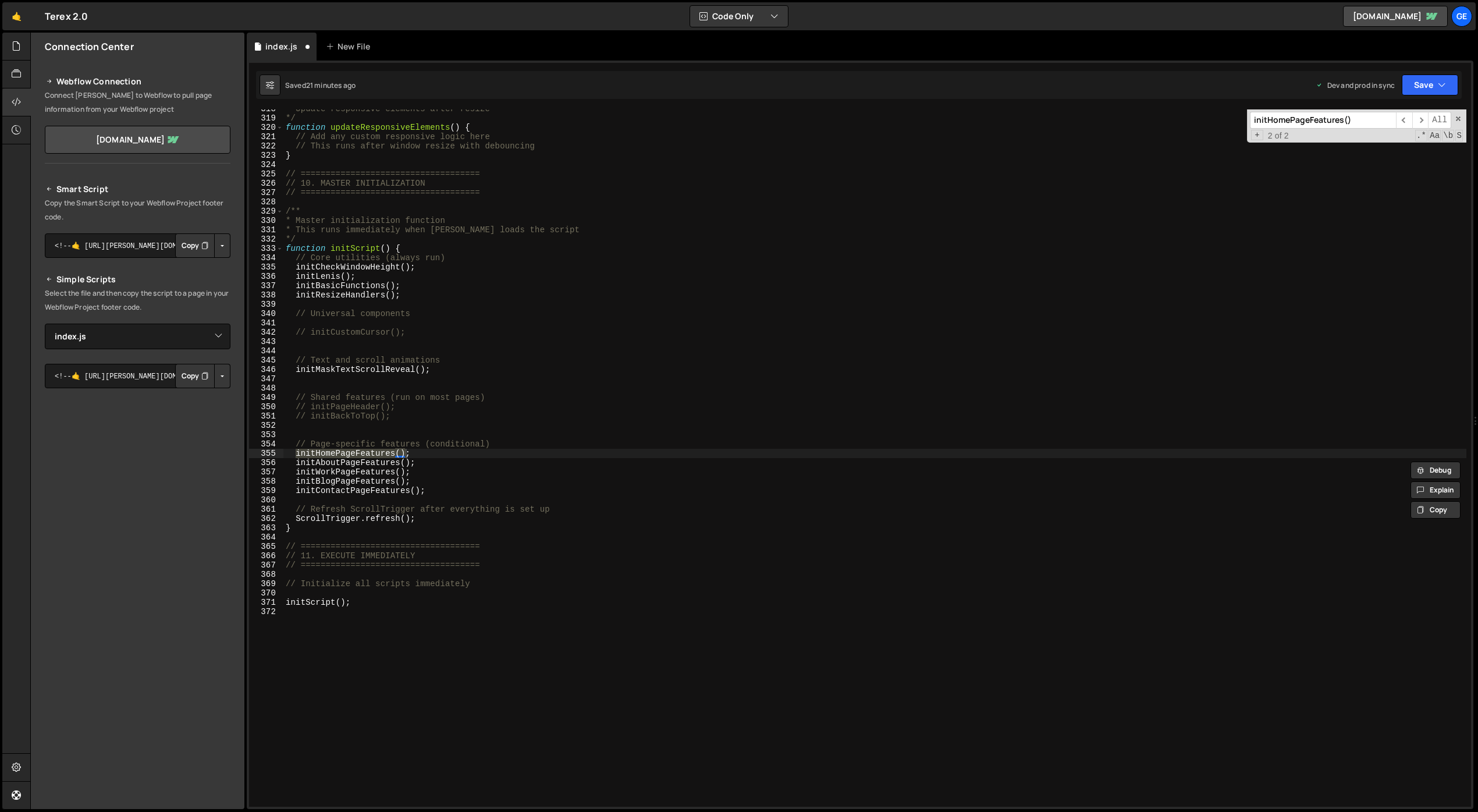
type textarea "initAboutPageFeatures();"
click at [418, 465] on div "* Update responsive elements after resize */ function updateResponsiveElements …" at bounding box center [875, 462] width 1183 height 716
click at [537, 384] on div "* Update responsive elements after resize */ function updateResponsiveElements …" at bounding box center [875, 462] width 1183 height 716
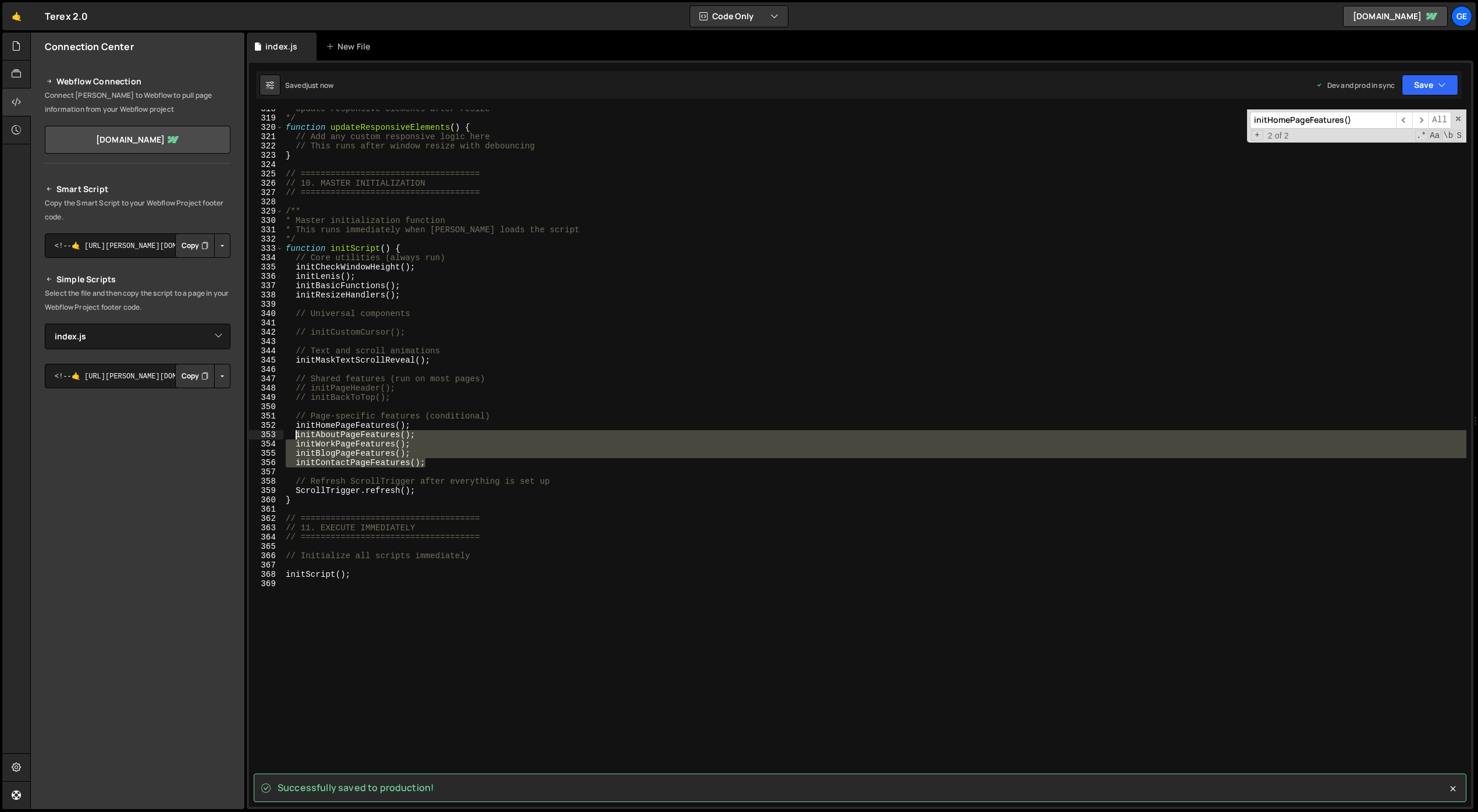
drag, startPoint x: 426, startPoint y: 464, endPoint x: 293, endPoint y: 438, distance: 135.5
click at [293, 438] on div "* Update responsive elements after resize */ function updateResponsiveElements …" at bounding box center [875, 462] width 1183 height 716
click at [523, 448] on div "* Update responsive elements after resize */ function updateResponsiveElements …" at bounding box center [875, 458] width 1183 height 697
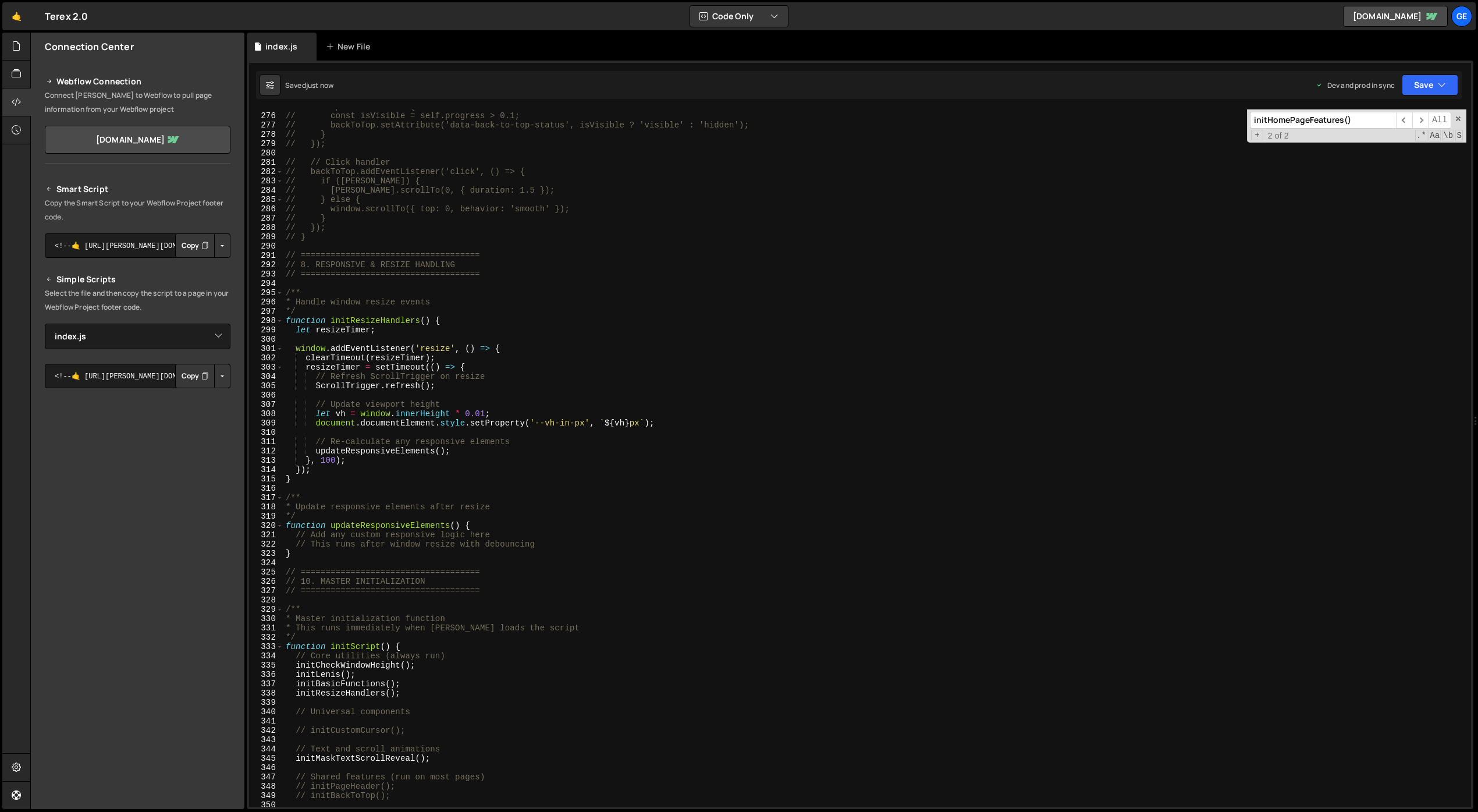
scroll to position [2894, 0]
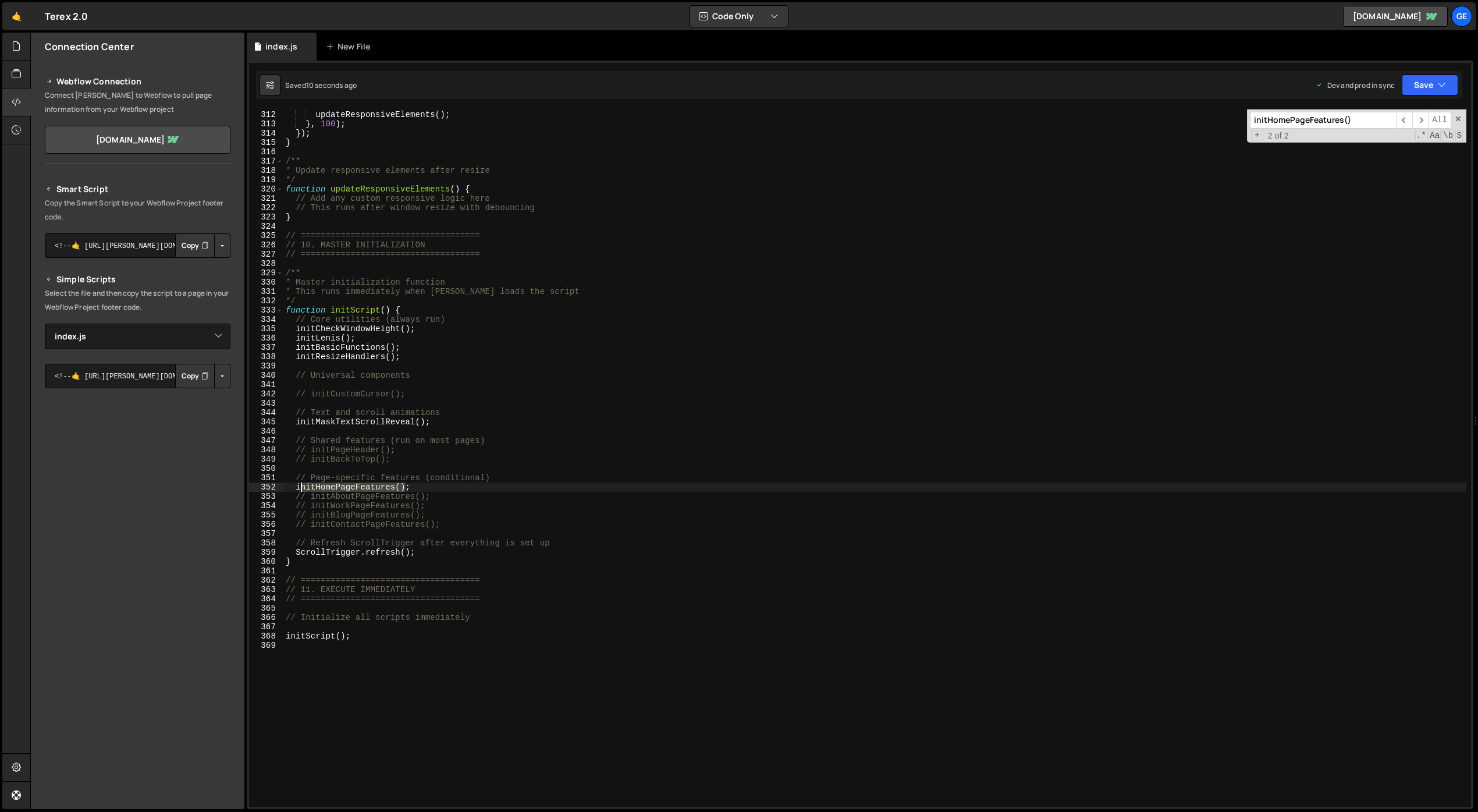
drag, startPoint x: 406, startPoint y: 487, endPoint x: 331, endPoint y: 487, distance: 75.0
click at [298, 487] on div "// Re-calculate any responsive elements updateResponsiveElements ( ) ; } , 100 …" at bounding box center [875, 458] width 1183 height 716
type textarea "initHomePageFeatures();"
drag, startPoint x: 377, startPoint y: 484, endPoint x: 294, endPoint y: 489, distance: 83.2
click at [294, 489] on div "// Re-calculate any responsive elements updateResponsiveElements ( ) ; } , 100 …" at bounding box center [875, 458] width 1183 height 716
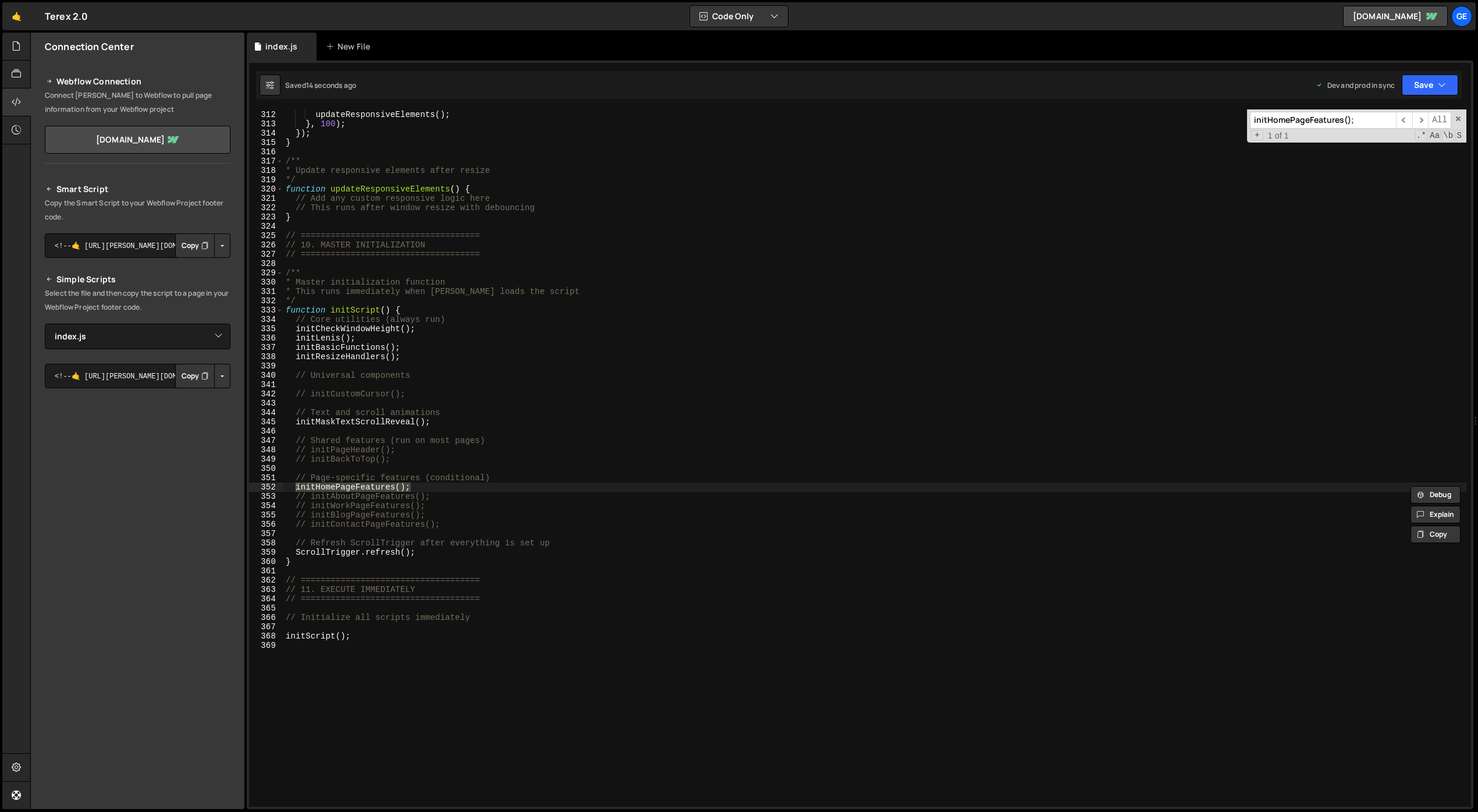
click at [1100, 128] on input "initHomePageFeatures();" at bounding box center [1322, 120] width 146 height 16
type input "initHomePageFeatures()"
click at [1100, 116] on span "​" at bounding box center [1404, 120] width 16 height 16
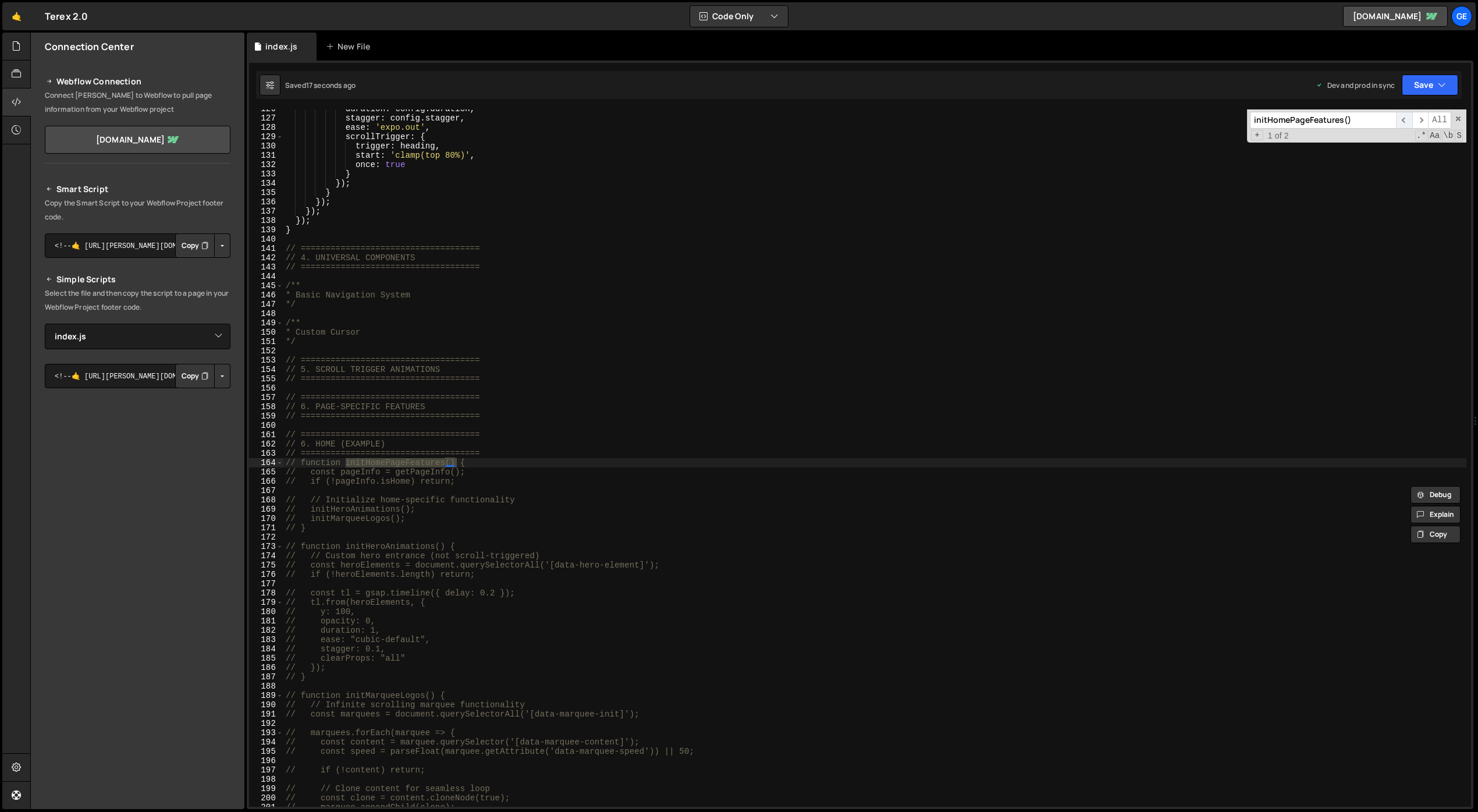
scroll to position [1169, 0]
click at [514, 492] on div "duration : config . duration , stagger : config . stagger , ease : 'expo.out' ,…" at bounding box center [875, 462] width 1183 height 716
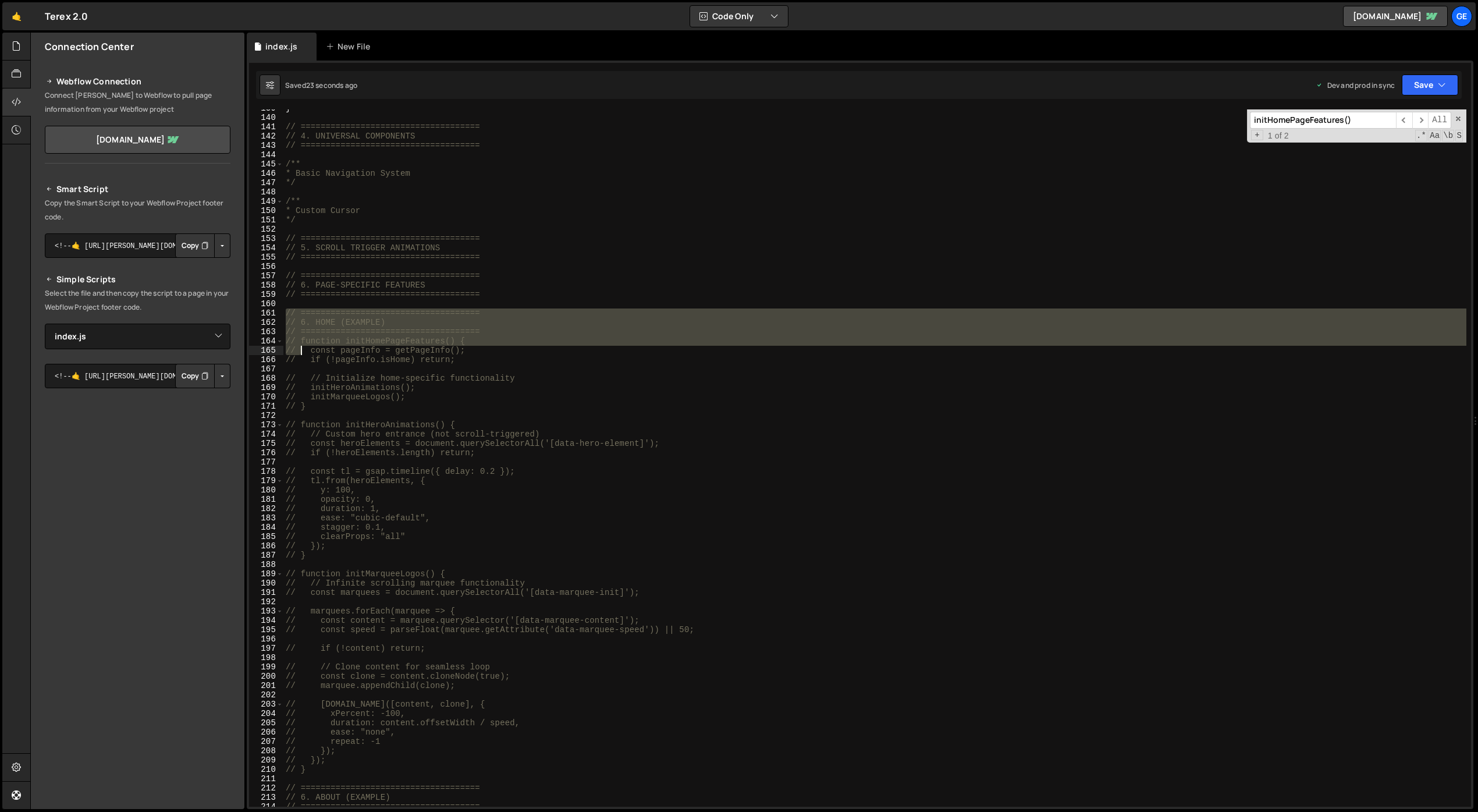
scroll to position [1410, 0]
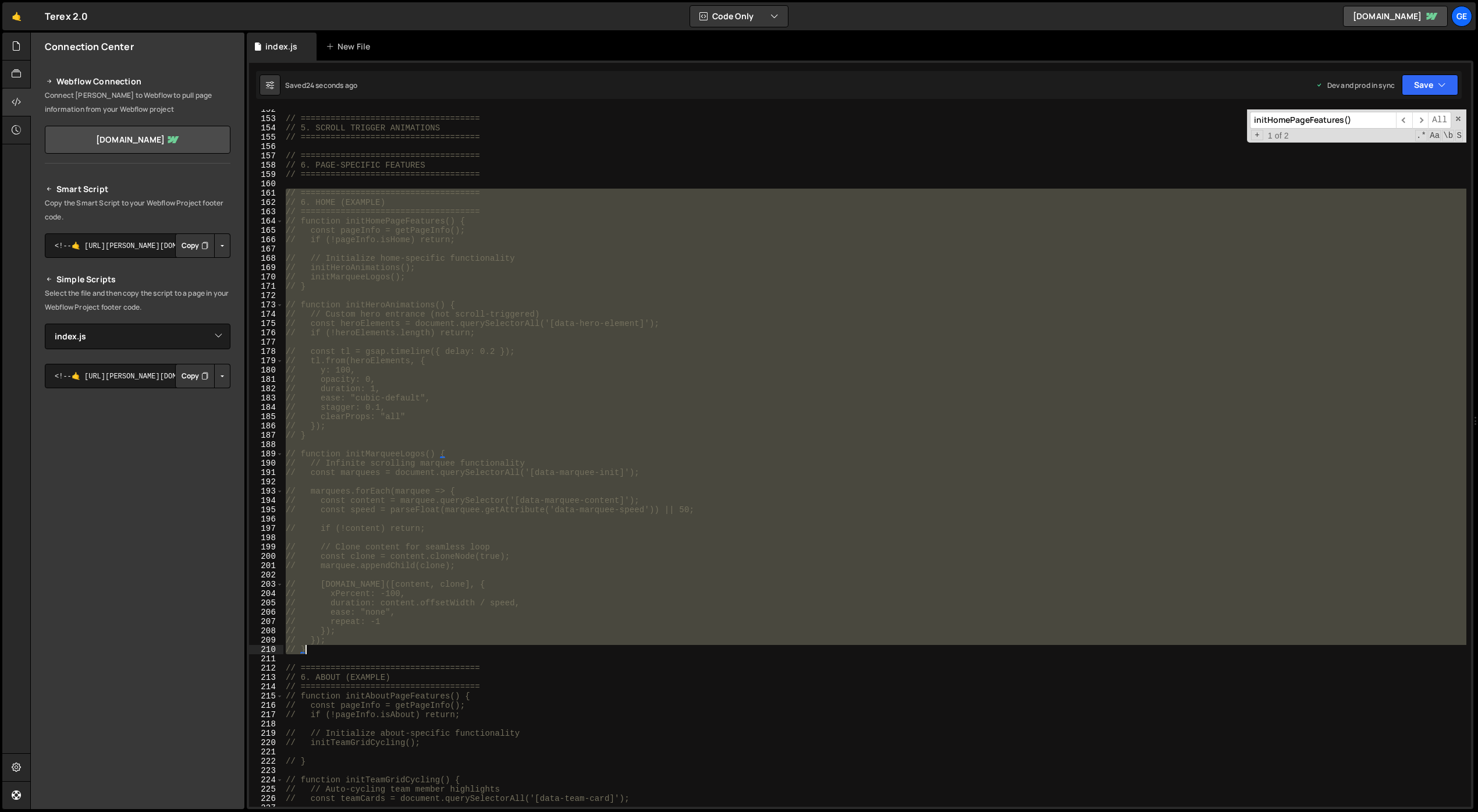
drag, startPoint x: 288, startPoint y: 324, endPoint x: 326, endPoint y: 647, distance: 325.2
click at [326, 537] on div "// ==================================== // 5. SCROLL TRIGGER ANIMATIONS // ====…" at bounding box center [875, 462] width 1183 height 716
type textarea "}); }"
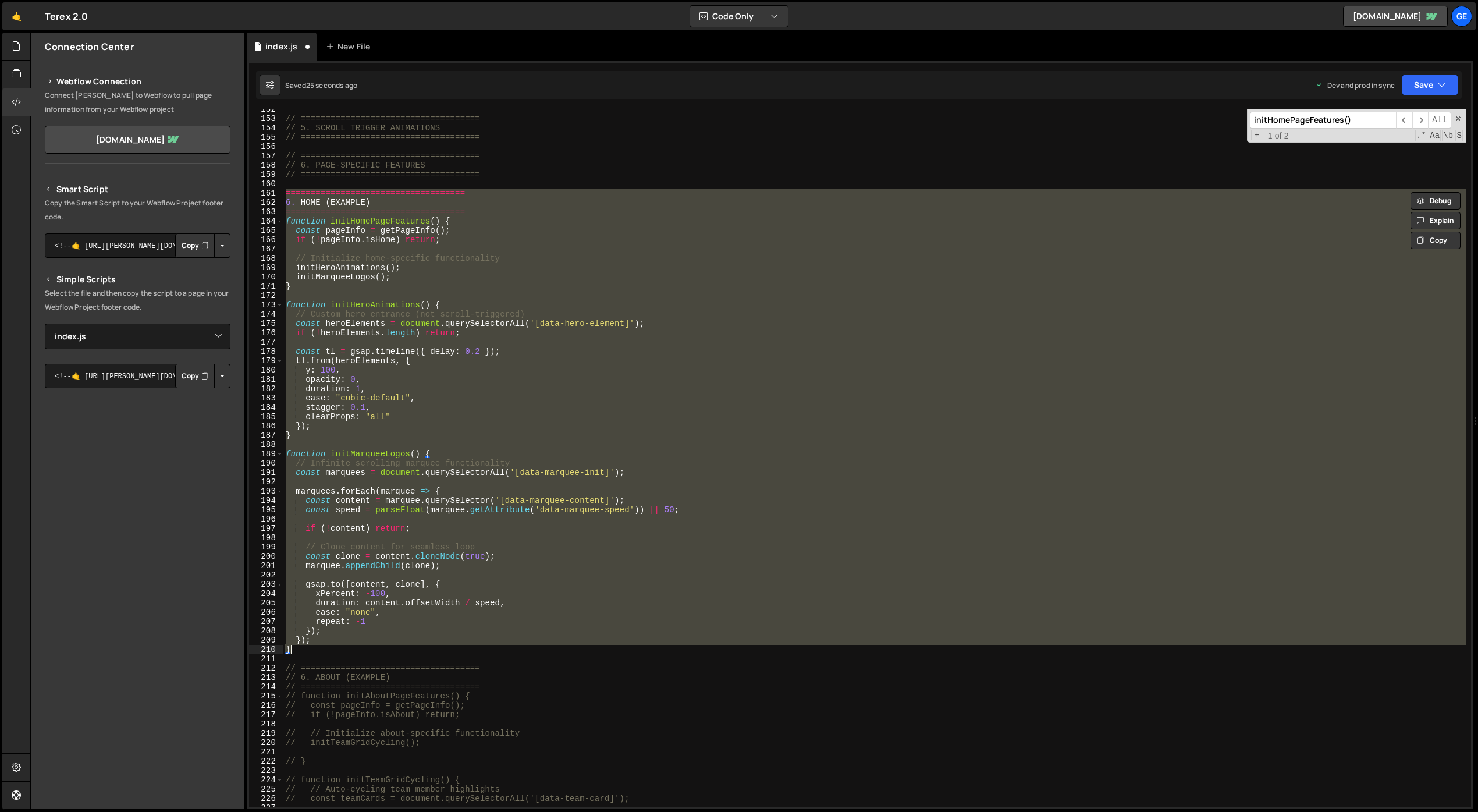
click at [509, 534] on div "// ==================================== // 5. SCROLL TRIGGER ANIMATIONS // ====…" at bounding box center [875, 458] width 1183 height 697
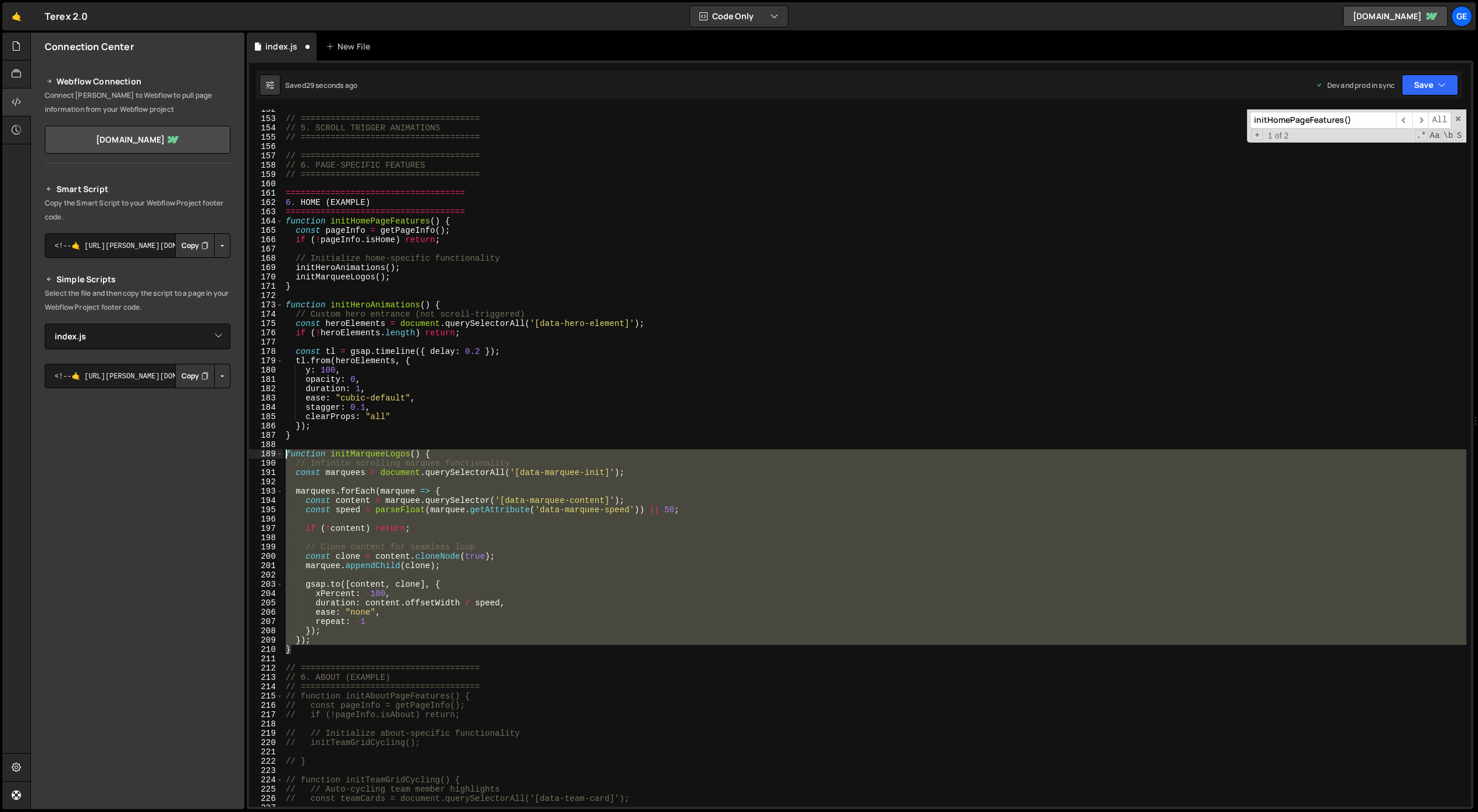
drag, startPoint x: 312, startPoint y: 654, endPoint x: 252, endPoint y: 455, distance: 207.8
click at [252, 455] on div "152 153 154 155 156 157 158 159 160 161 162 163 164 165 166 167 168 169 170 171…" at bounding box center [860, 458] width 1222 height 697
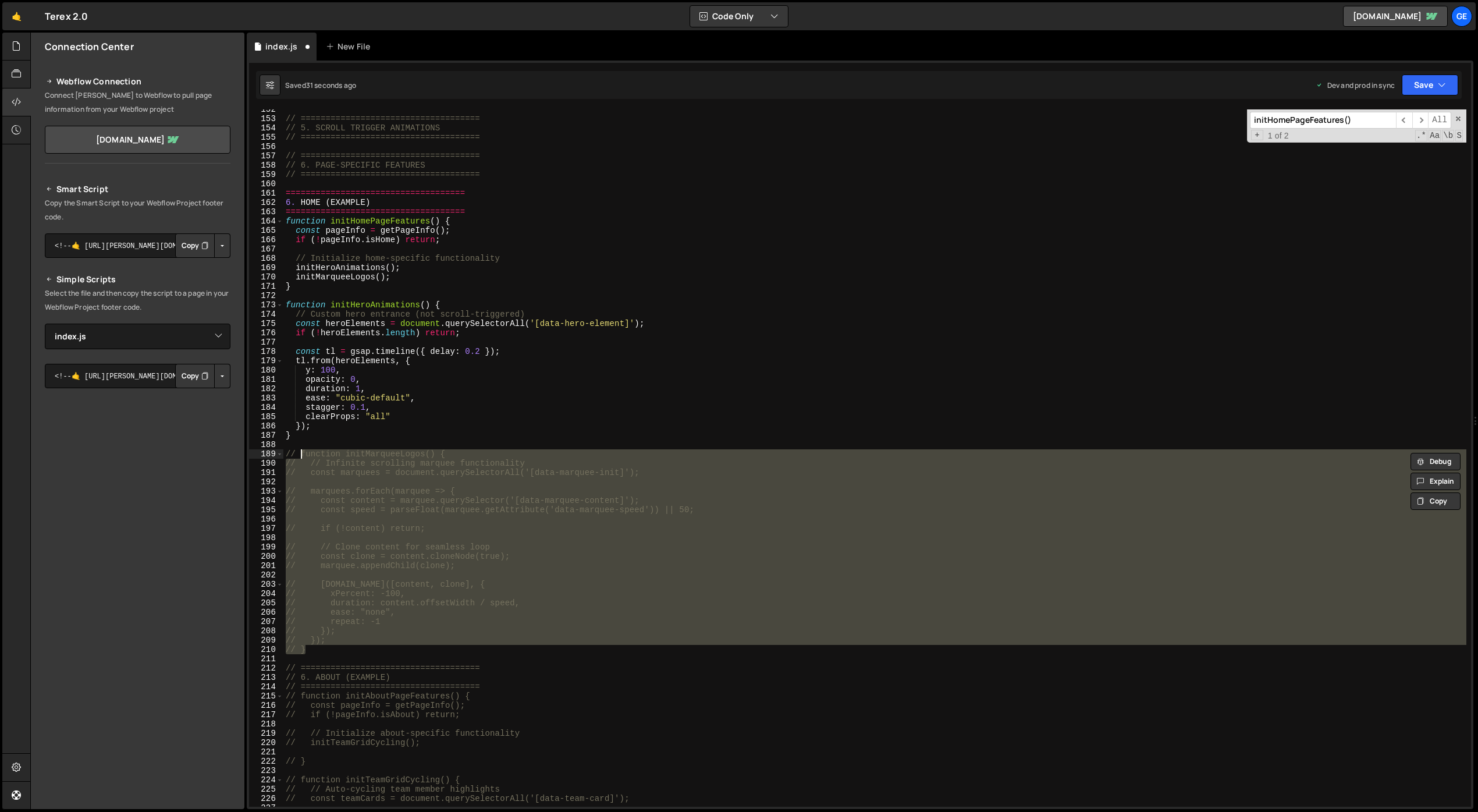
click at [406, 279] on div "// ==================================== // 5. SCROLL TRIGGER ANIMATIONS // ====…" at bounding box center [875, 462] width 1183 height 716
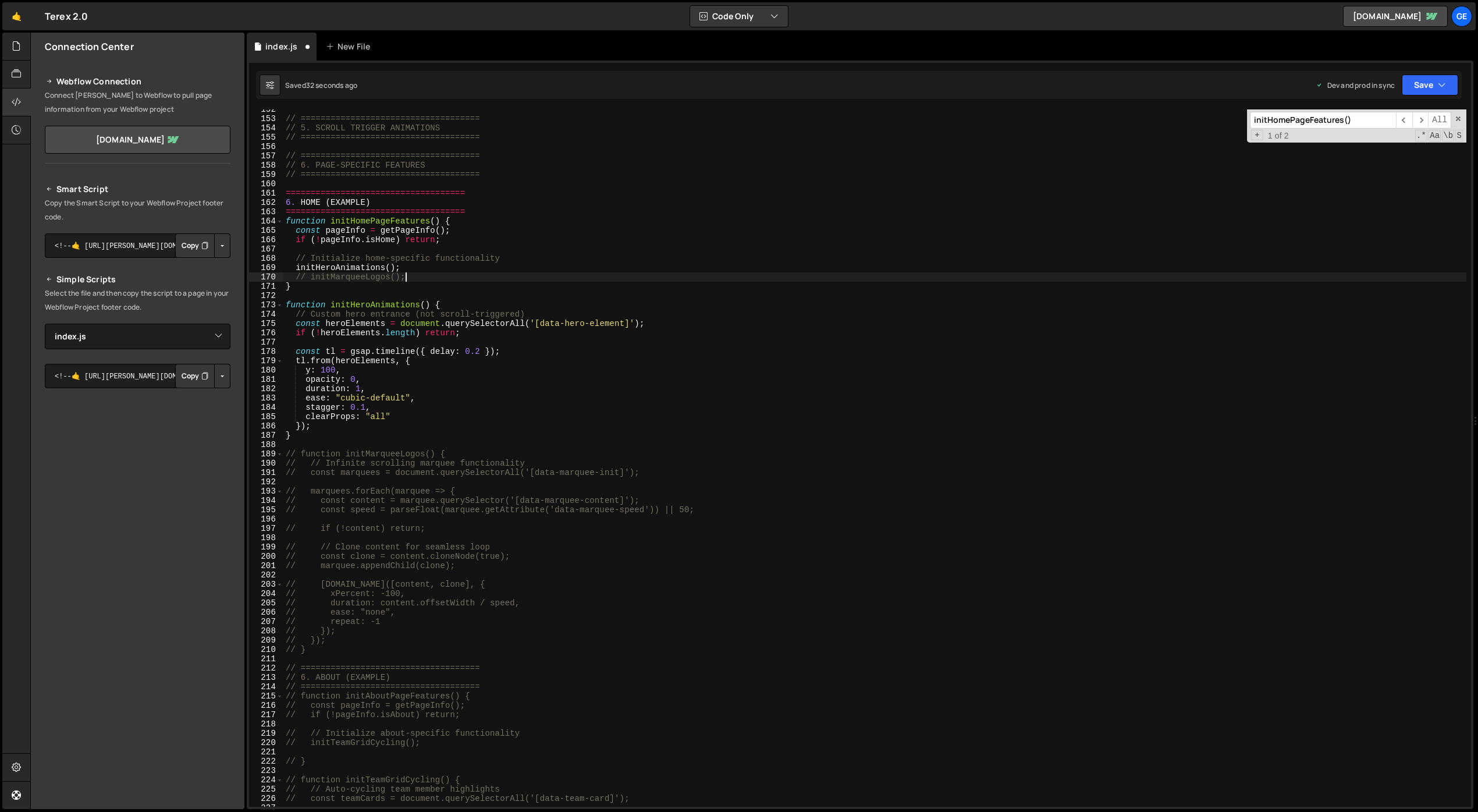
click at [495, 274] on div "// ==================================== // 5. SCROLL TRIGGER ANIMATIONS // ====…" at bounding box center [875, 462] width 1183 height 716
click at [609, 351] on div "// ==================================== // 5. SCROLL TRIGGER ANIMATIONS // ====…" at bounding box center [875, 462] width 1183 height 716
type textarea "const tl = gsap.timeline({ delay: 0.2 });"
click at [569, 246] on div "// ==================================== // 5. SCROLL TRIGGER ANIMATIONS // ====…" at bounding box center [875, 462] width 1183 height 716
click at [362, 209] on div "// ==================================== // 5. SCROLL TRIGGER ANIMATIONS // ====…" at bounding box center [875, 462] width 1183 height 716
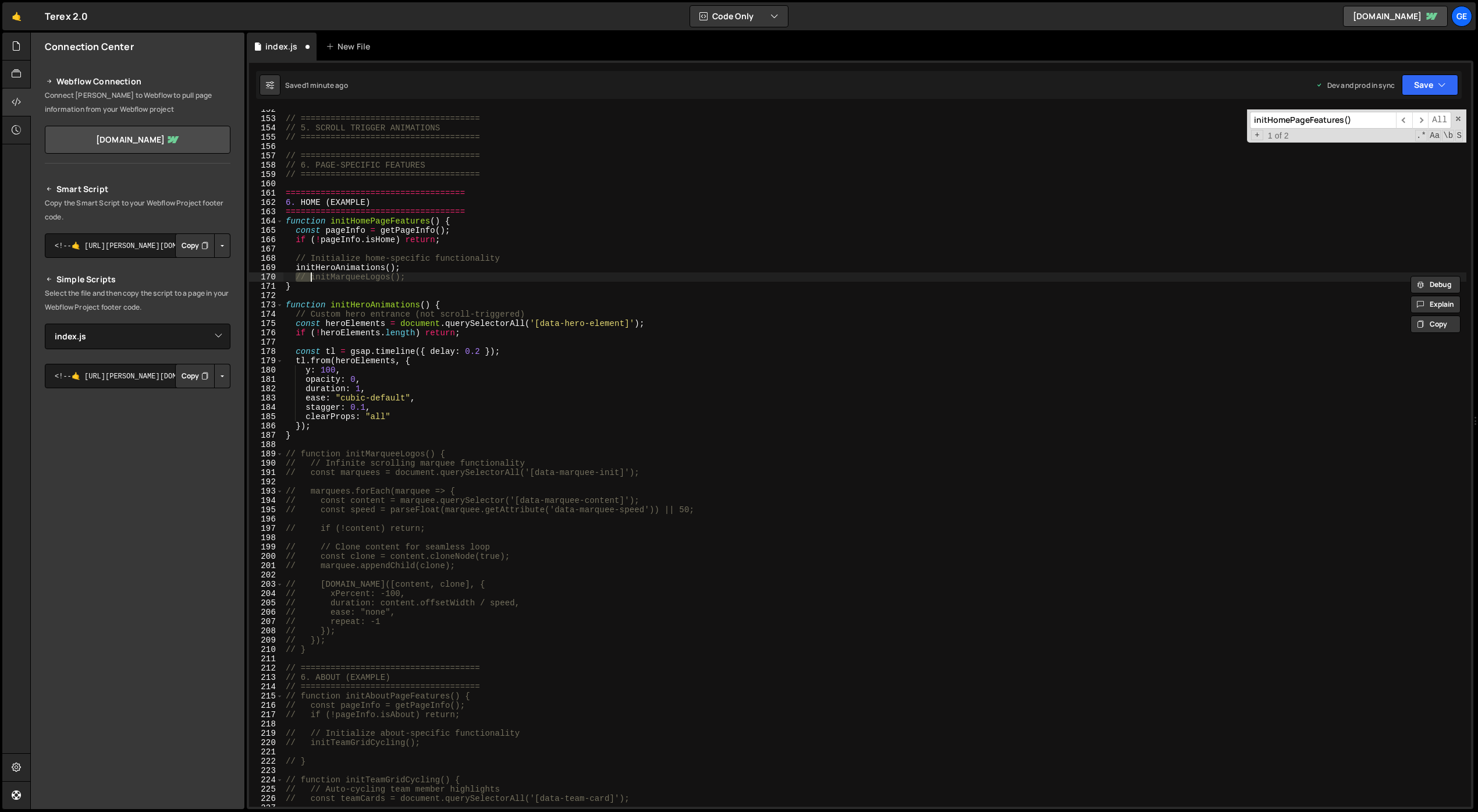
click at [284, 191] on div "// ==================================== // 5. SCROLL TRIGGER ANIMATIONS // ====…" at bounding box center [875, 462] width 1183 height 716
click at [380, 203] on div "// ==================================== // 5. SCROLL TRIGGER ANIMATIONS // ====…" at bounding box center [875, 462] width 1183 height 716
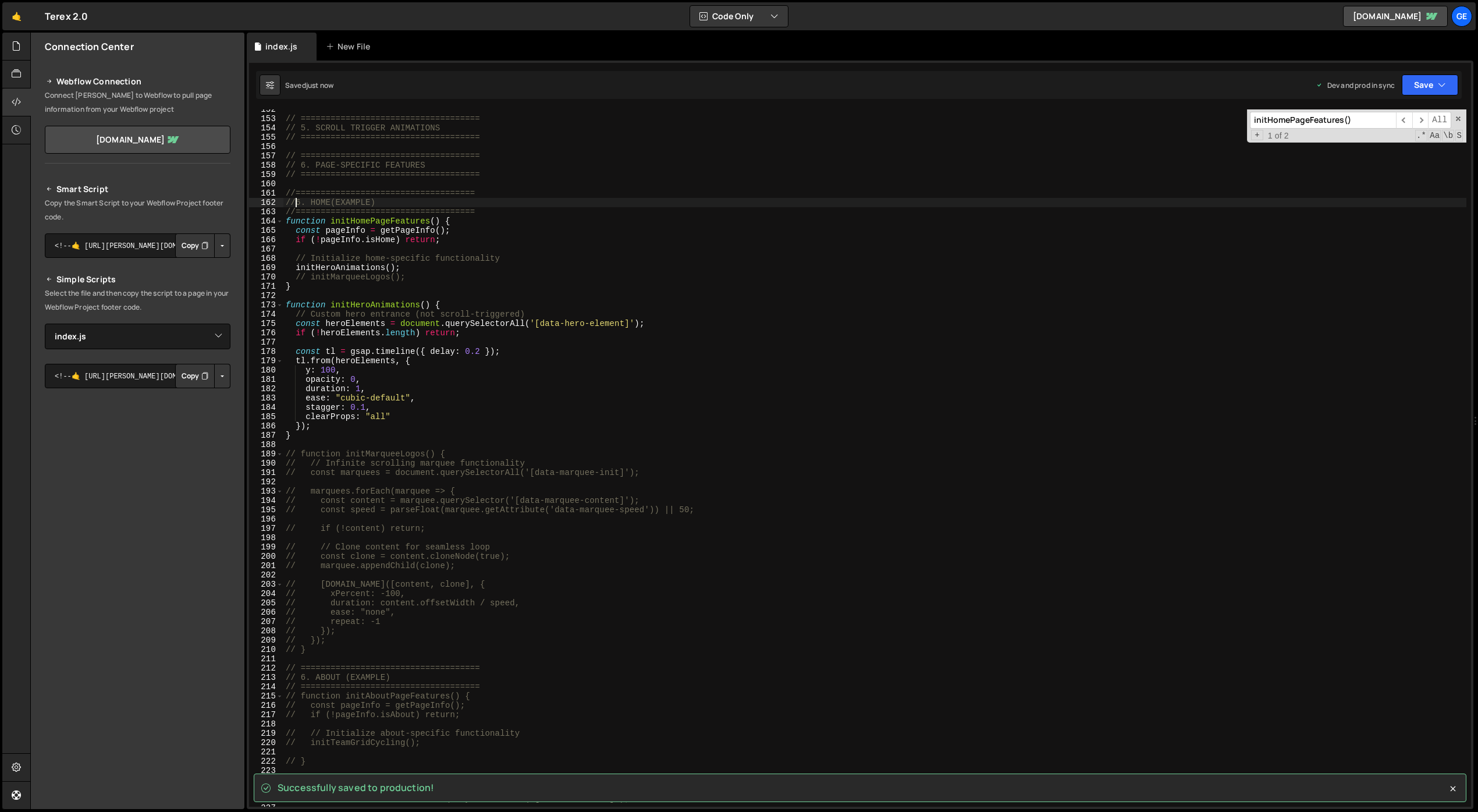
click at [732, 327] on div "// ==================================== // 5. SCROLL TRIGGER ANIMATIONS // ====…" at bounding box center [875, 462] width 1183 height 716
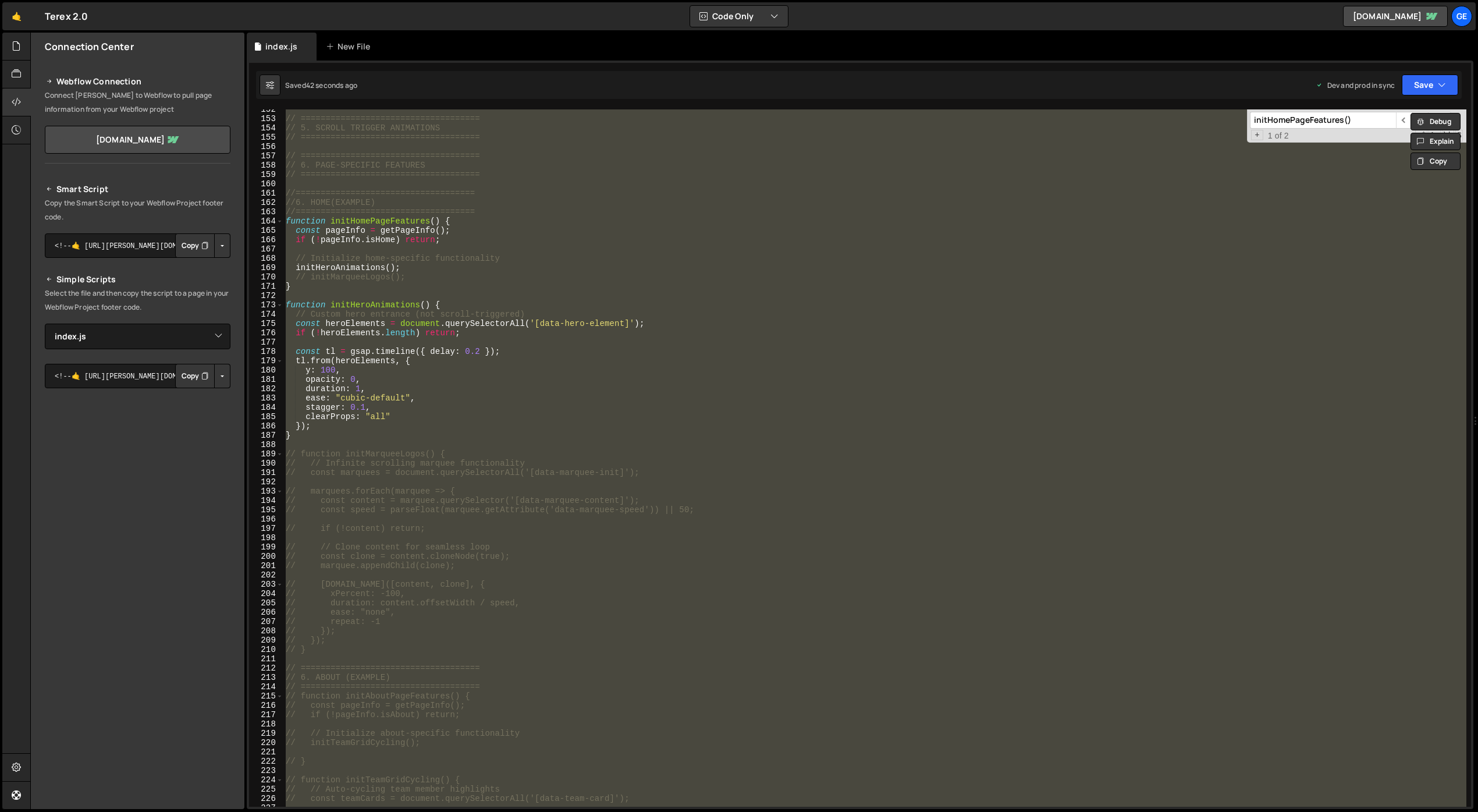
click at [683, 359] on div "// ==================================== // 5. SCROLL TRIGGER ANIMATIONS // ====…" at bounding box center [875, 462] width 1183 height 716
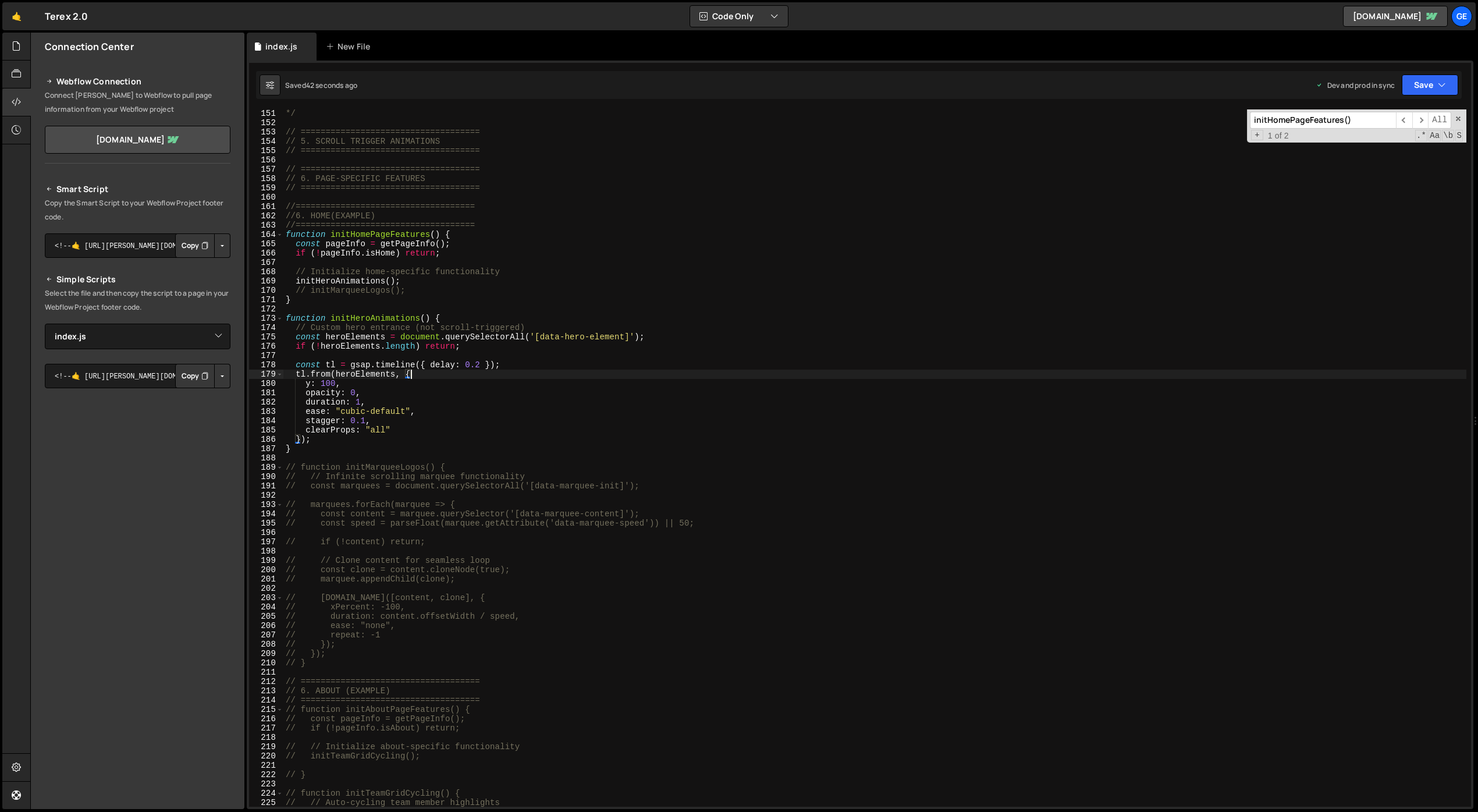
scroll to position [1354, 0]
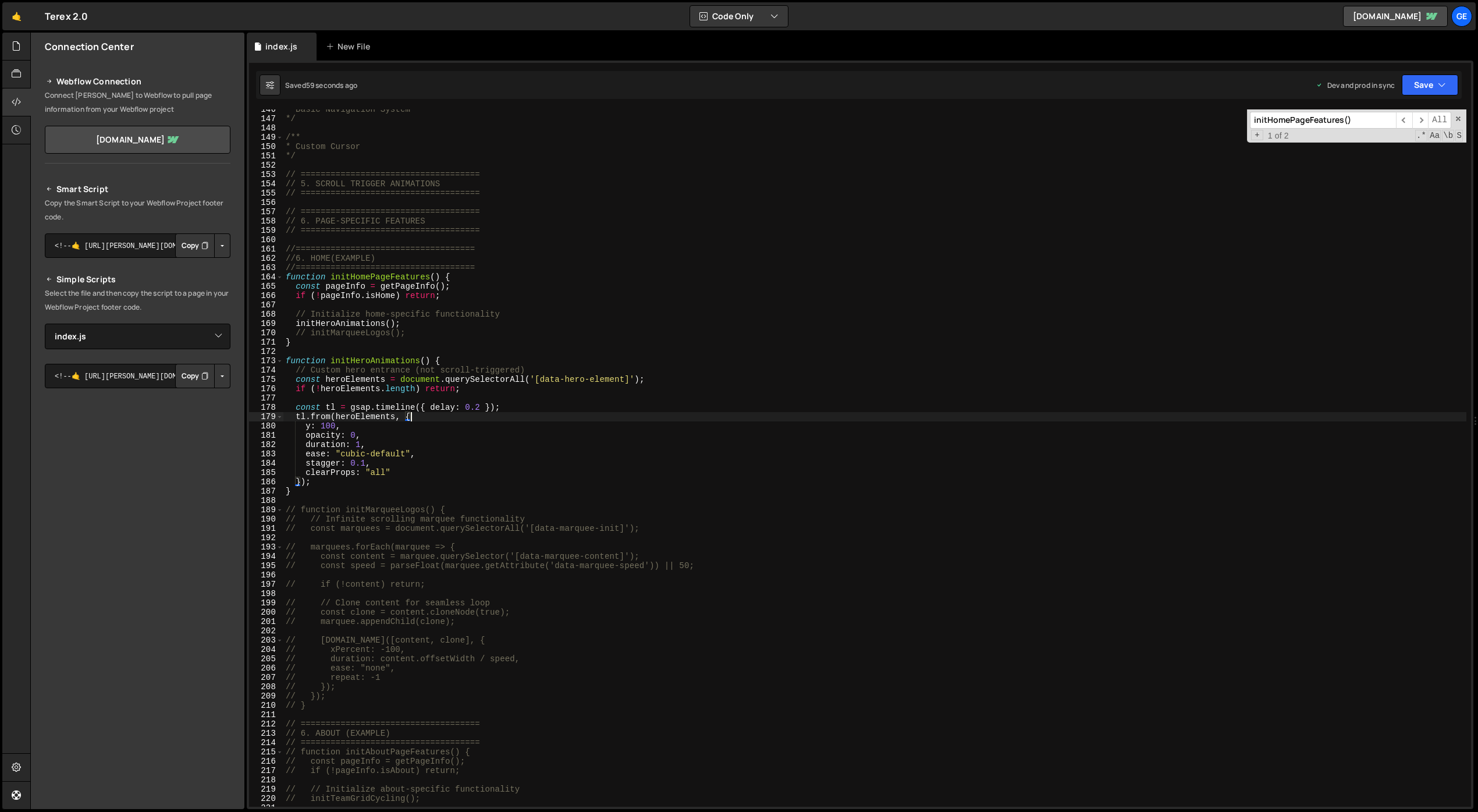
click at [408, 324] on div "* Basic Navigation System */ /** * Custom Cursor */ // ========================…" at bounding box center [875, 462] width 1183 height 716
type textarea "initHeroAnimations();"
paste textarea "initHeroScrollEffect();"
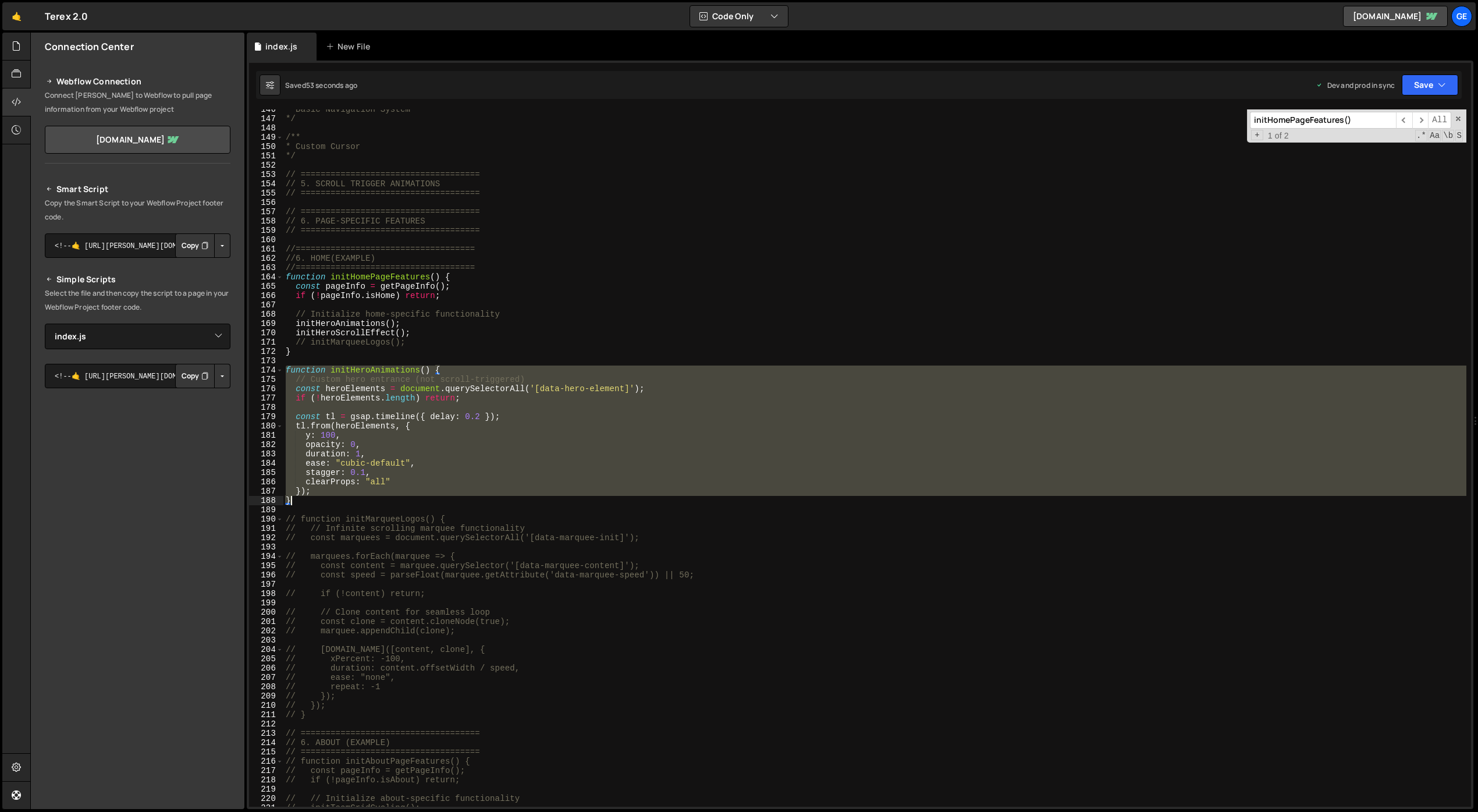
drag, startPoint x: 287, startPoint y: 370, endPoint x: 308, endPoint y: 500, distance: 131.7
click at [308, 500] on div "* Basic Navigation System */ /** * Custom Cursor */ // ========================…" at bounding box center [875, 462] width 1183 height 716
paste textarea
type textarea "}"
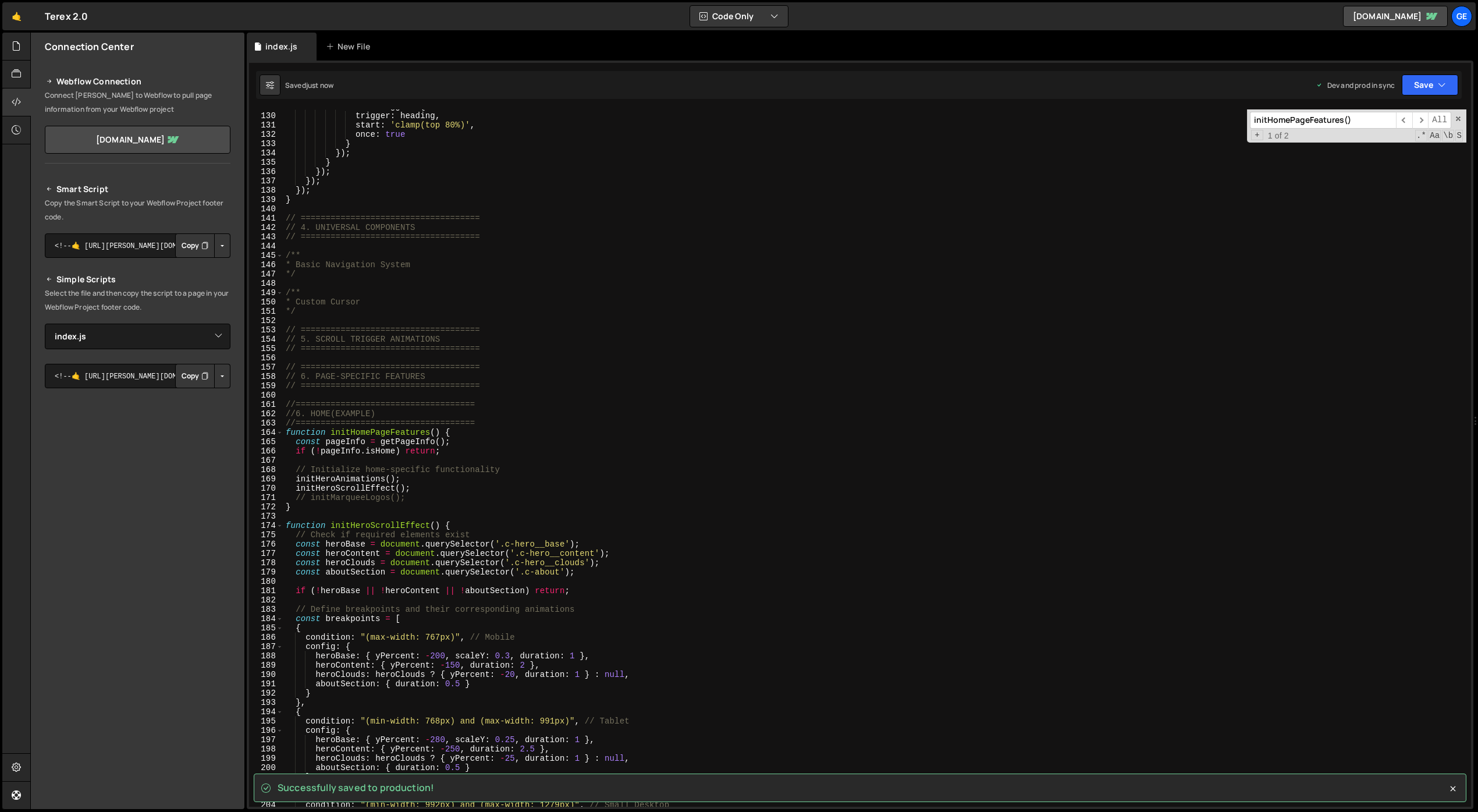
scroll to position [1197, 0]
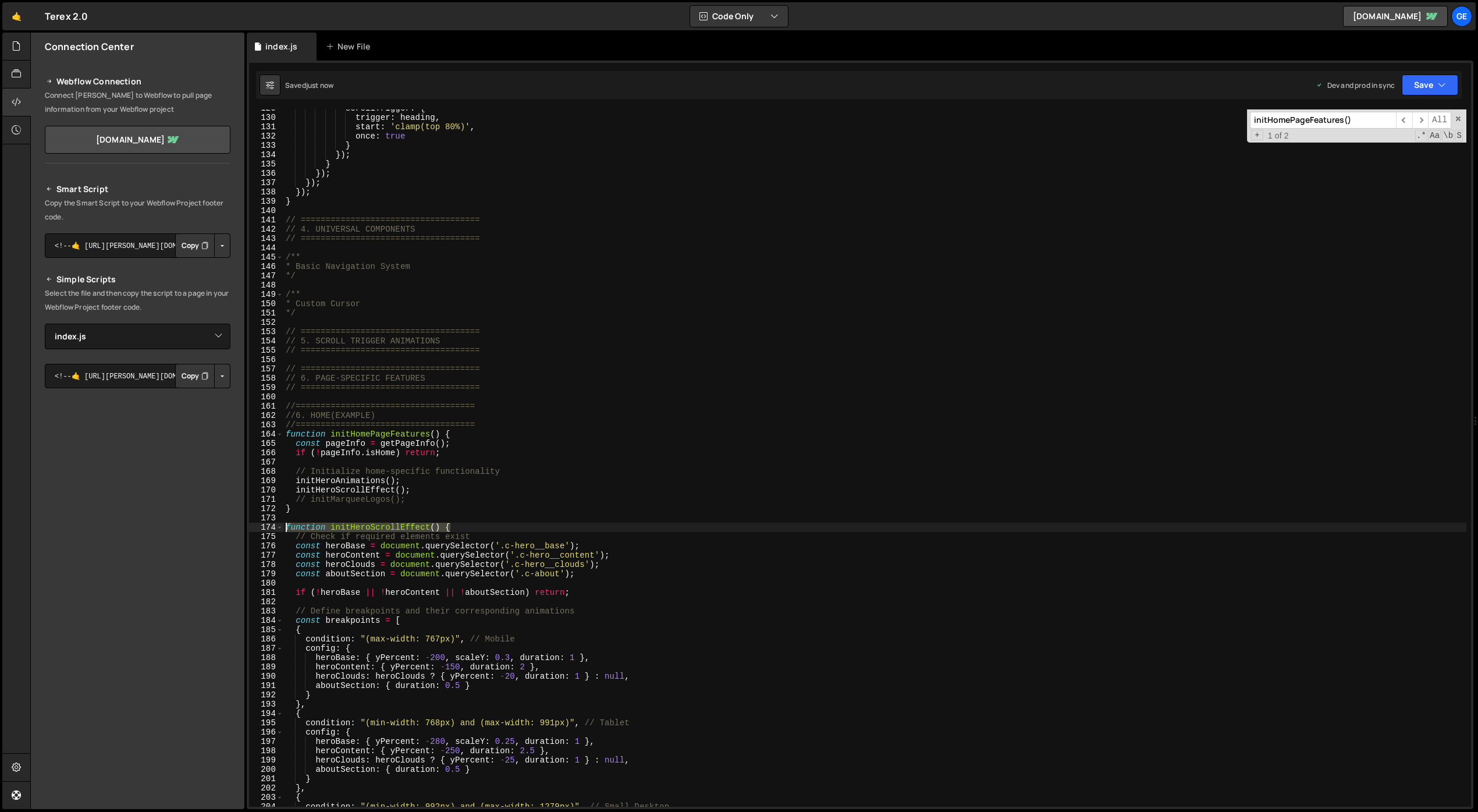
drag, startPoint x: 457, startPoint y: 525, endPoint x: 273, endPoint y: 527, distance: 184.0
click at [273, 527] on div "129 130 131 132 133 134 135 136 137 138 139 140 141 142 143 144 145 146 147 148…" at bounding box center [860, 458] width 1222 height 697
click at [443, 526] on div "scrollTrigger : { trigger : heading , start : 'clamp(top 80%)' , once : true } …" at bounding box center [875, 458] width 1183 height 697
drag, startPoint x: 440, startPoint y: 527, endPoint x: 333, endPoint y: 528, distance: 107.0
click at [333, 528] on div "scrollTrigger : { trigger : heading , start : 'clamp(top 80%)' , once : true } …" at bounding box center [875, 462] width 1183 height 716
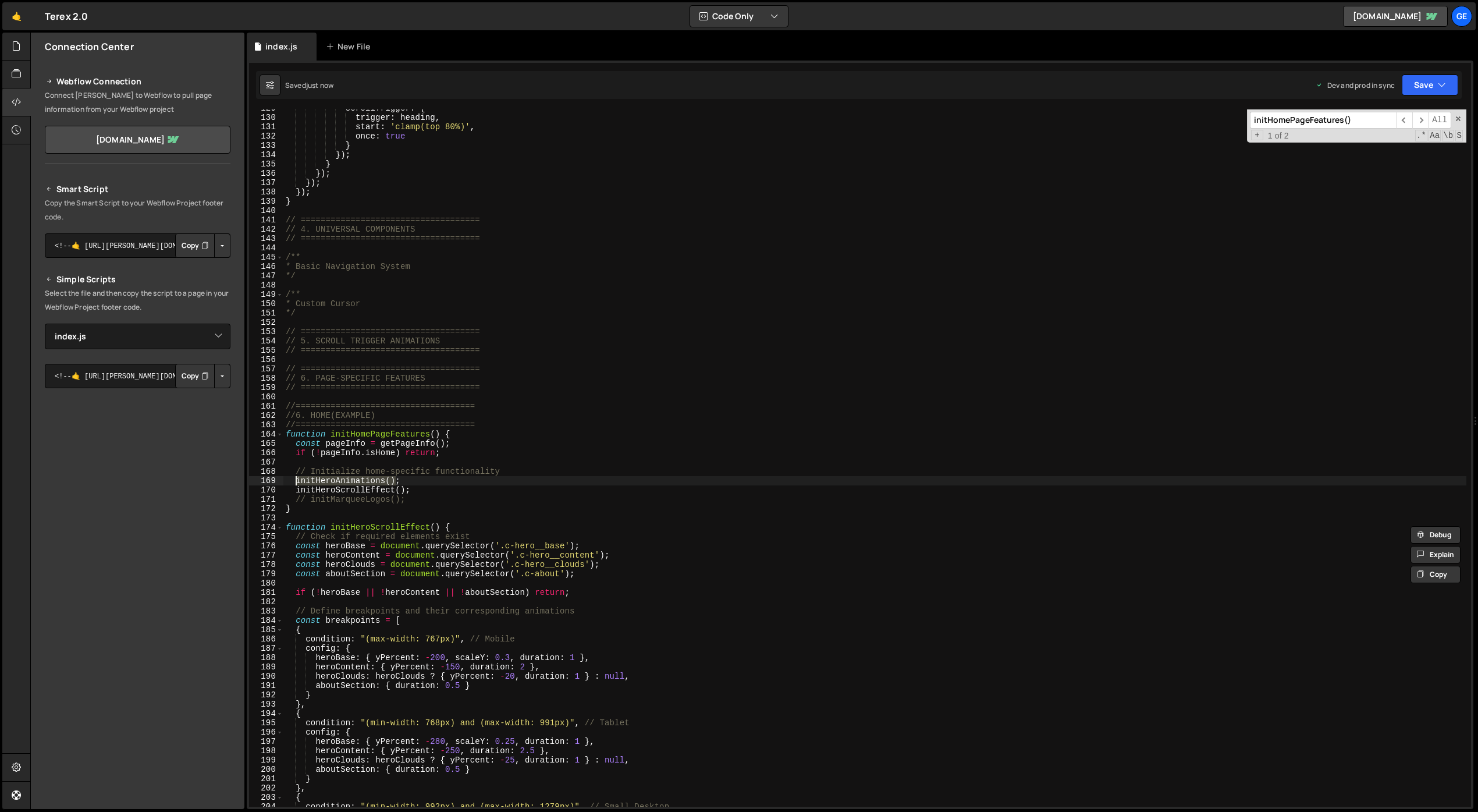
drag, startPoint x: 395, startPoint y: 481, endPoint x: 296, endPoint y: 483, distance: 99.0
click at [296, 483] on div "scrollTrigger : { trigger : heading , start : 'clamp(top 80%)' , once : true } …" at bounding box center [875, 462] width 1183 height 716
paste textarea "ScrollEffect"
type textarea "initHeroScrollEffect();"
click at [414, 491] on div "scrollTrigger : { trigger : heading , start : 'clamp(top 80%)' , once : true } …" at bounding box center [875, 462] width 1183 height 716
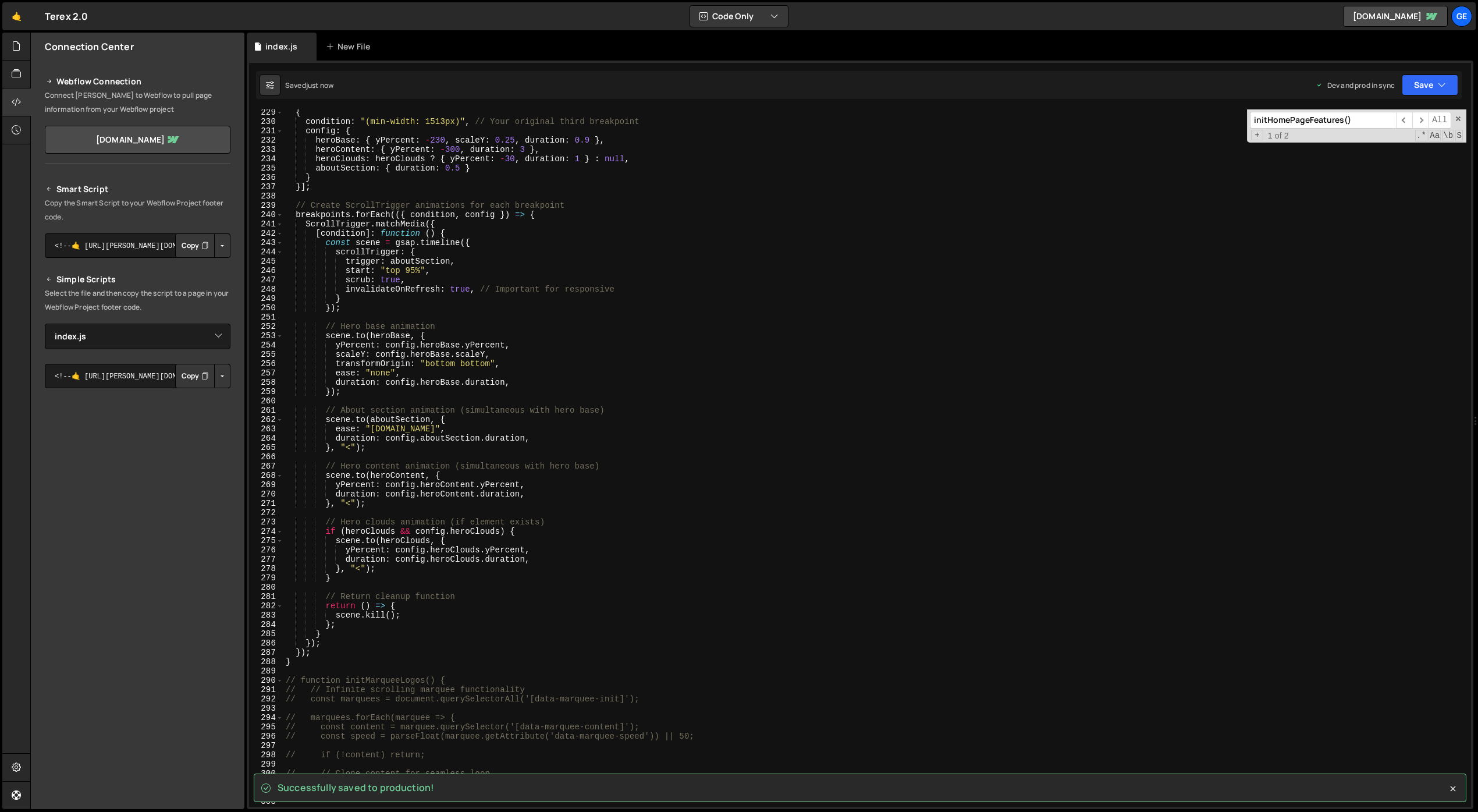
scroll to position [2124, 0]
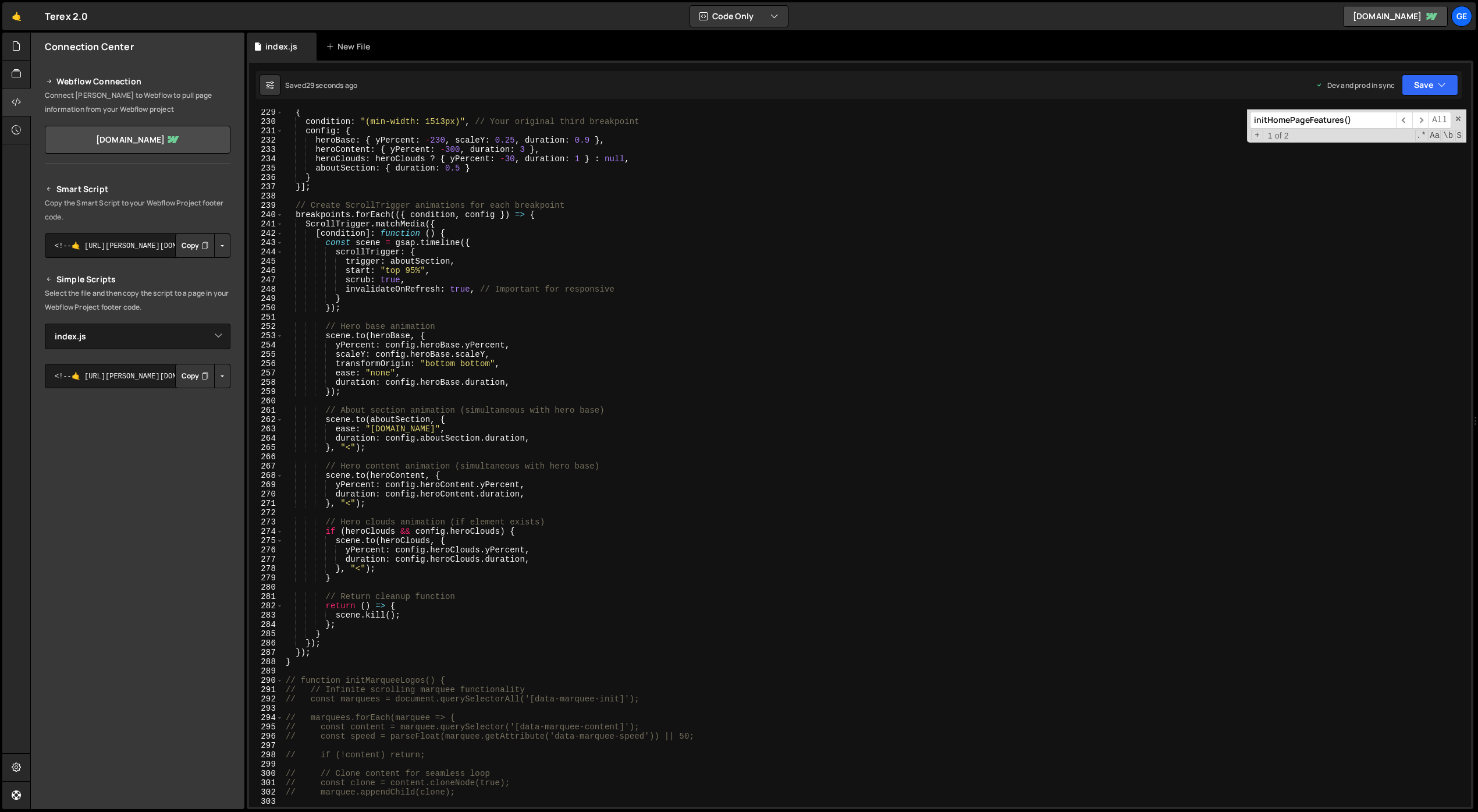
click at [734, 505] on div "{ condition : "(min-width: 1513px)" , // Your original third breakpoint config …" at bounding box center [875, 466] width 1183 height 716
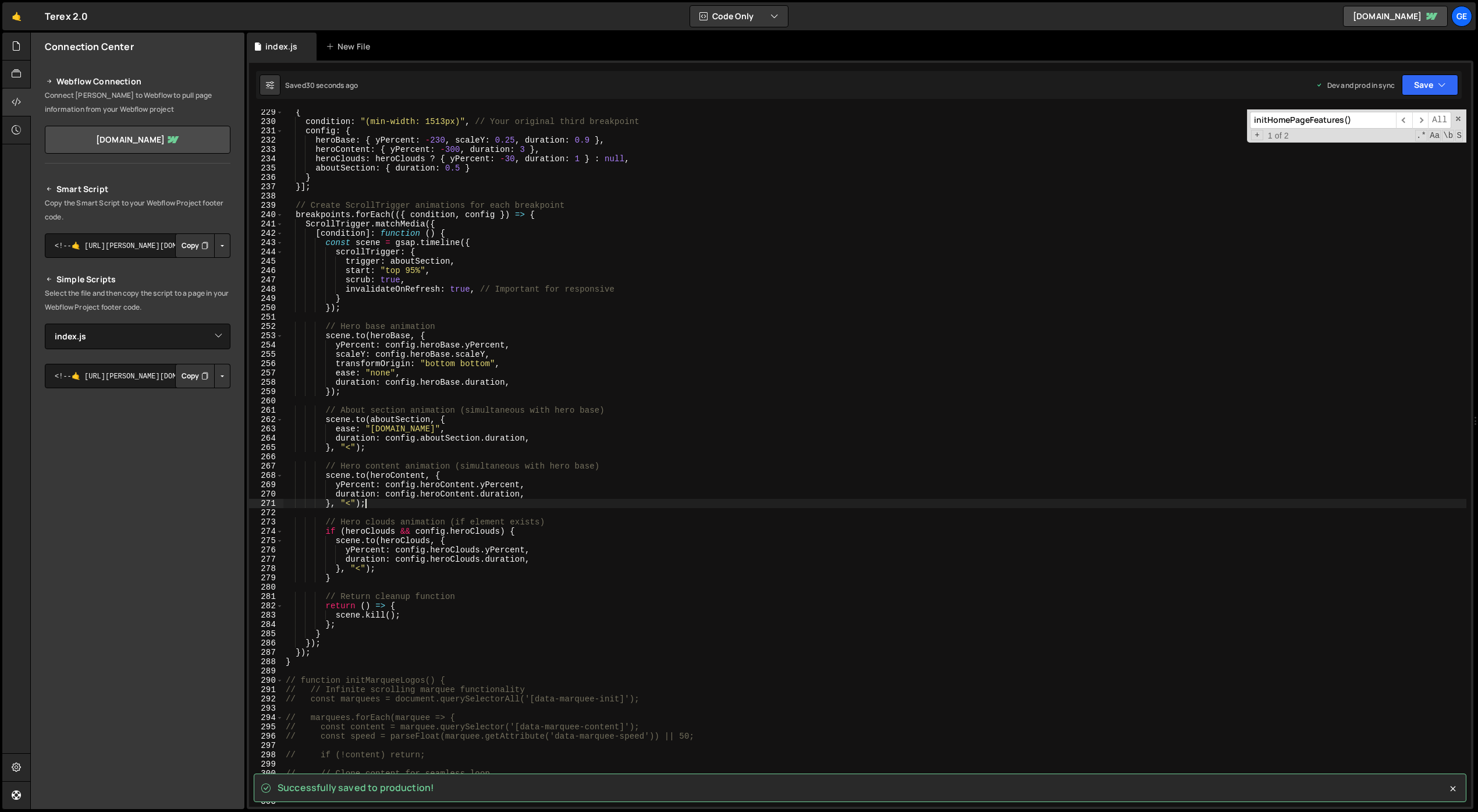
type textarea "initScript();"
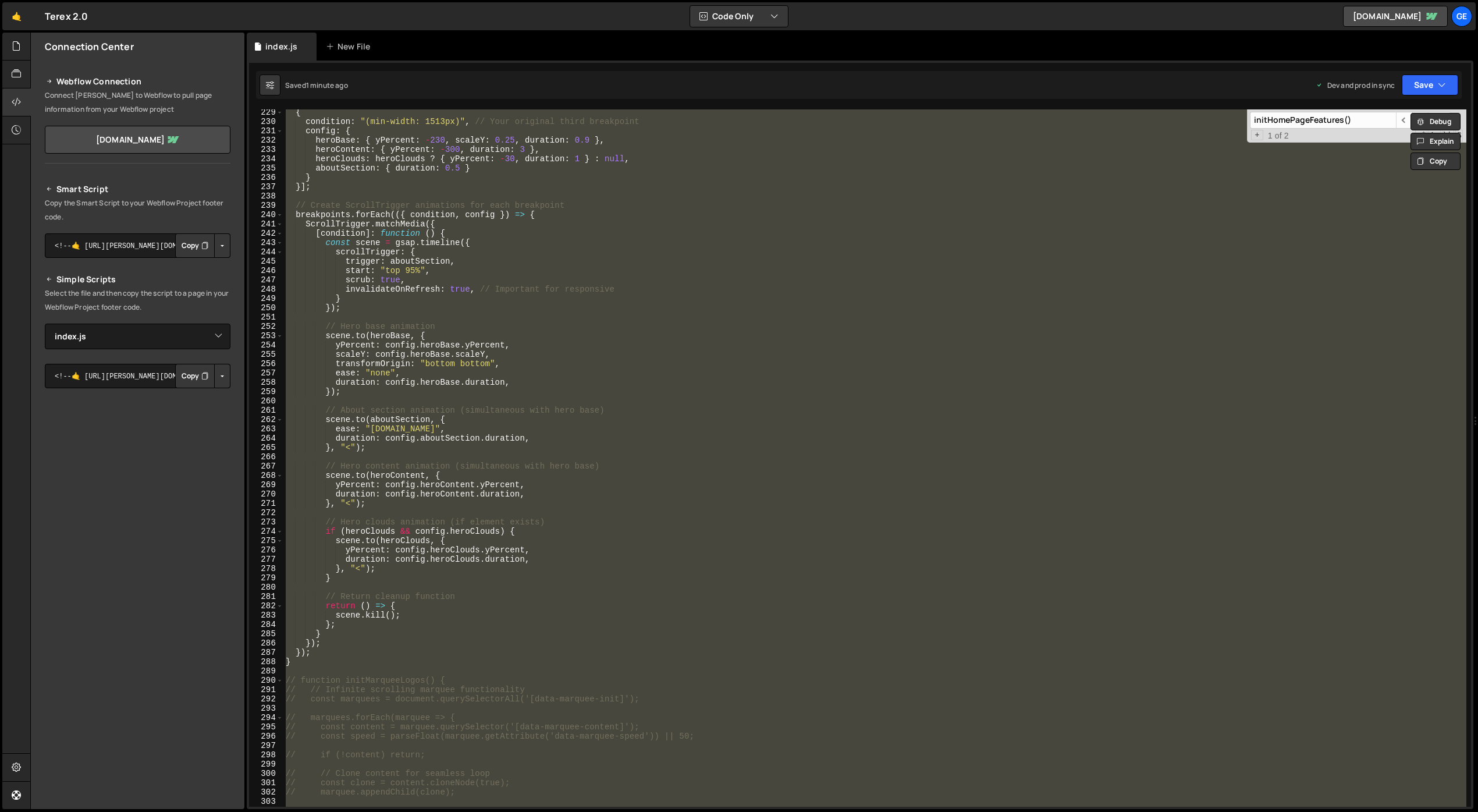
click at [805, 460] on div "{ condition : "(min-width: 1513px)" , // Your original third breakpoint config …" at bounding box center [875, 458] width 1183 height 697
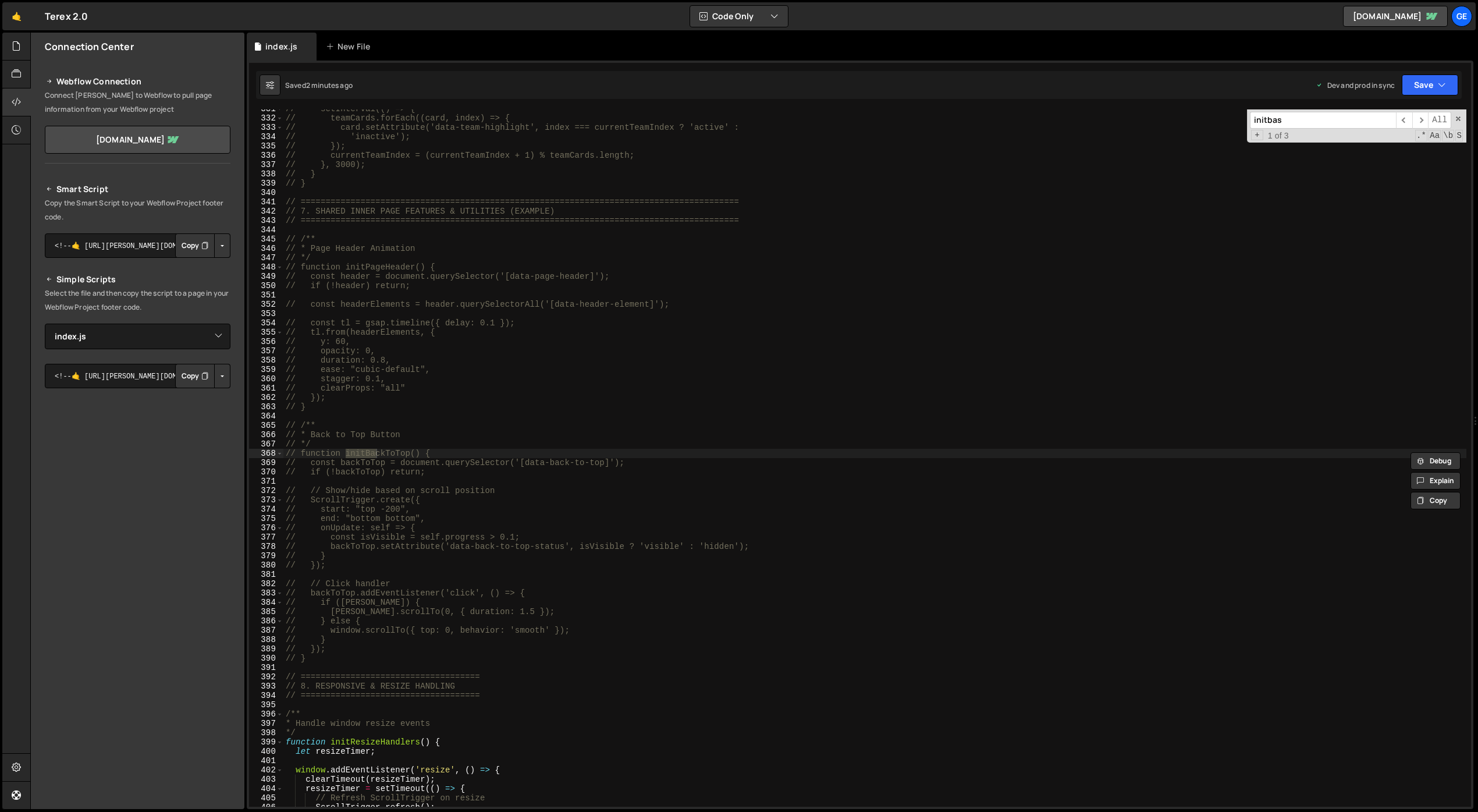
scroll to position [3729, 0]
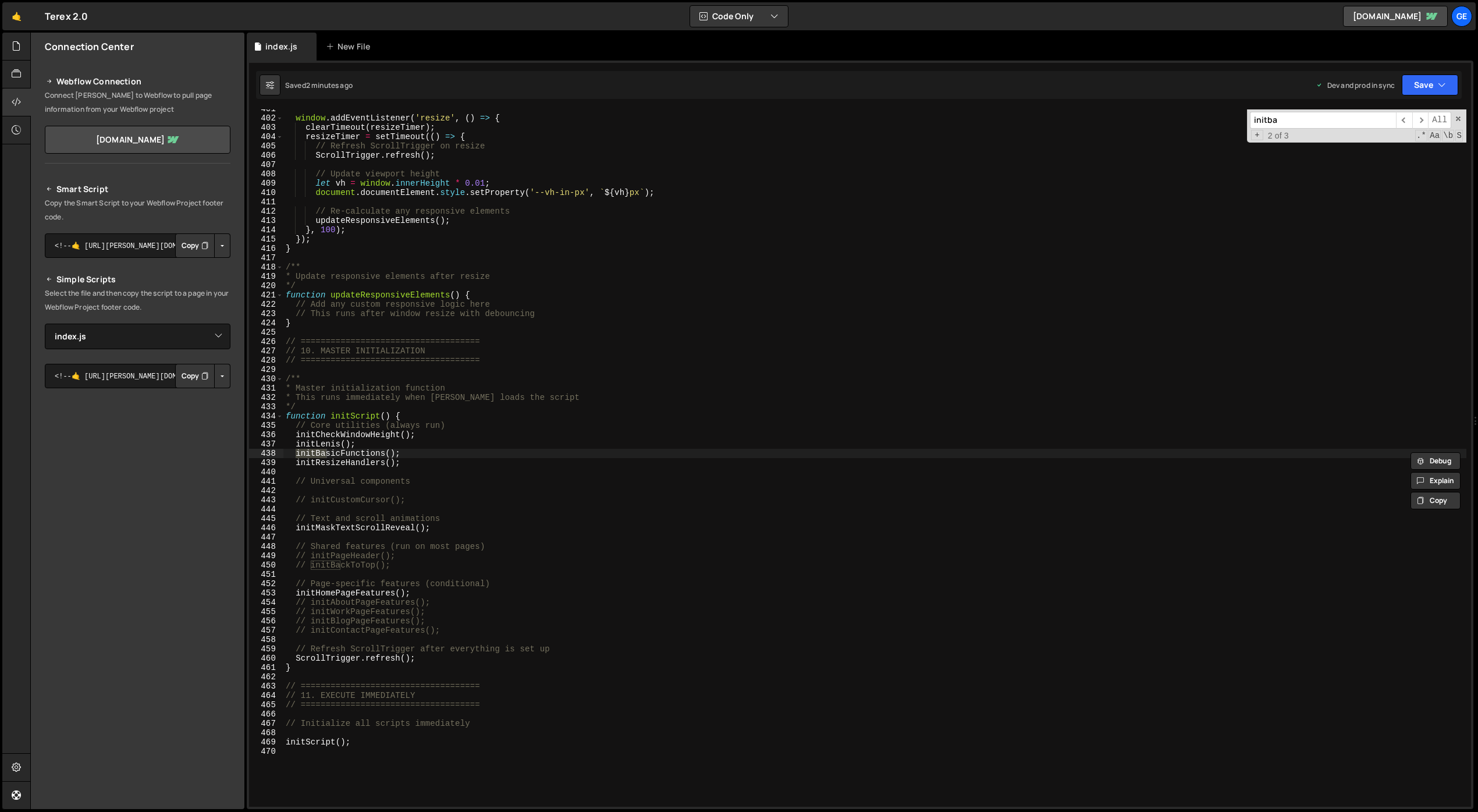
type input "initba"
click at [450, 448] on div "window . addEventListener ( 'resize' , ( ) => { clearTimeout ( resizeTimer ) ; …" at bounding box center [875, 462] width 1183 height 716
click at [449, 452] on div "window . addEventListener ( 'resize' , ( ) => { clearTimeout ( resizeTimer ) ; …" at bounding box center [875, 462] width 1183 height 716
type textarea "// initBasicFunctions();"
click at [1100, 119] on input "initba" at bounding box center [1322, 120] width 146 height 16
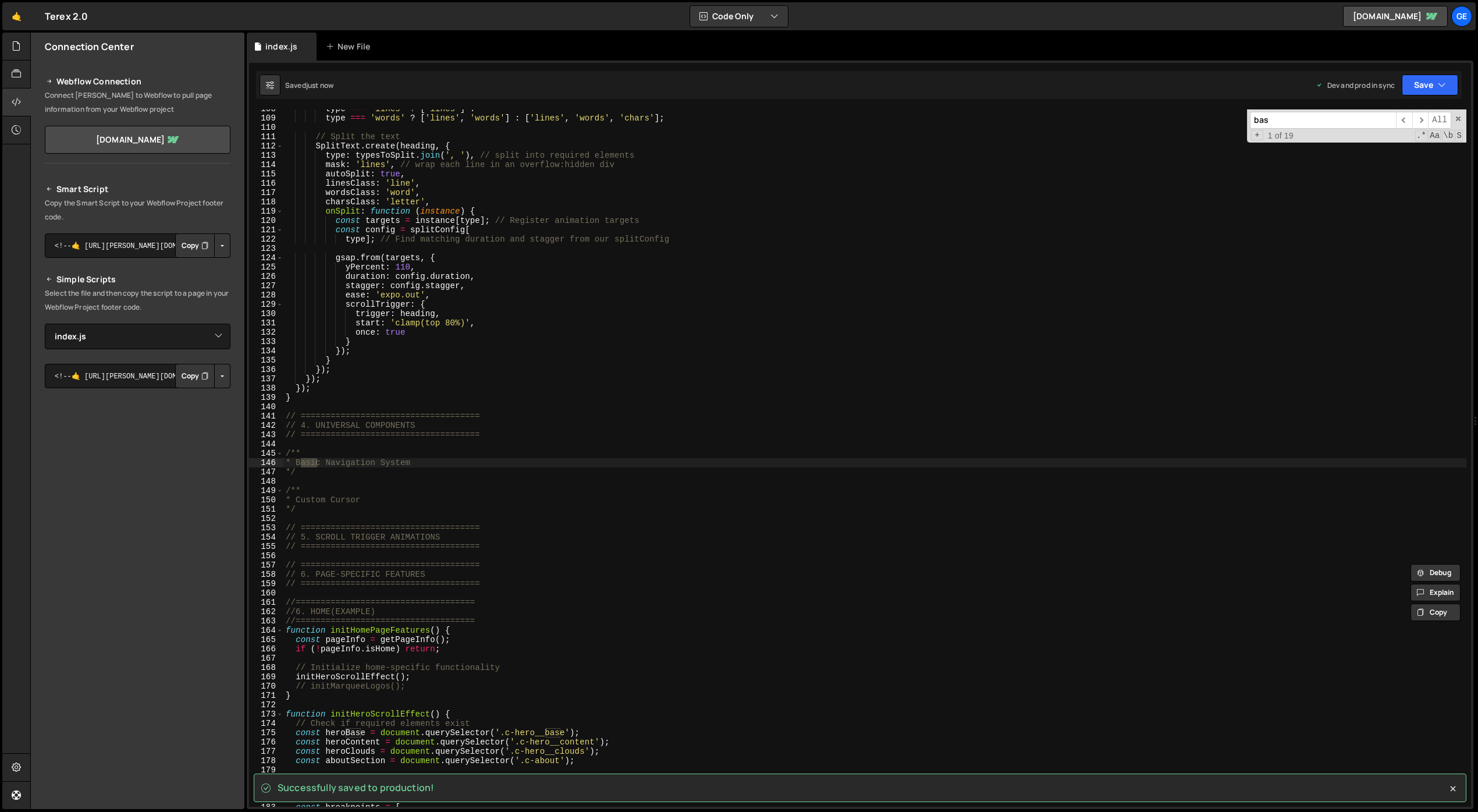
scroll to position [1002, 0]
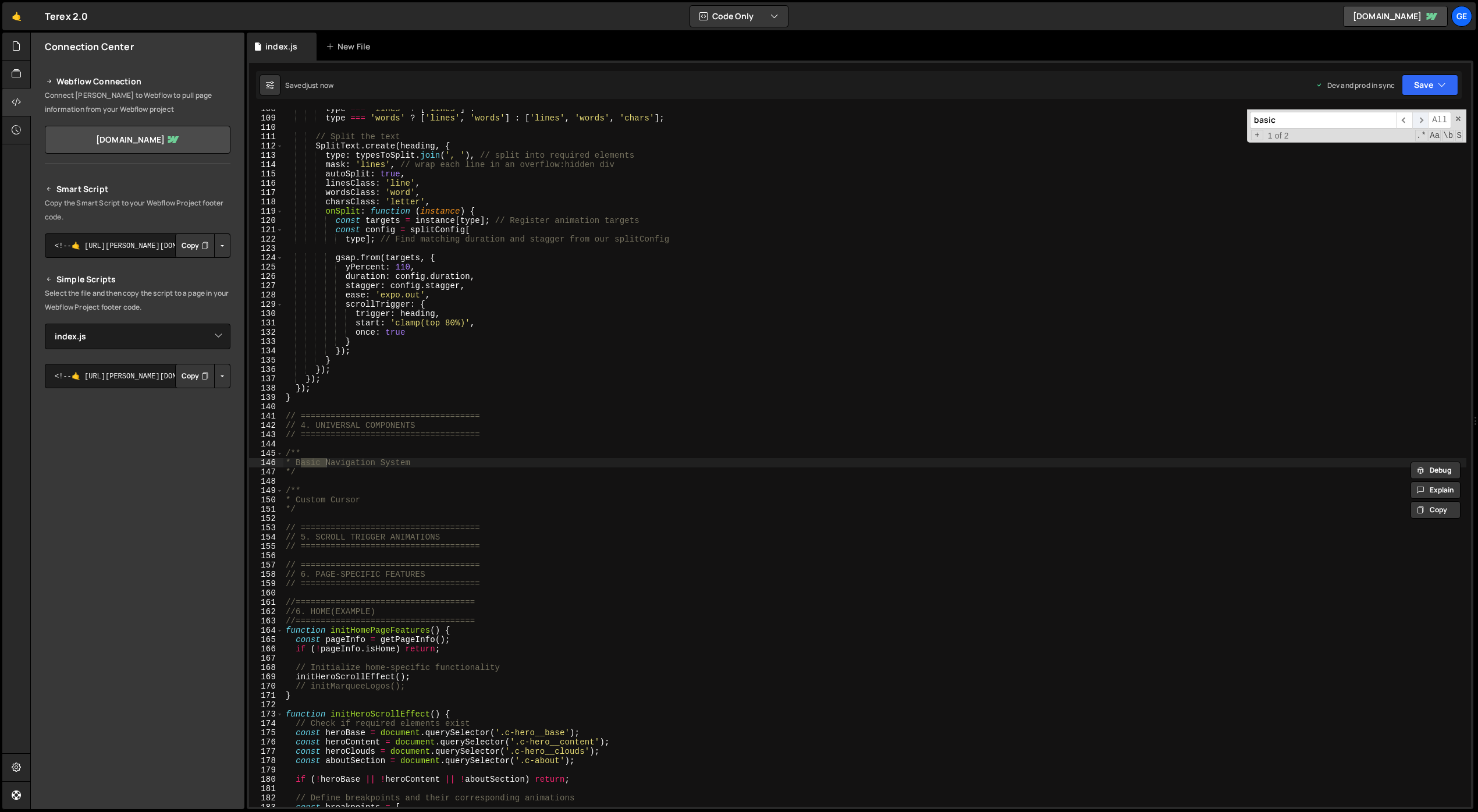
type input "basic"
click at [1100, 118] on span "​" at bounding box center [1420, 120] width 16 height 16
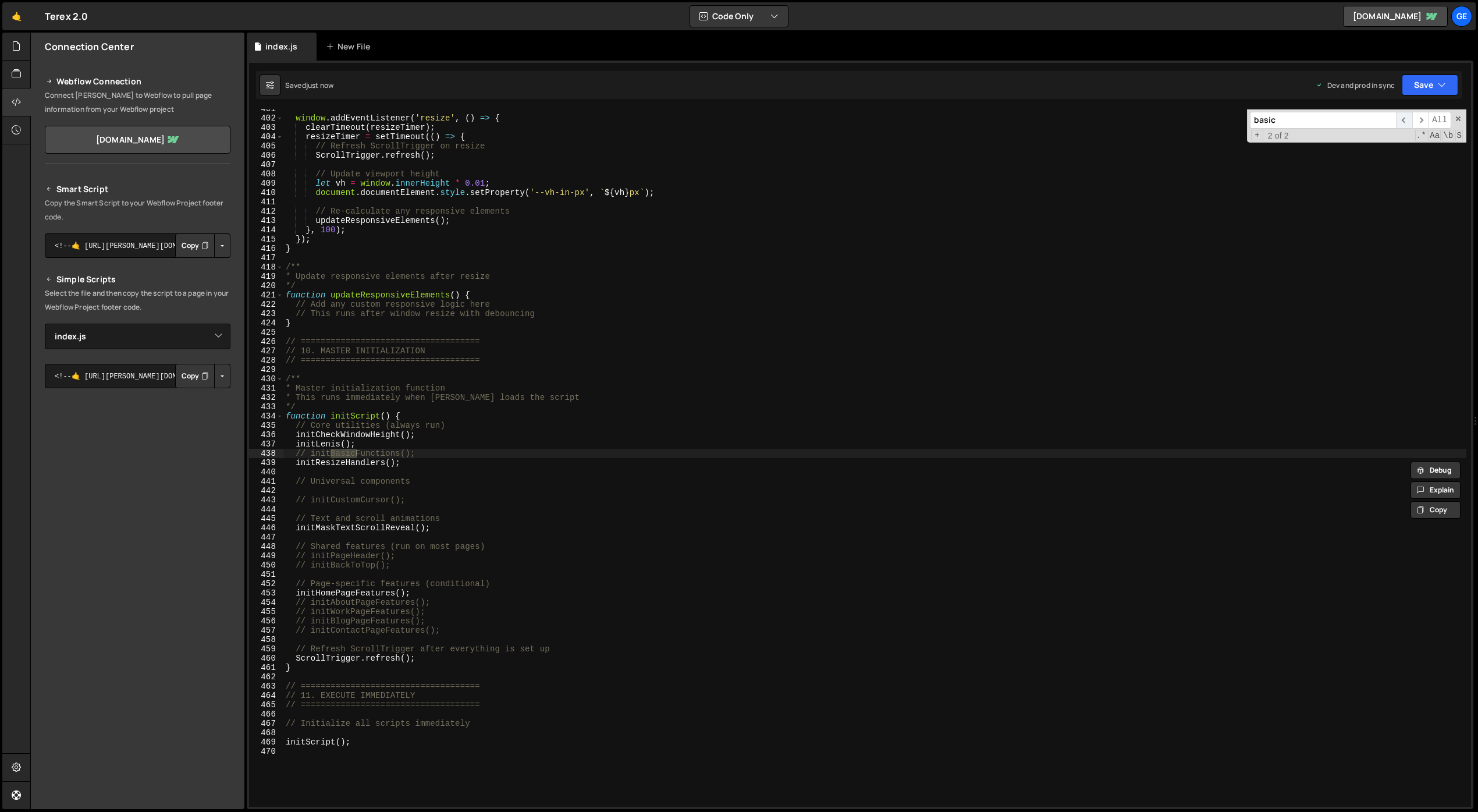
click at [1100, 118] on span "​" at bounding box center [1404, 120] width 16 height 16
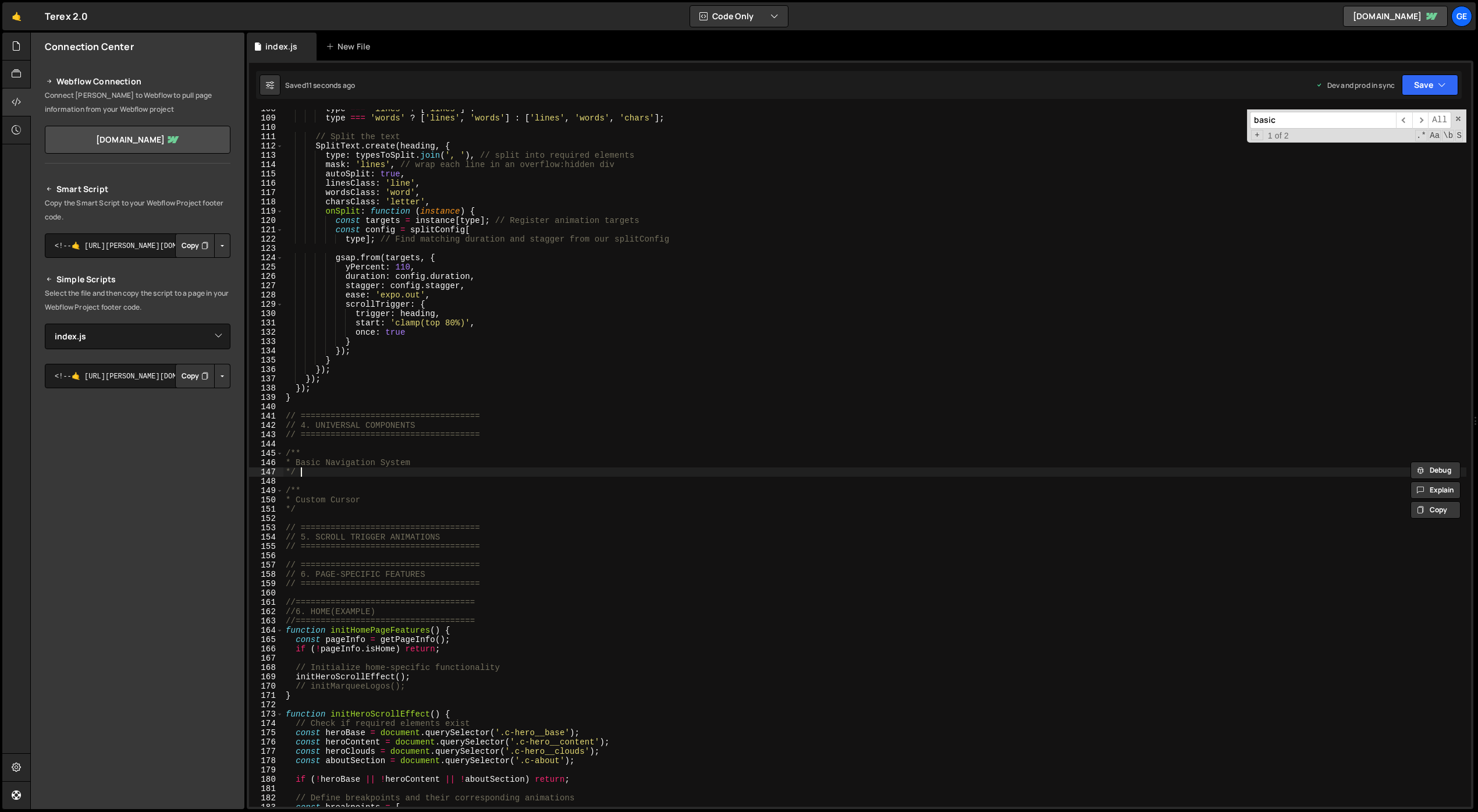
click at [404, 472] on div "type === 'lines' ? [ 'lines' ] : type === 'words' ? [ 'lines' , 'words' ] : [ '…" at bounding box center [875, 462] width 1183 height 716
click at [533, 510] on div "type === 'lines' ? [ 'lines' ] : type === 'words' ? [ 'lines' , 'words' ] : [ '…" at bounding box center [875, 462] width 1183 height 716
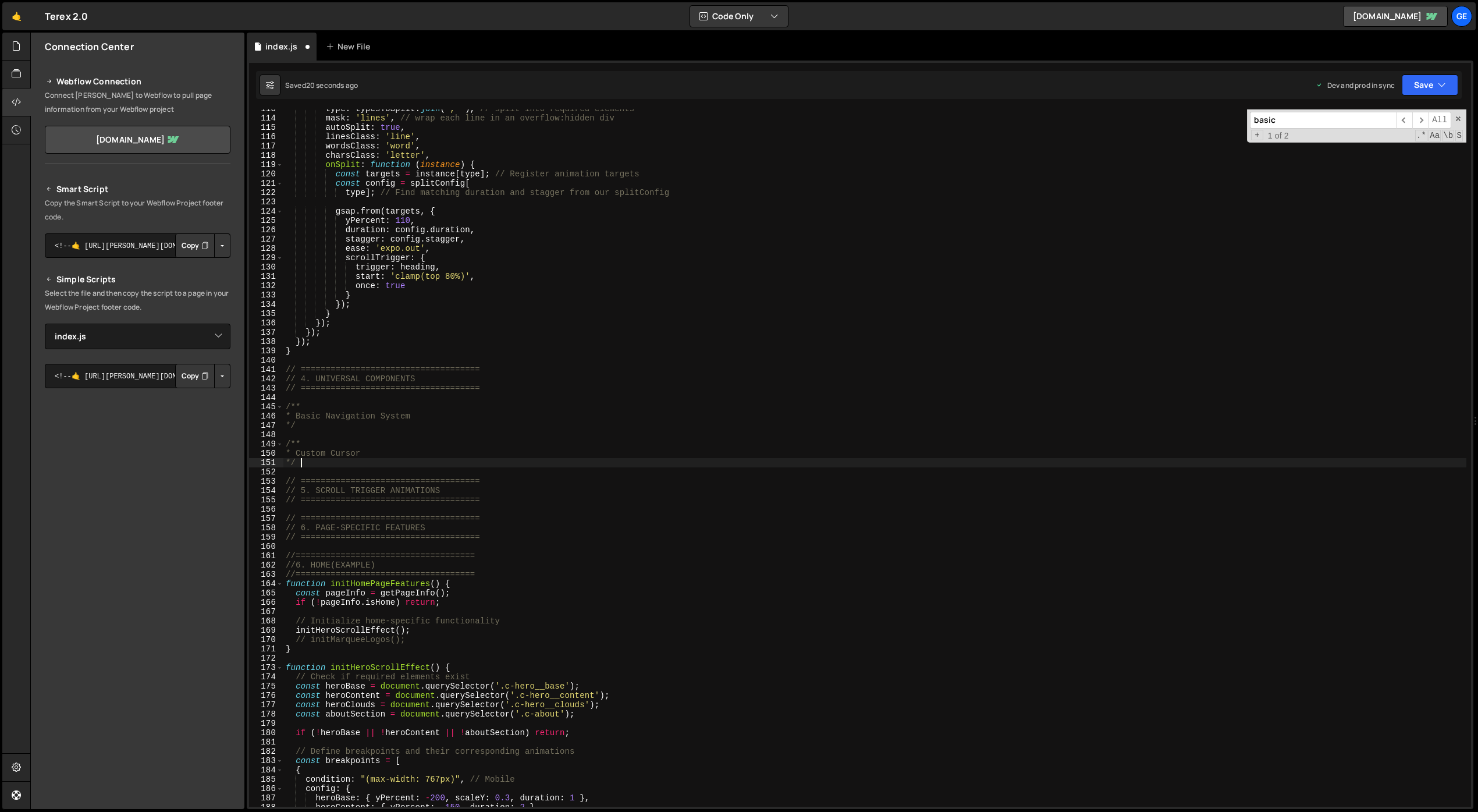
scroll to position [1048, 0]
click at [581, 314] on div "type : typesToSplit . join ( ', ' ) , // split into required elements mask : 'l…" at bounding box center [875, 462] width 1183 height 716
click at [113, 537] on div "Connection Center Webflow Connection Connect [PERSON_NAME] to Webflow to pull p…" at bounding box center [137, 421] width 213 height 777
click at [546, 212] on div "type : typesToSplit . join ( ', ' ) , // split into required elements mask : 'l…" at bounding box center [875, 462] width 1183 height 716
click at [927, 387] on div "type : typesToSplit . join ( ', ' ) , // split into required elements mask : 'l…" at bounding box center [875, 462] width 1183 height 716
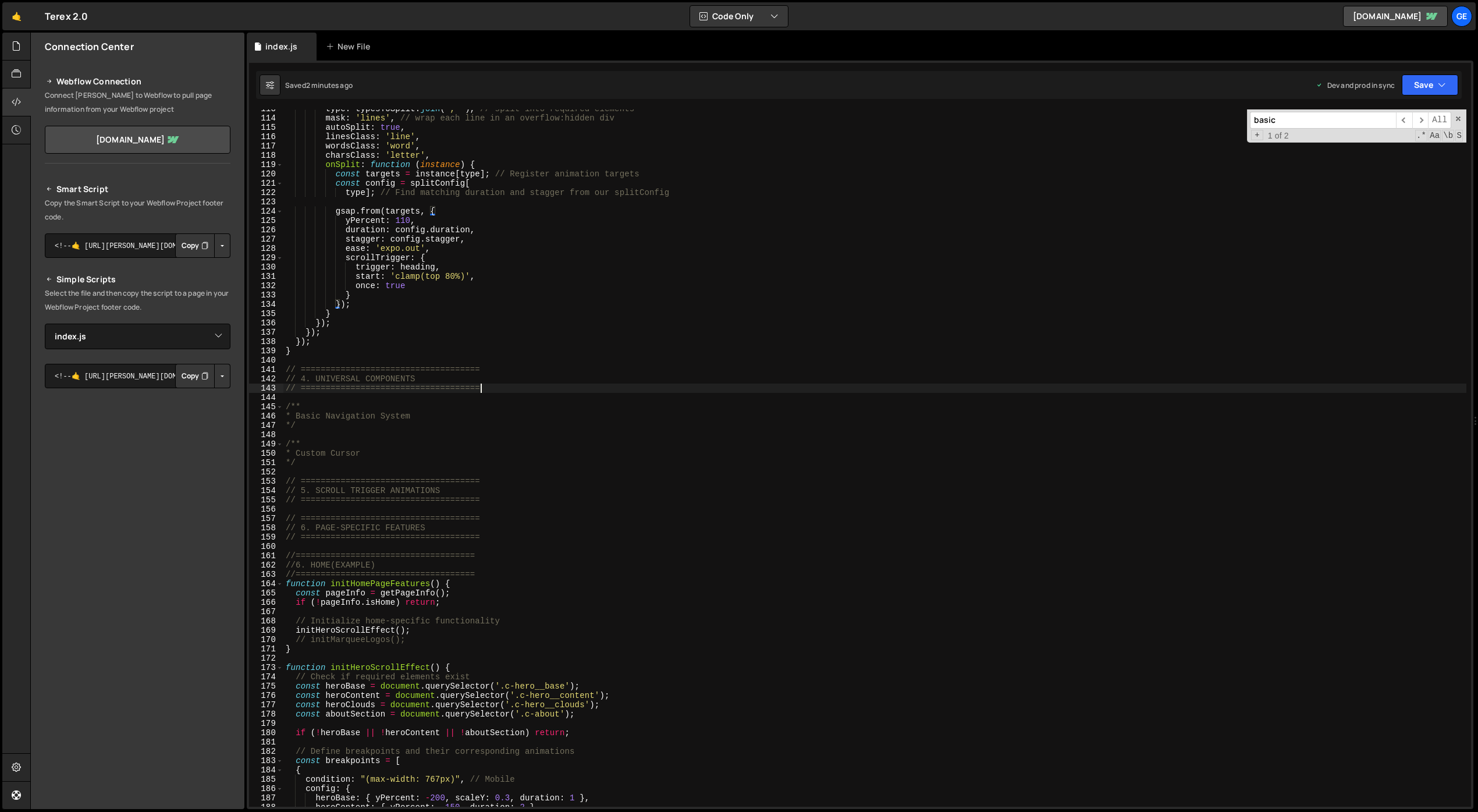
type textarea "// ===================================="
